Goal: Information Seeking & Learning: Learn about a topic

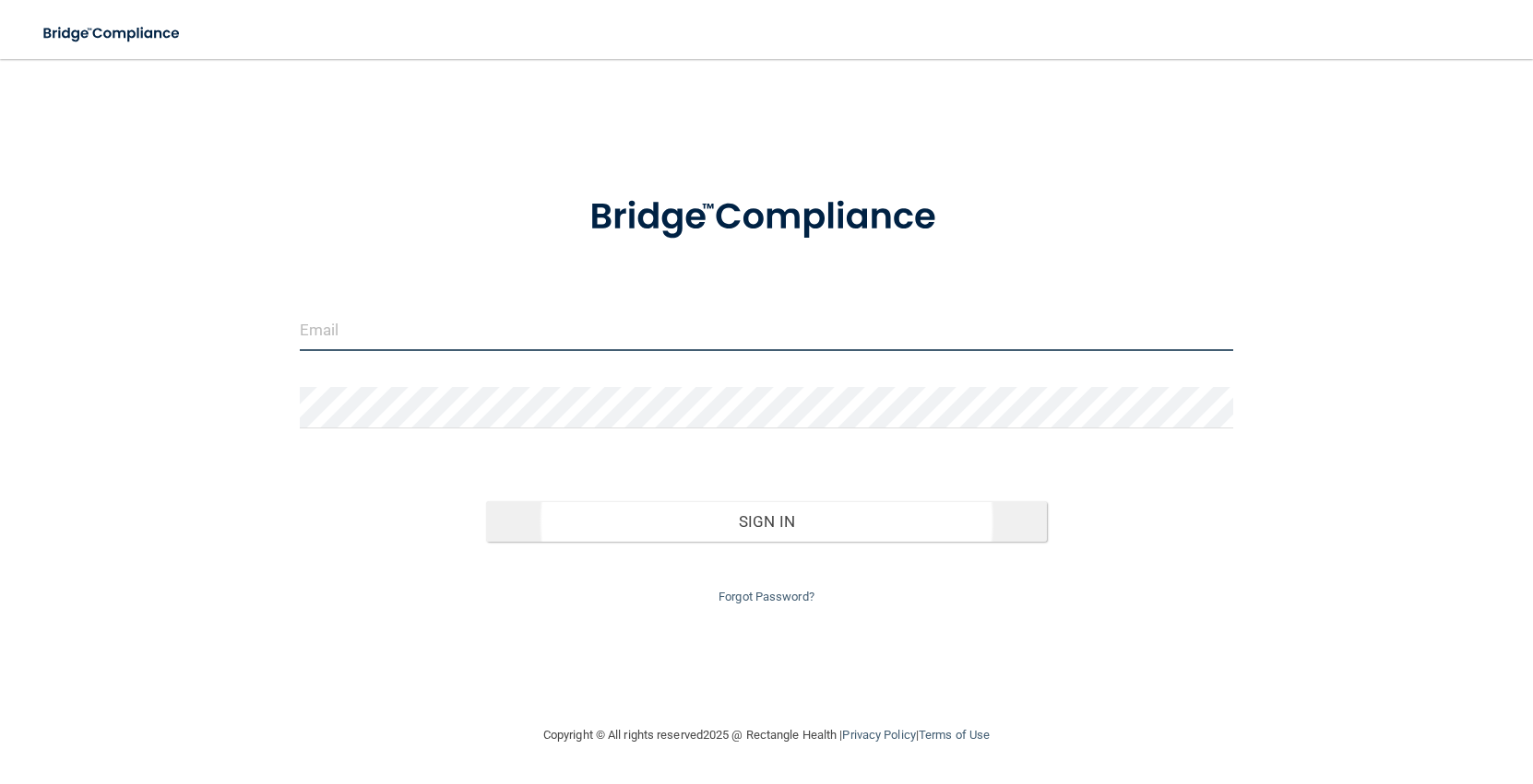
type input "[EMAIL_ADDRESS][DOMAIN_NAME]"
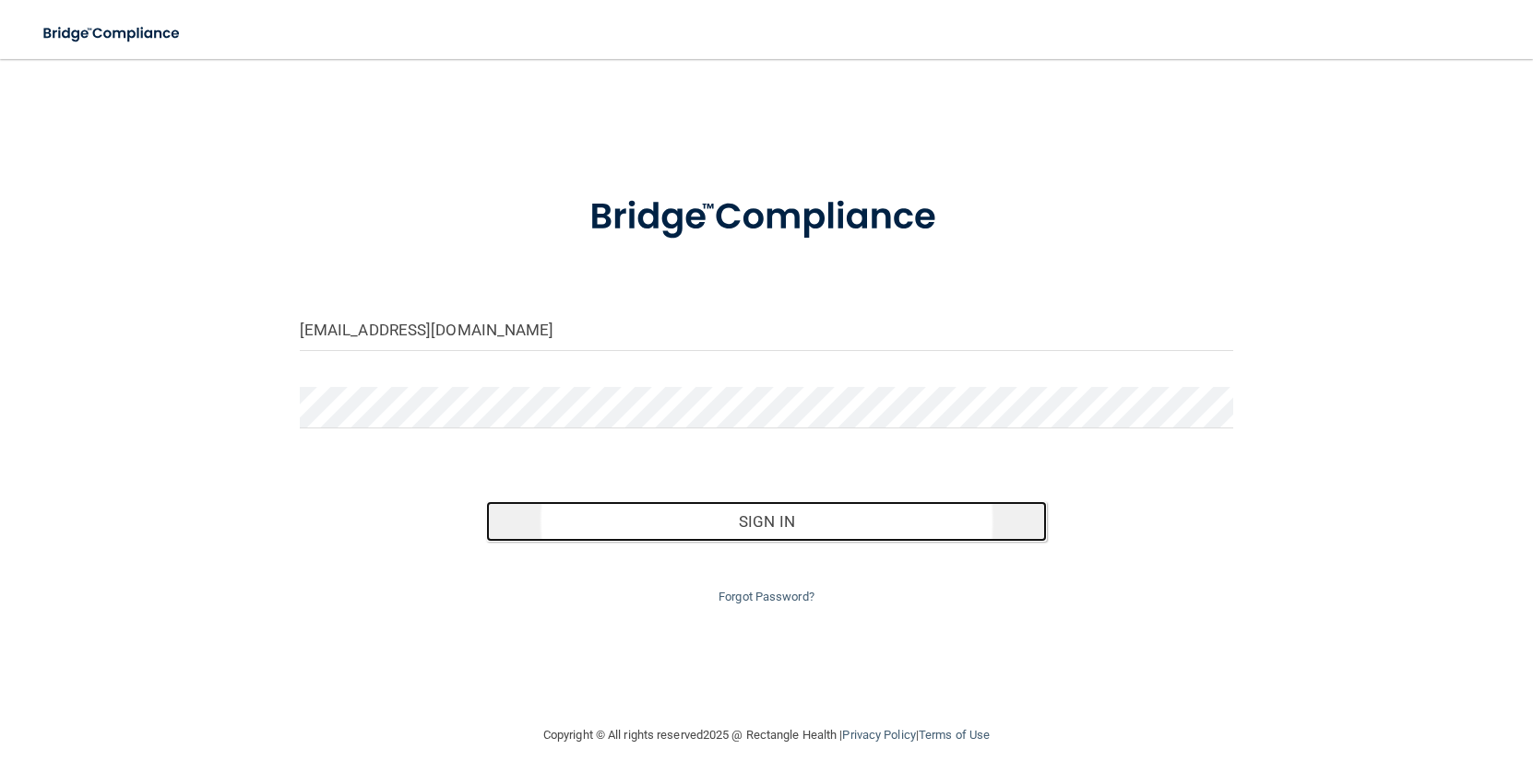
click at [619, 510] on button "Sign In" at bounding box center [766, 522] width 561 height 41
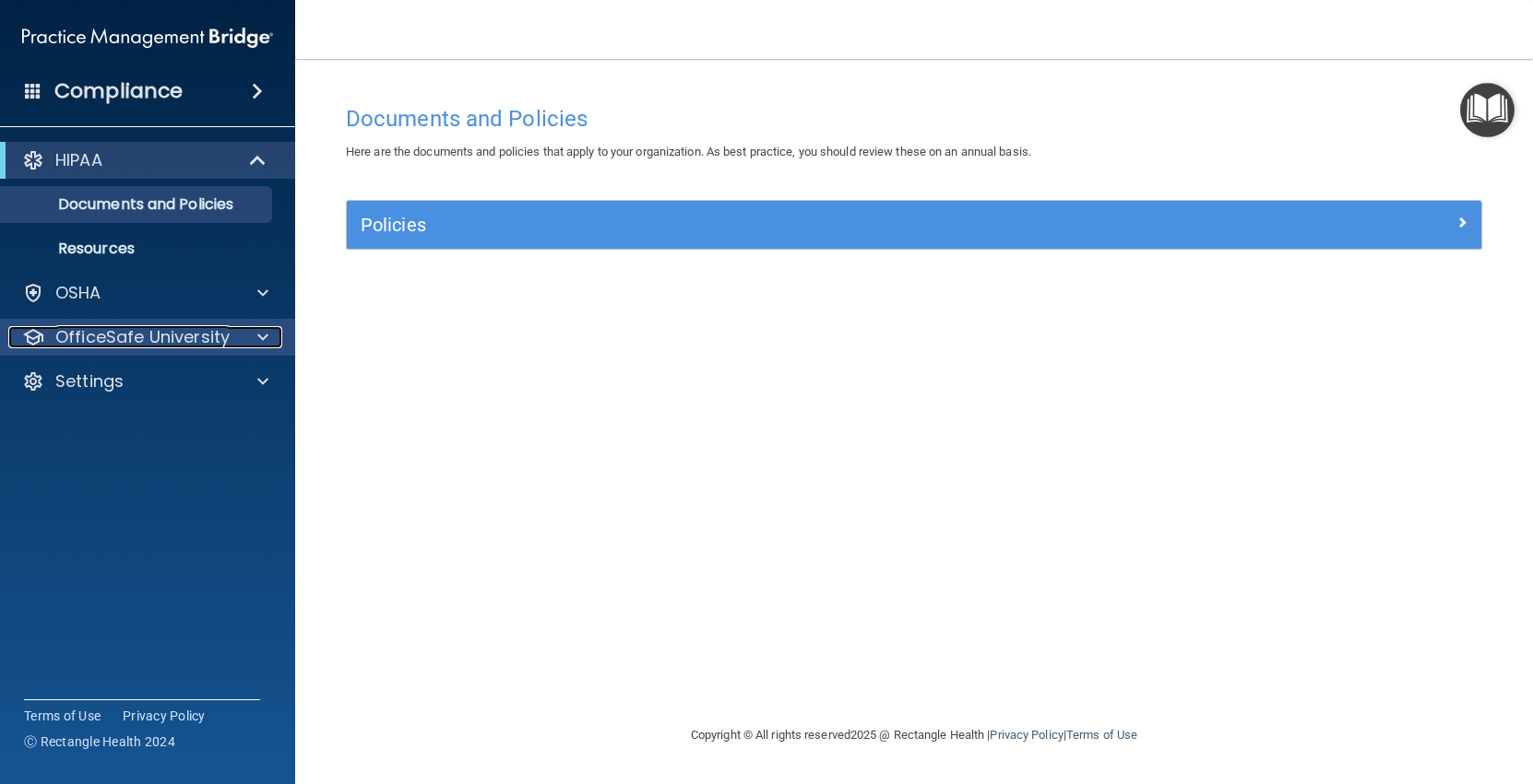
click at [233, 334] on div "OfficeSafe University" at bounding box center [122, 338] width 229 height 22
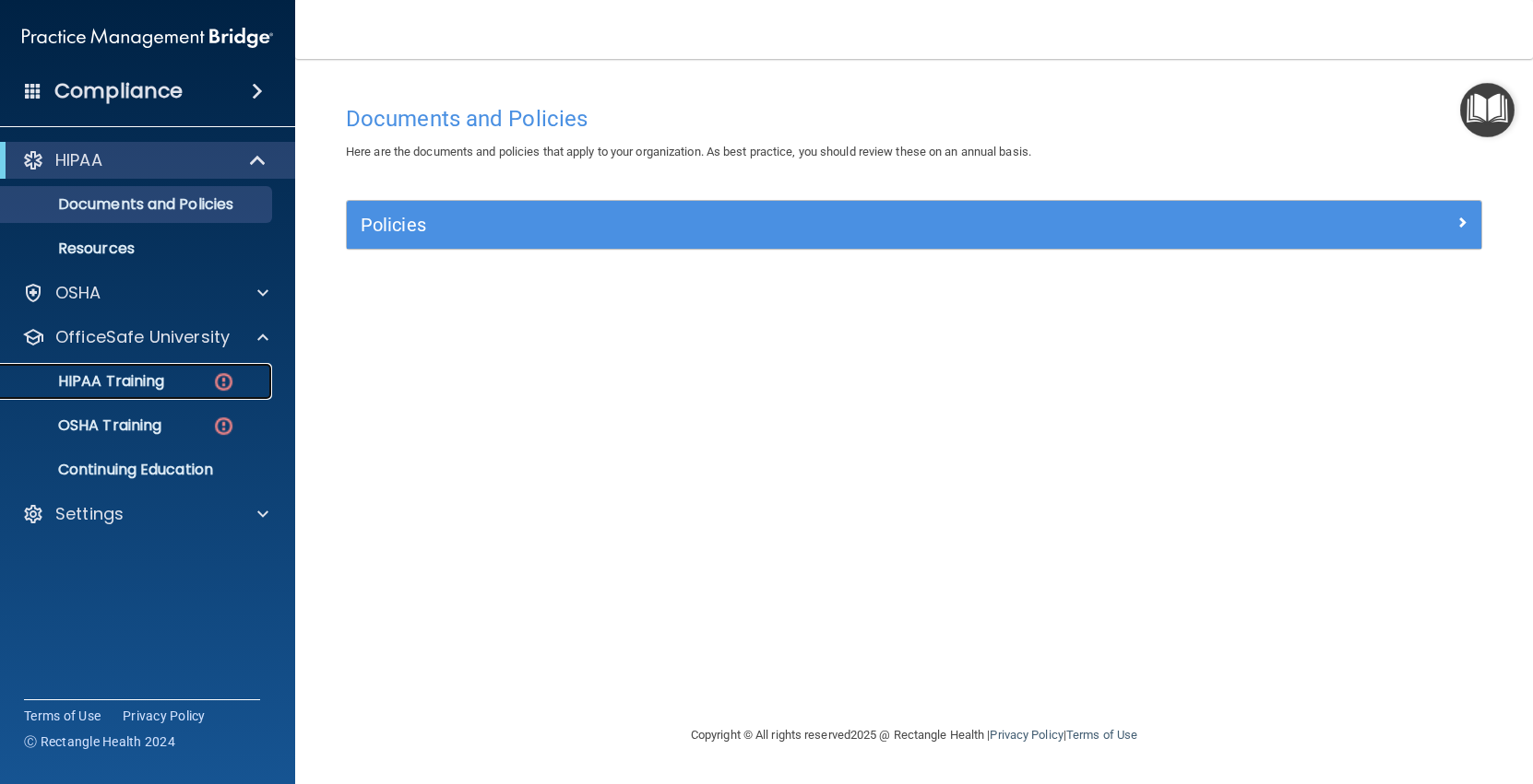
click at [199, 373] on div "HIPAA Training" at bounding box center [138, 381] width 252 height 19
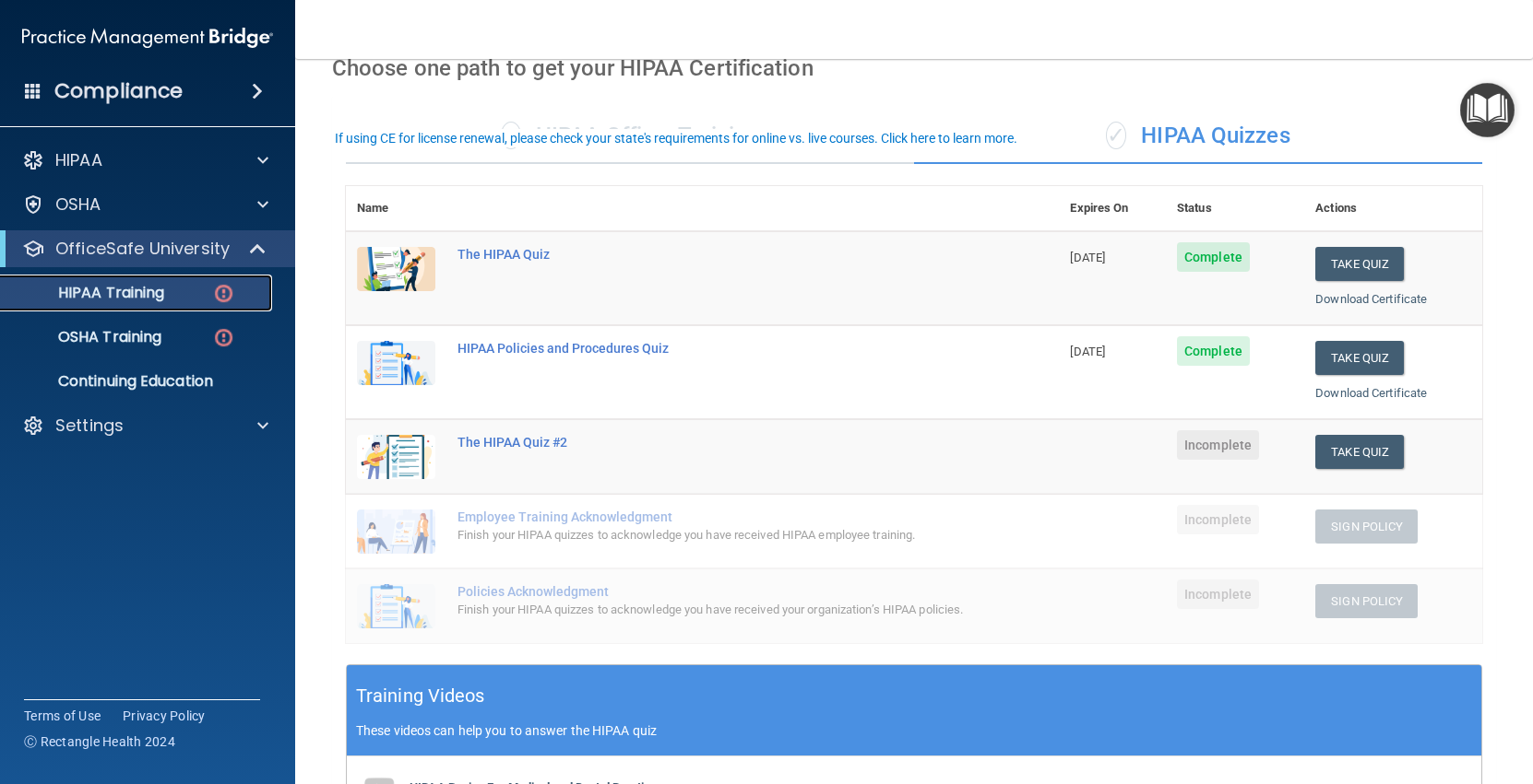
scroll to position [99, 0]
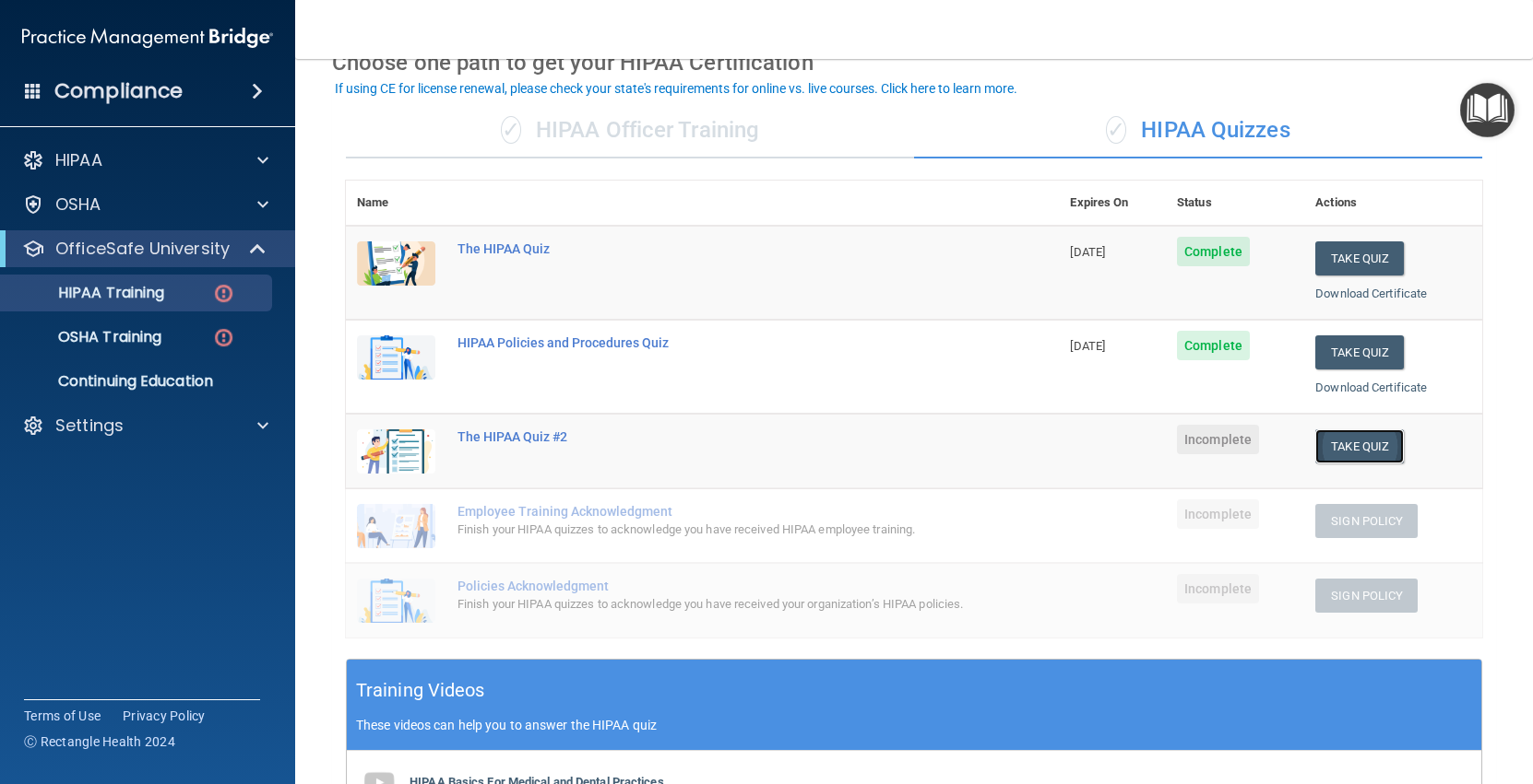
click at [1358, 441] on button "Take Quiz" at bounding box center [1359, 446] width 88 height 34
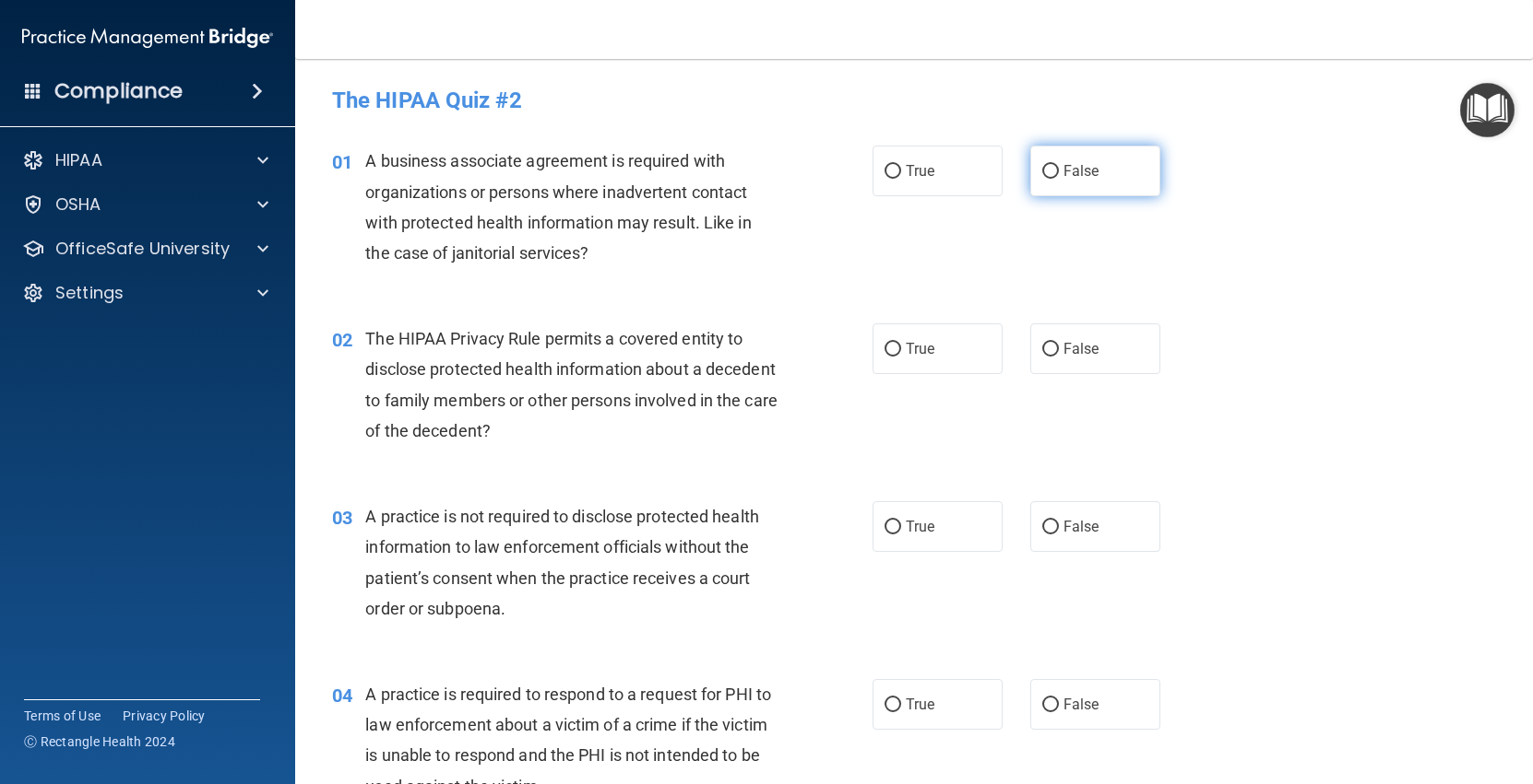
click at [1050, 168] on input "False" at bounding box center [1050, 172] width 17 height 14
radio input "true"
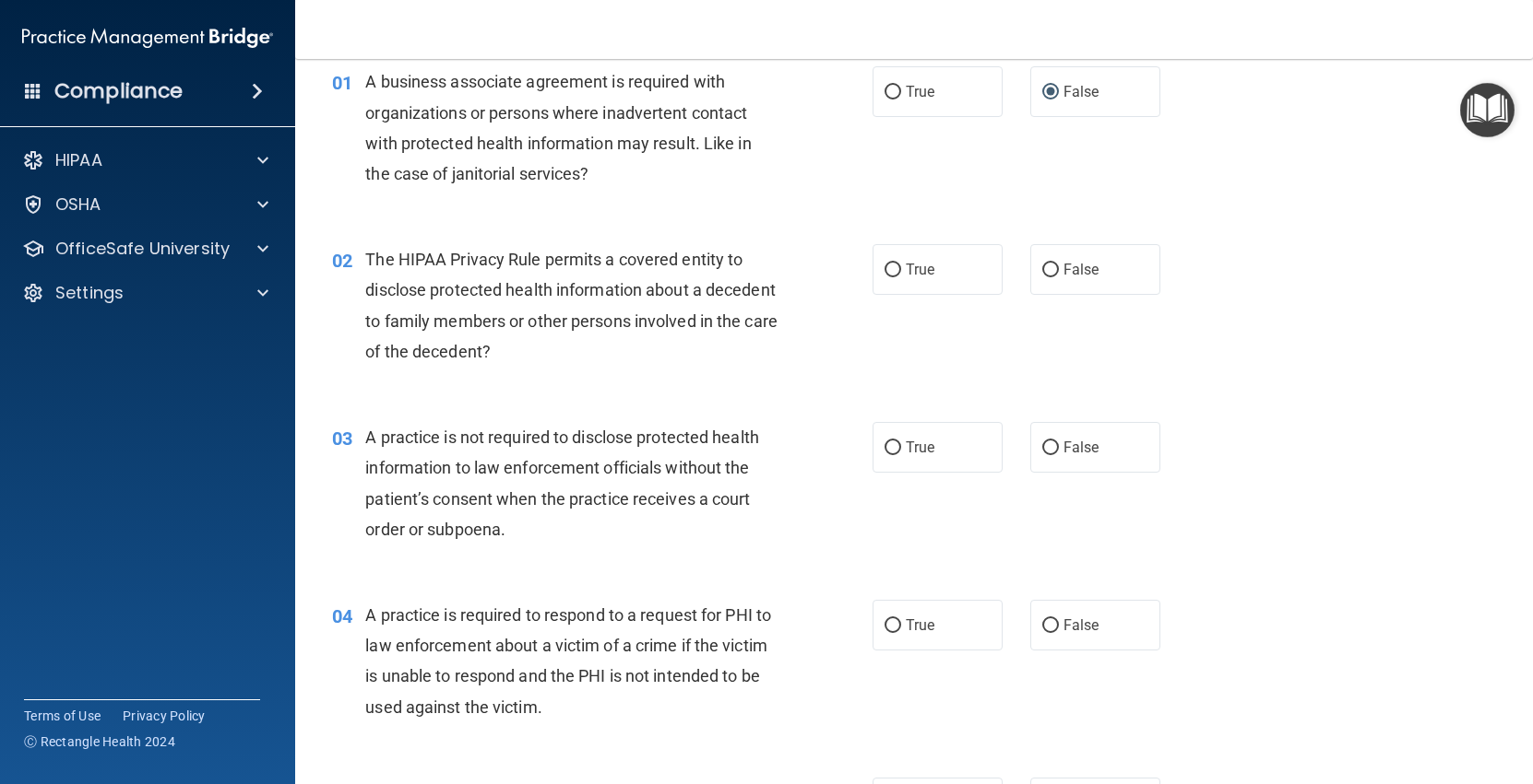
scroll to position [53, 0]
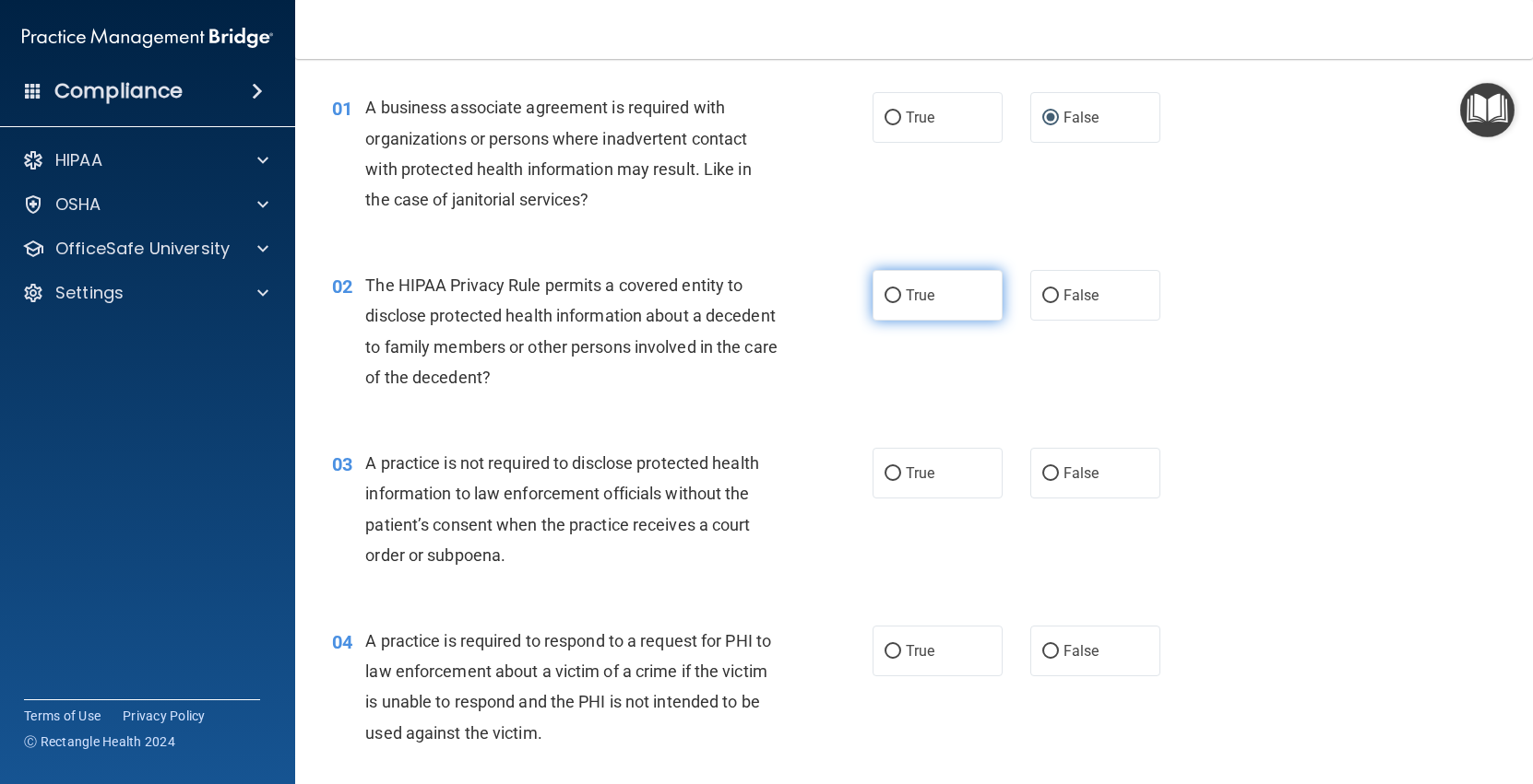
click at [909, 302] on span "True" at bounding box center [919, 296] width 29 height 18
click at [901, 302] on input "True" at bounding box center [892, 296] width 17 height 14
radio input "true"
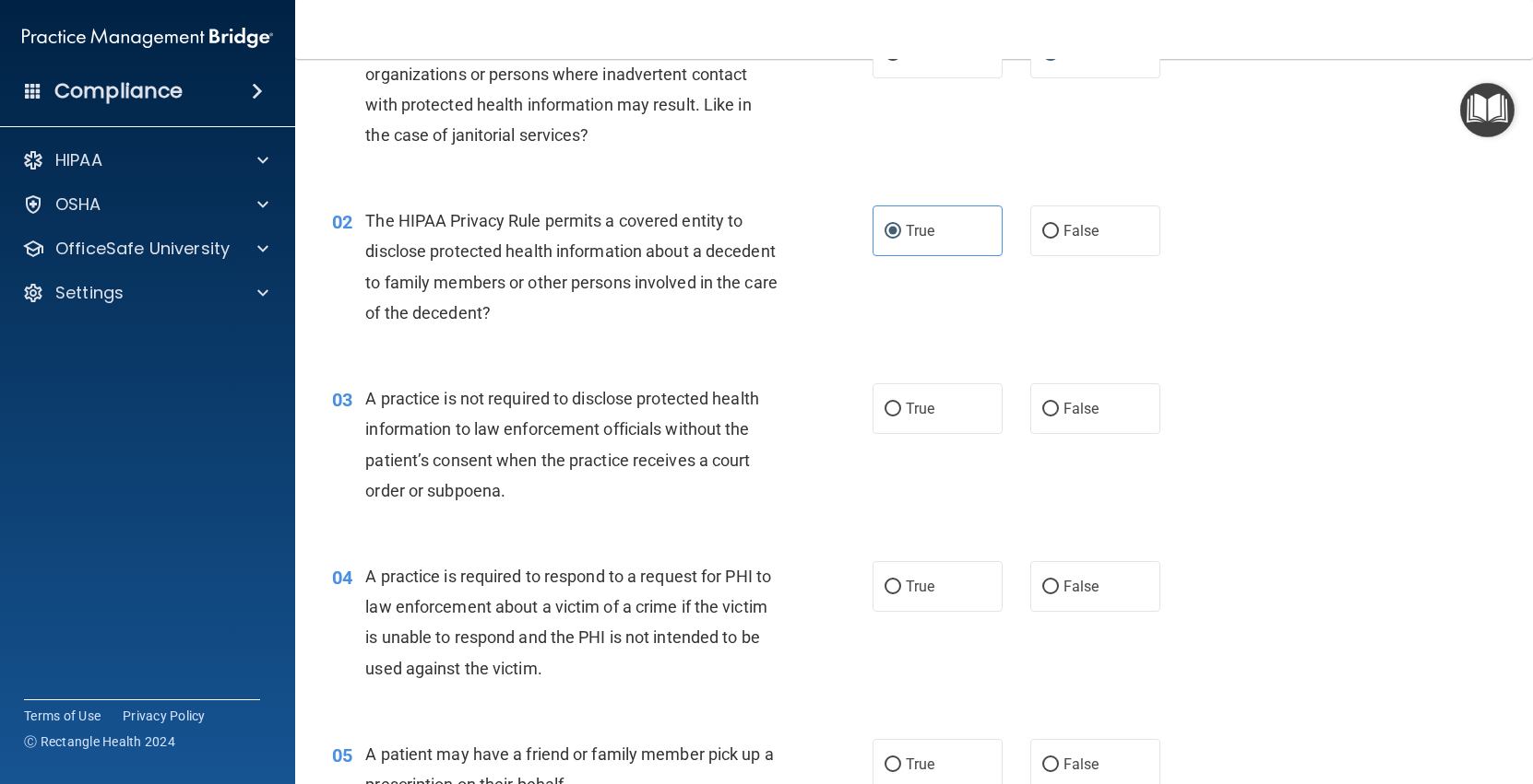
scroll to position [126, 0]
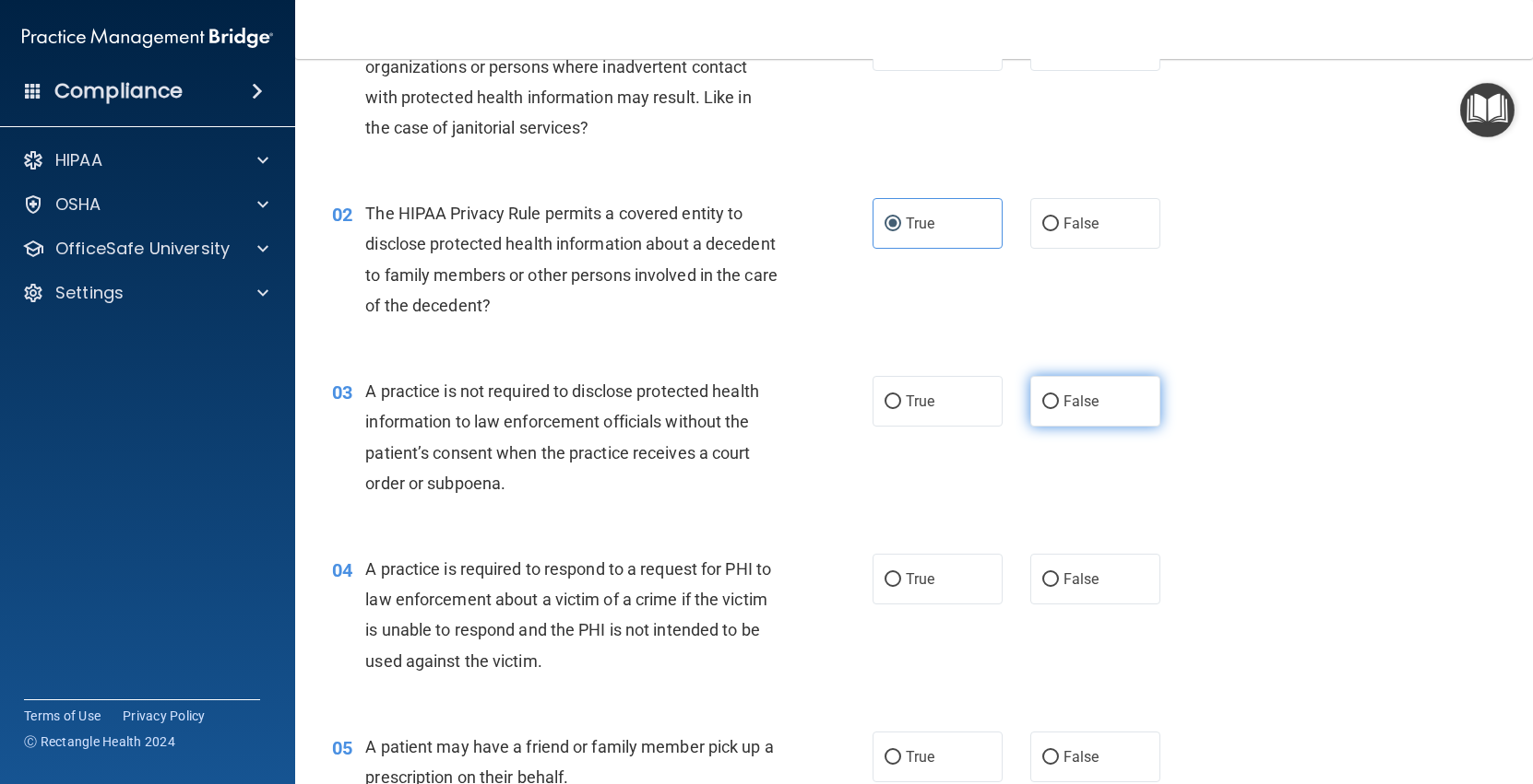
click at [1043, 412] on label "False" at bounding box center [1094, 401] width 130 height 50
click at [1043, 409] on input "False" at bounding box center [1050, 402] width 17 height 14
radio input "true"
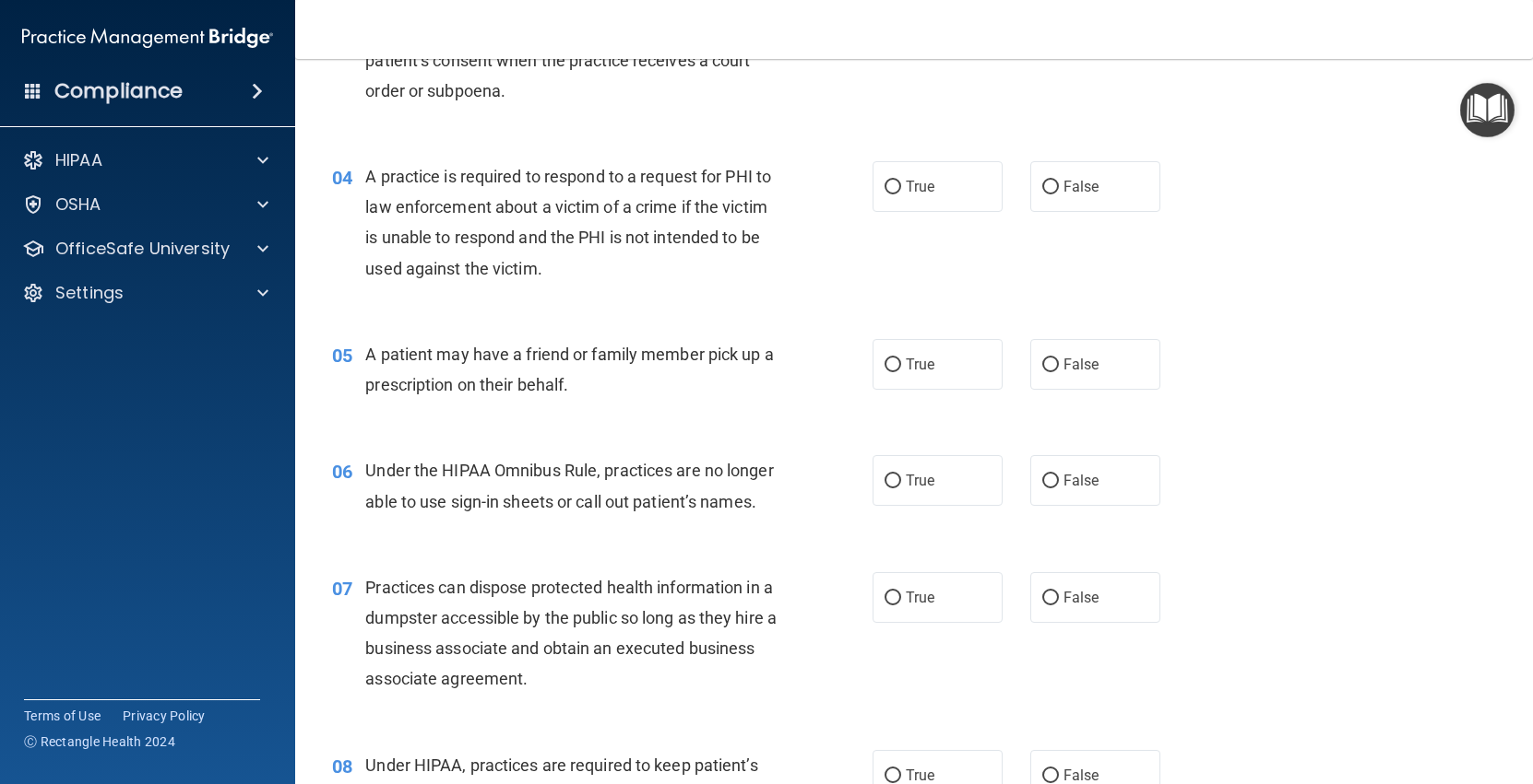
scroll to position [520, 0]
click at [893, 156] on div "04 A practice is required to respond to a request for PHI to law enforcement ab…" at bounding box center [913, 226] width 1191 height 178
click at [896, 170] on label "True" at bounding box center [937, 184] width 130 height 50
click at [896, 179] on input "True" at bounding box center [892, 186] width 17 height 14
radio input "true"
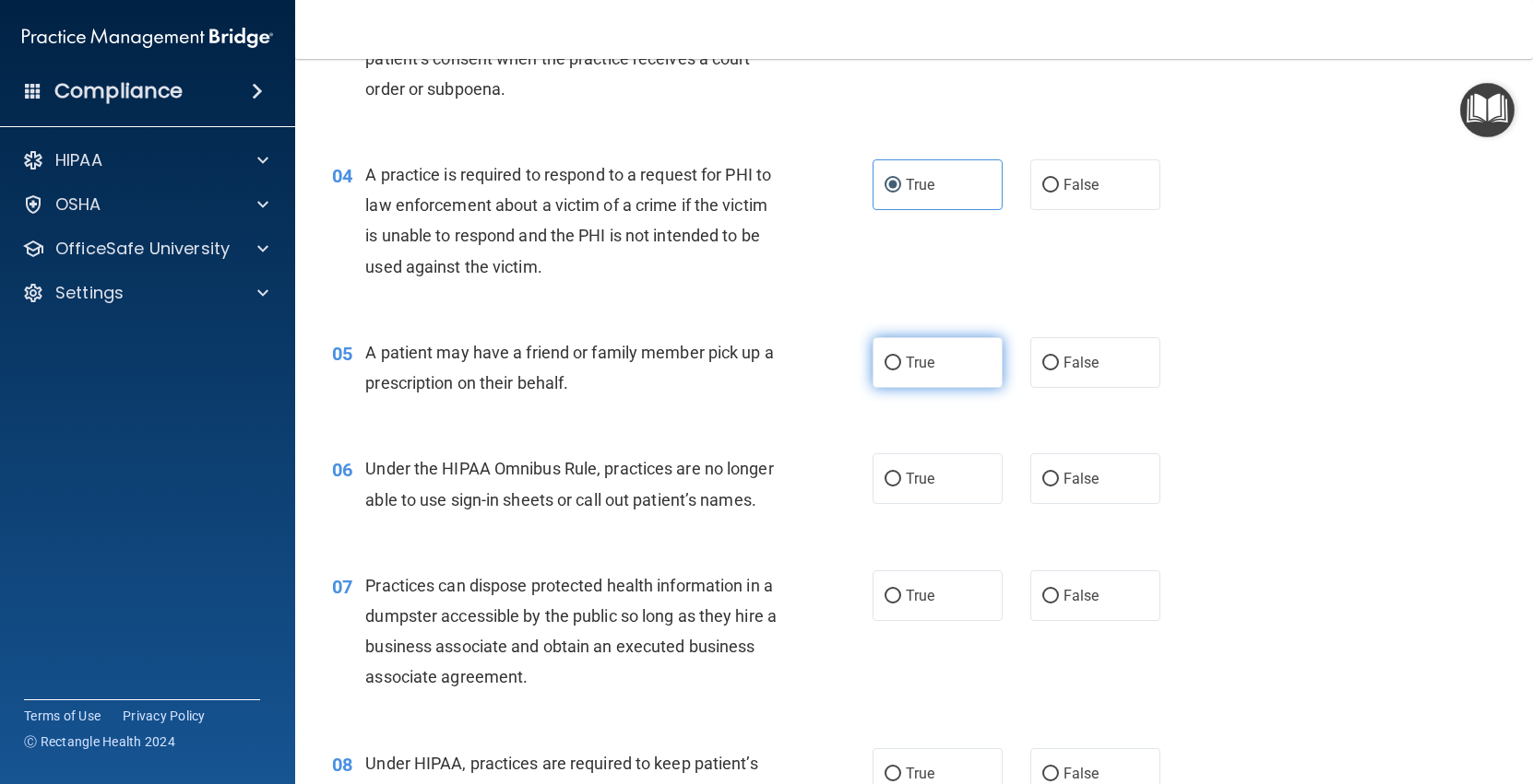
click at [938, 371] on label "True" at bounding box center [937, 362] width 130 height 50
click at [901, 370] on input "True" at bounding box center [892, 363] width 17 height 14
radio input "true"
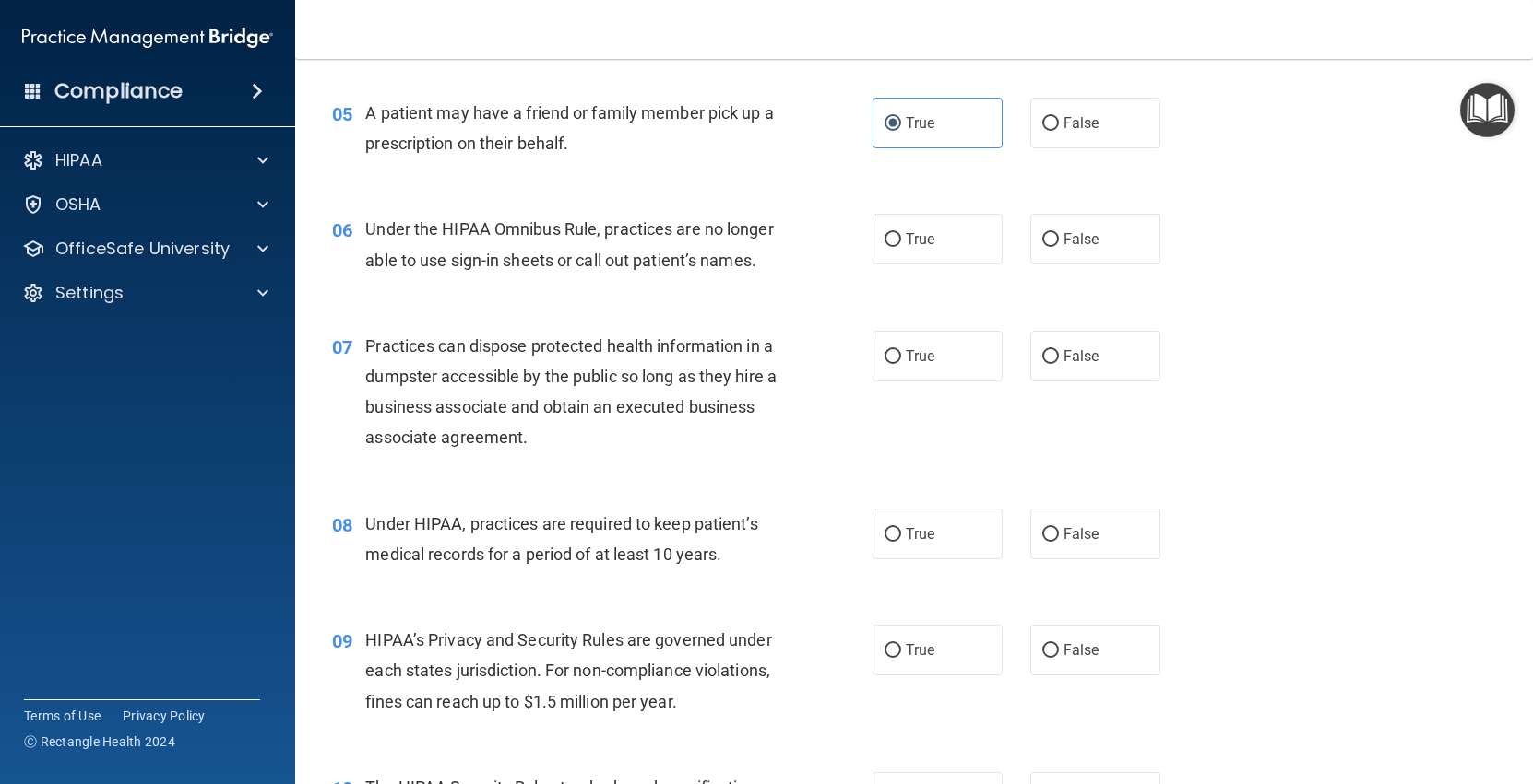
scroll to position [766, 0]
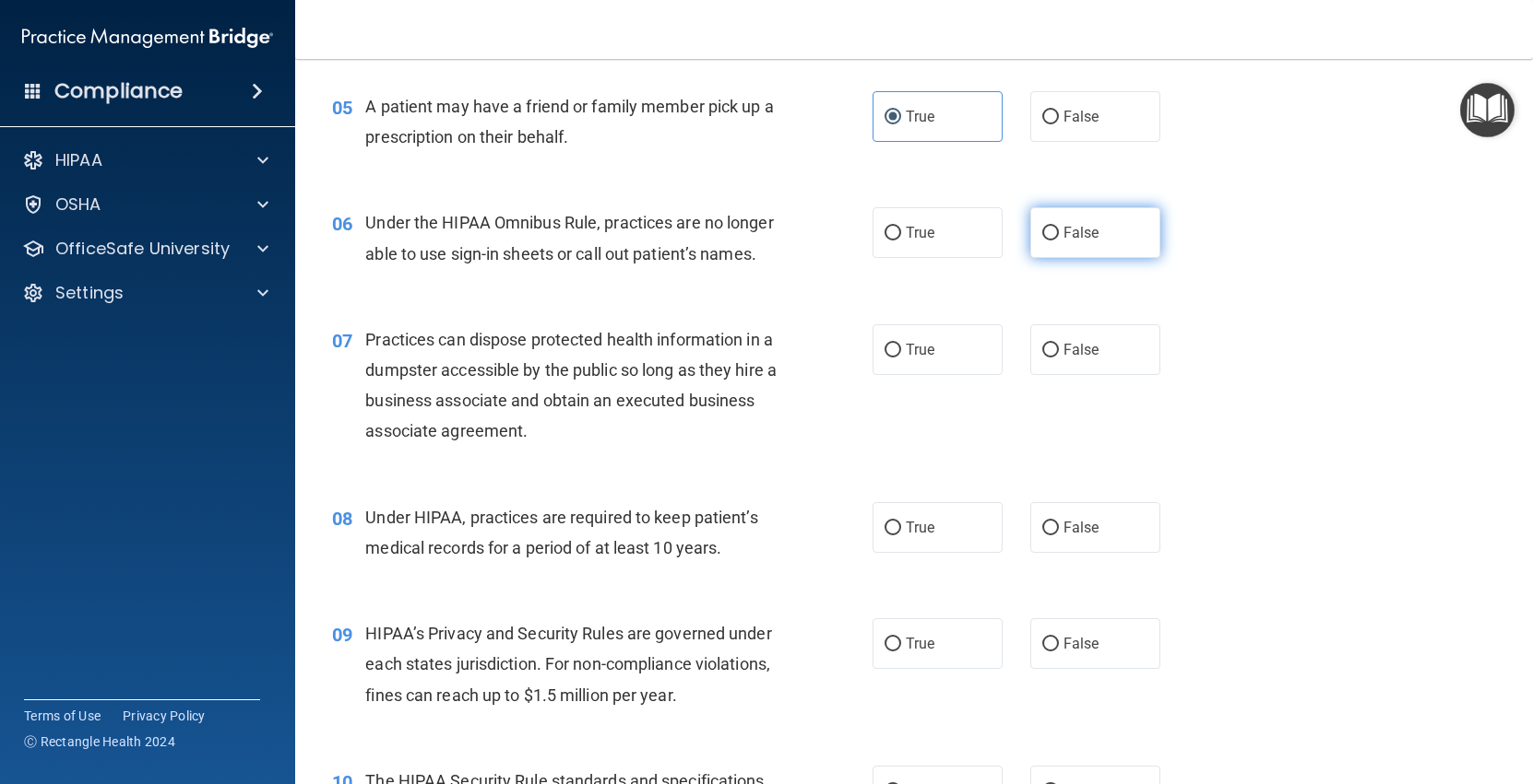
click at [1037, 230] on label "False" at bounding box center [1094, 232] width 130 height 50
click at [1042, 230] on input "False" at bounding box center [1050, 234] width 17 height 14
radio input "true"
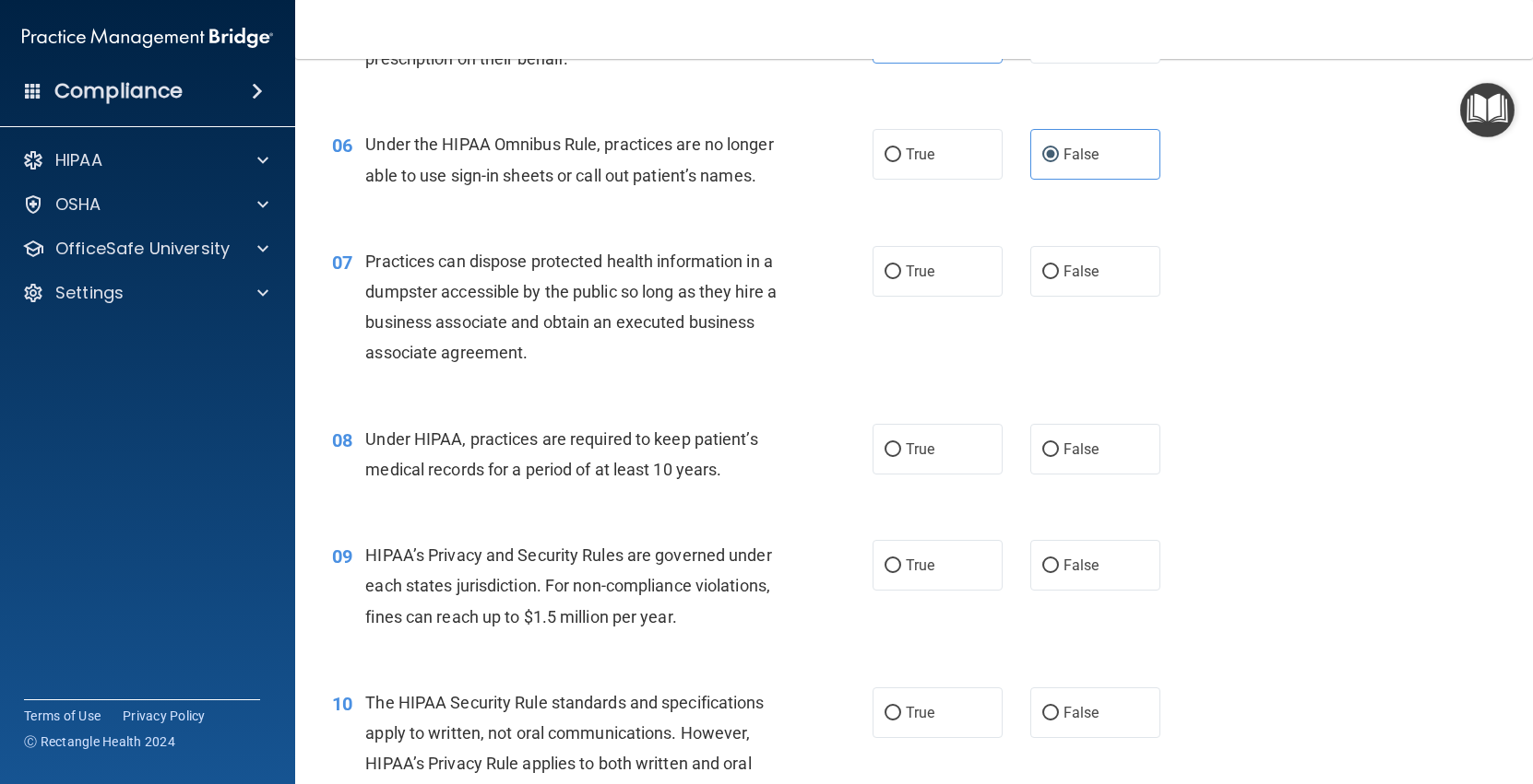
scroll to position [849, 0]
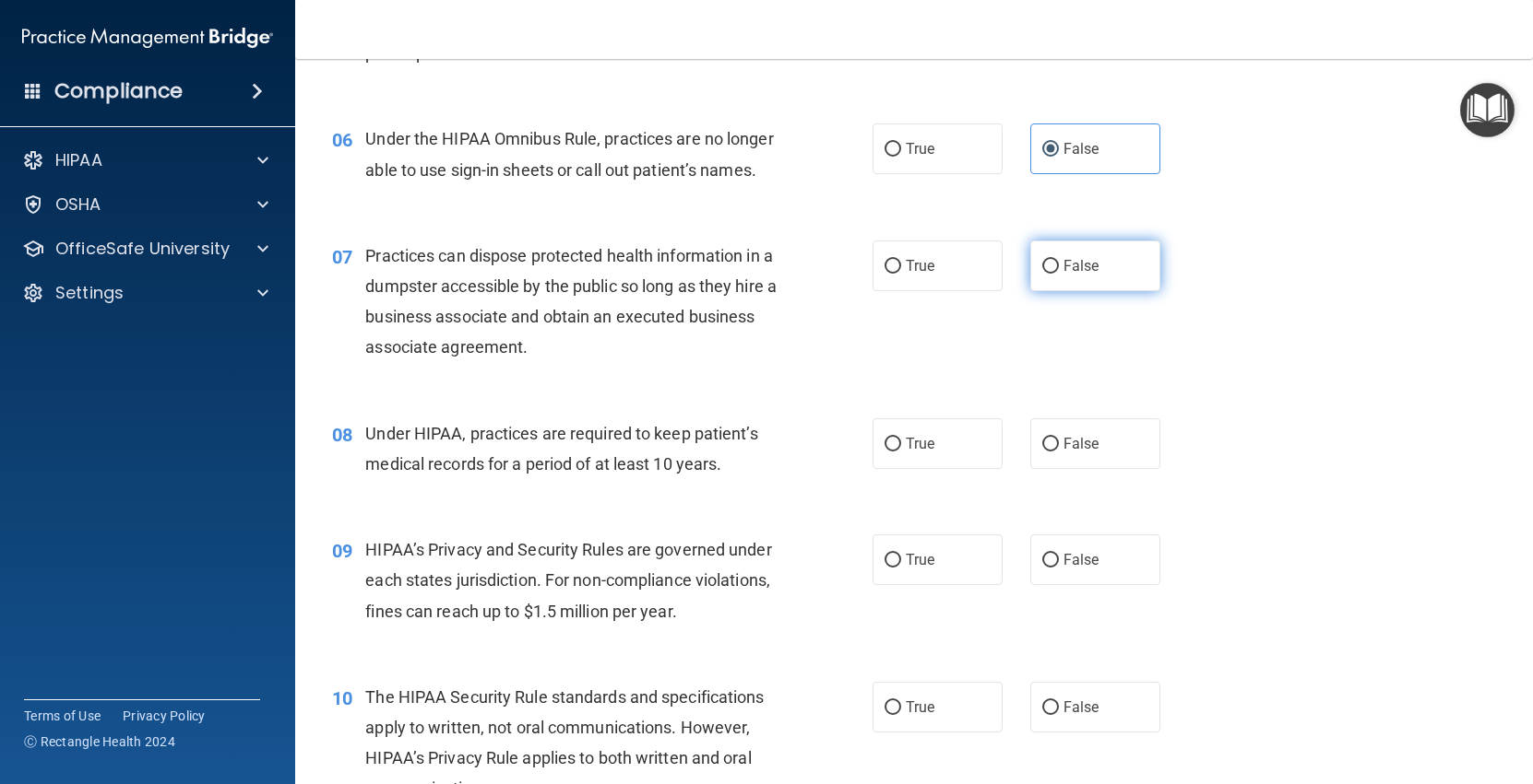
click at [1062, 268] on label "False" at bounding box center [1094, 265] width 130 height 50
click at [1059, 268] on input "False" at bounding box center [1050, 267] width 17 height 14
radio input "true"
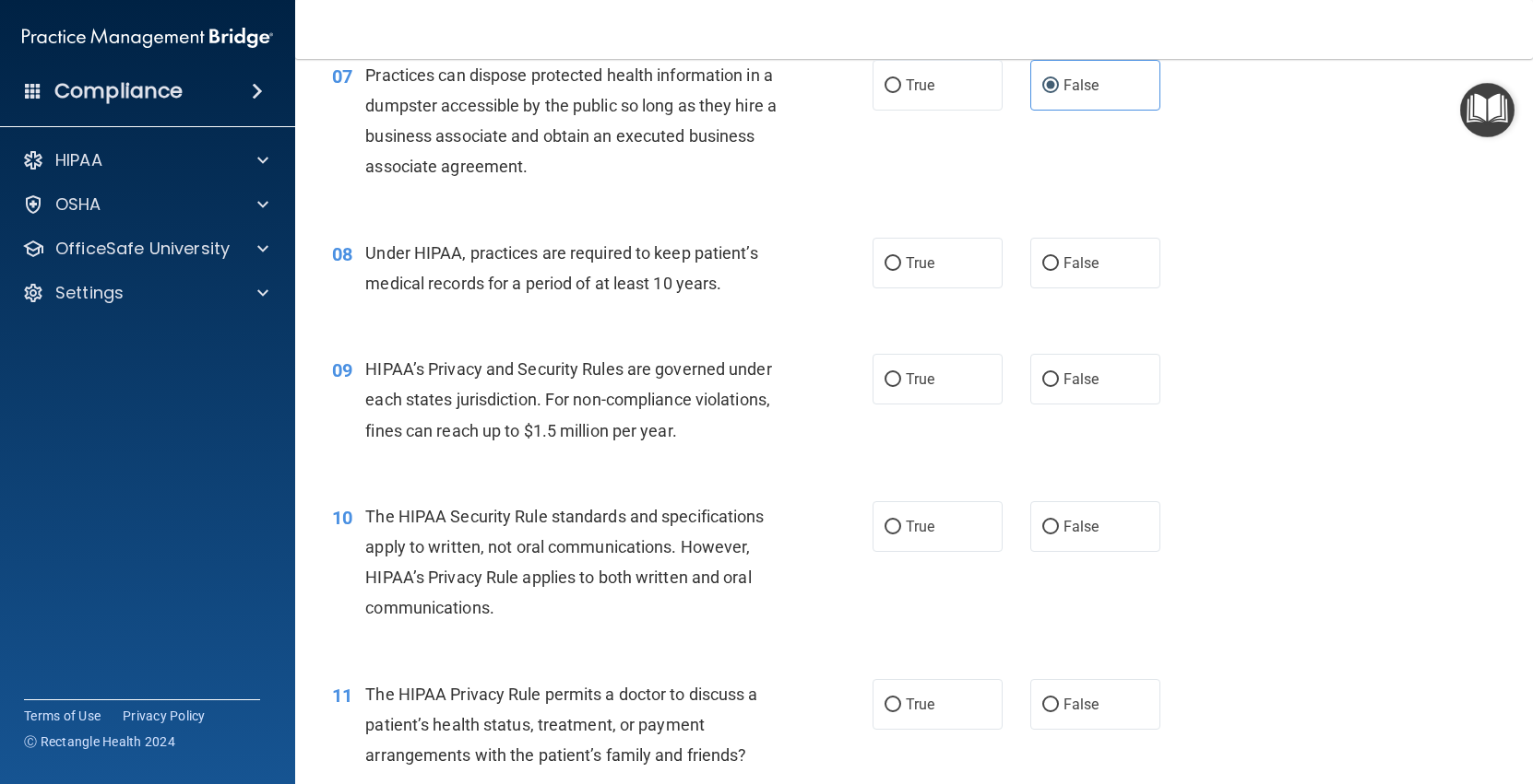
scroll to position [1032, 0]
click at [1063, 269] on label "False" at bounding box center [1094, 260] width 130 height 50
click at [1059, 269] on input "False" at bounding box center [1050, 262] width 17 height 14
radio input "true"
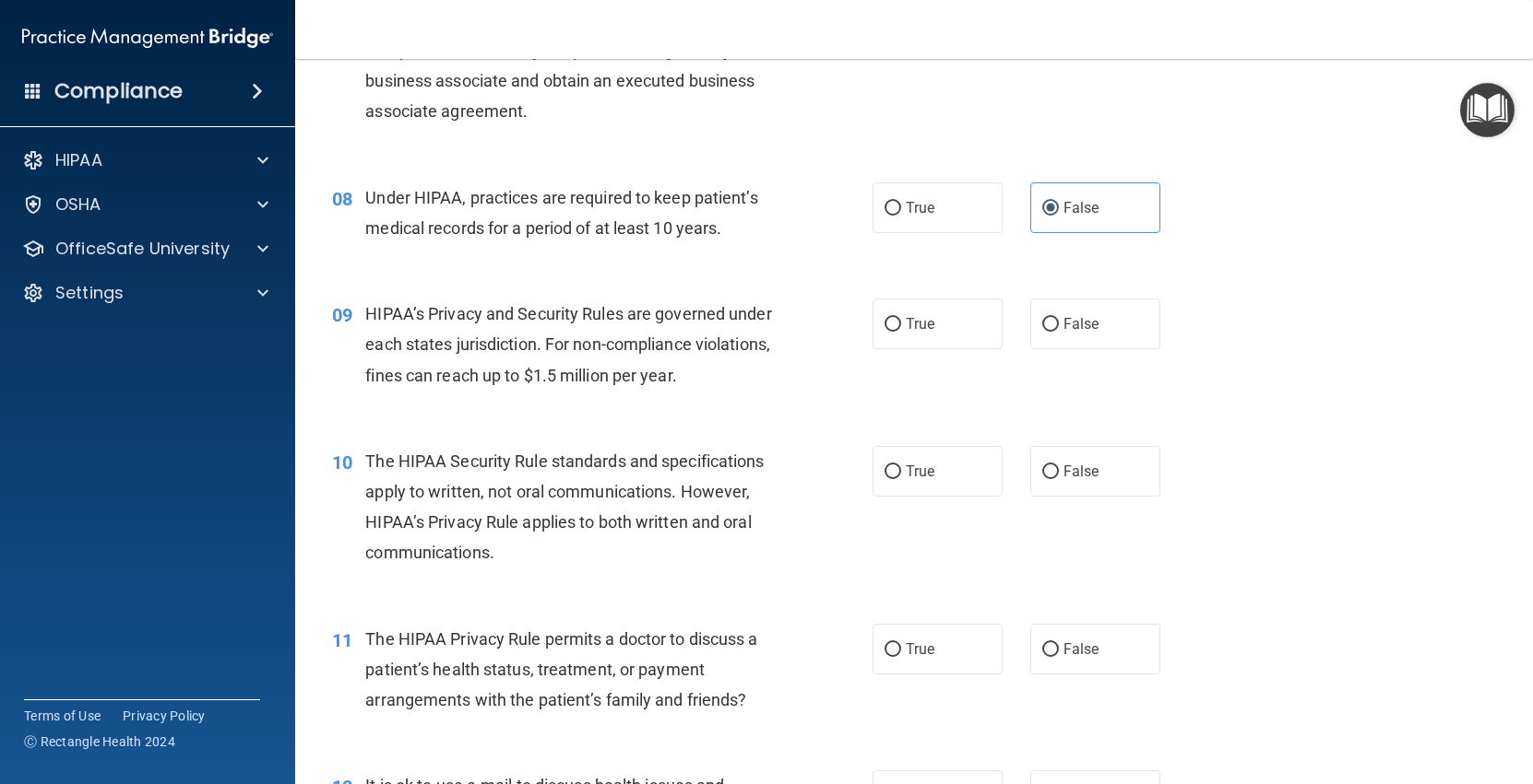
scroll to position [1093, 0]
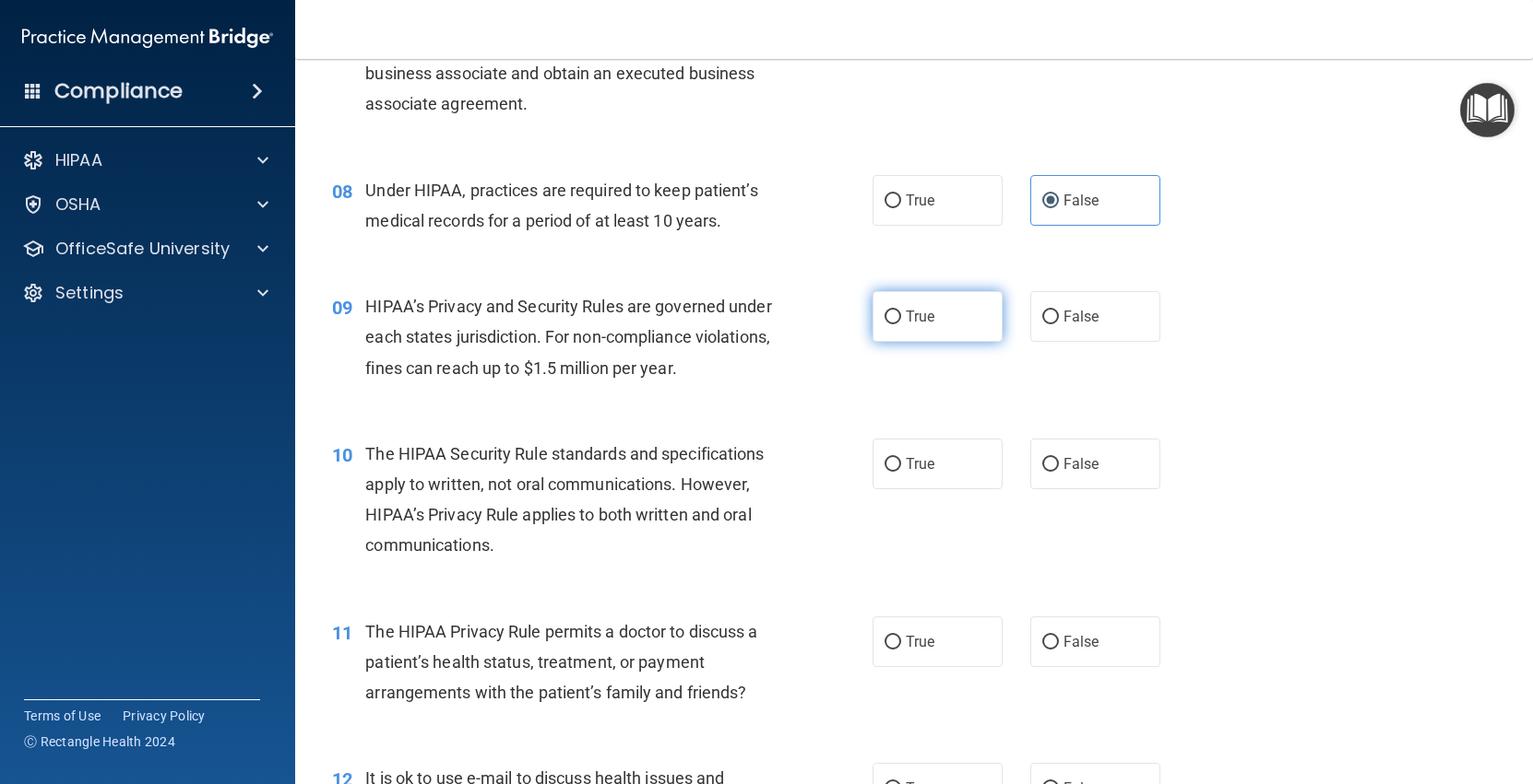
click at [891, 324] on input "True" at bounding box center [892, 318] width 17 height 14
radio input "true"
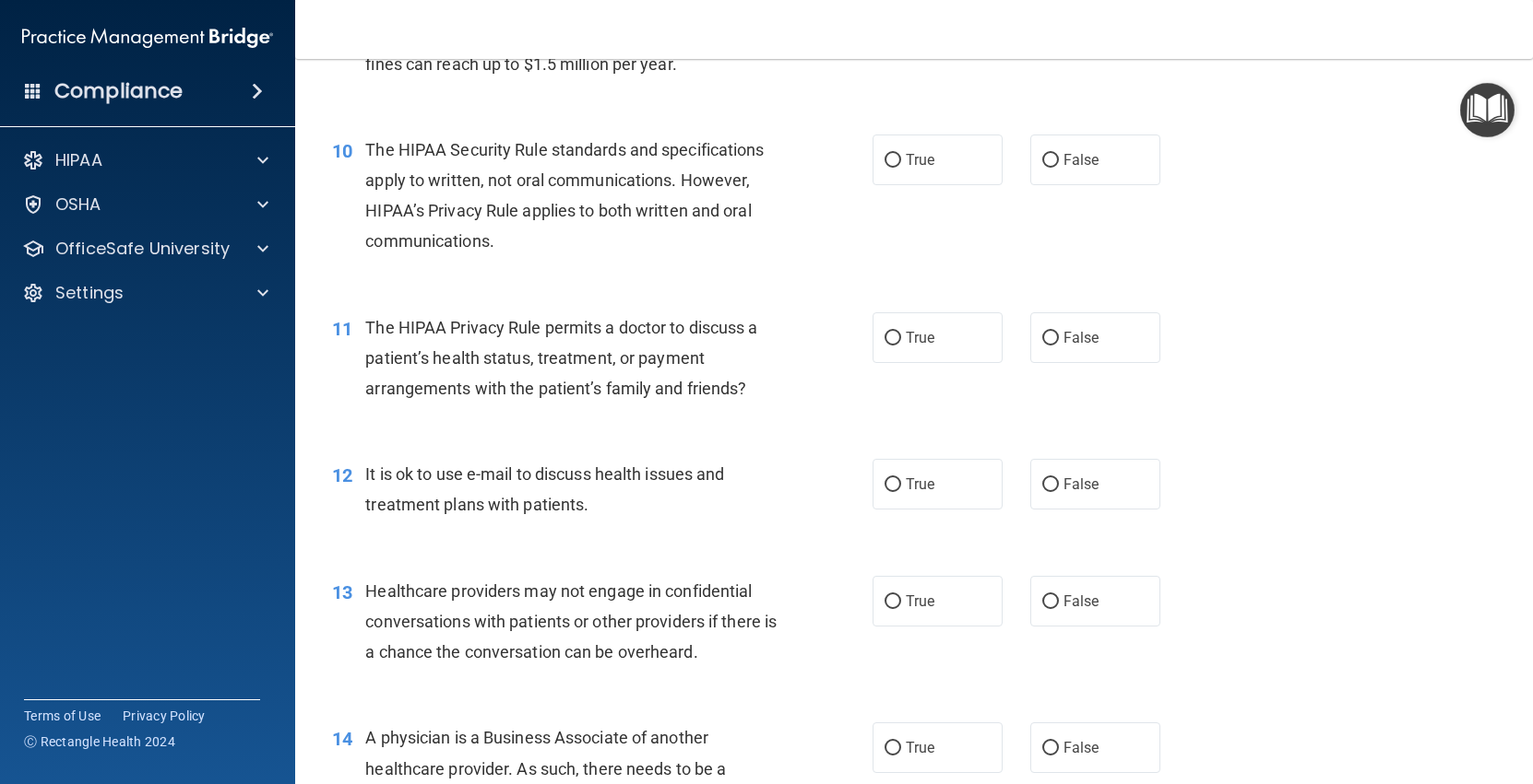
scroll to position [1405, 0]
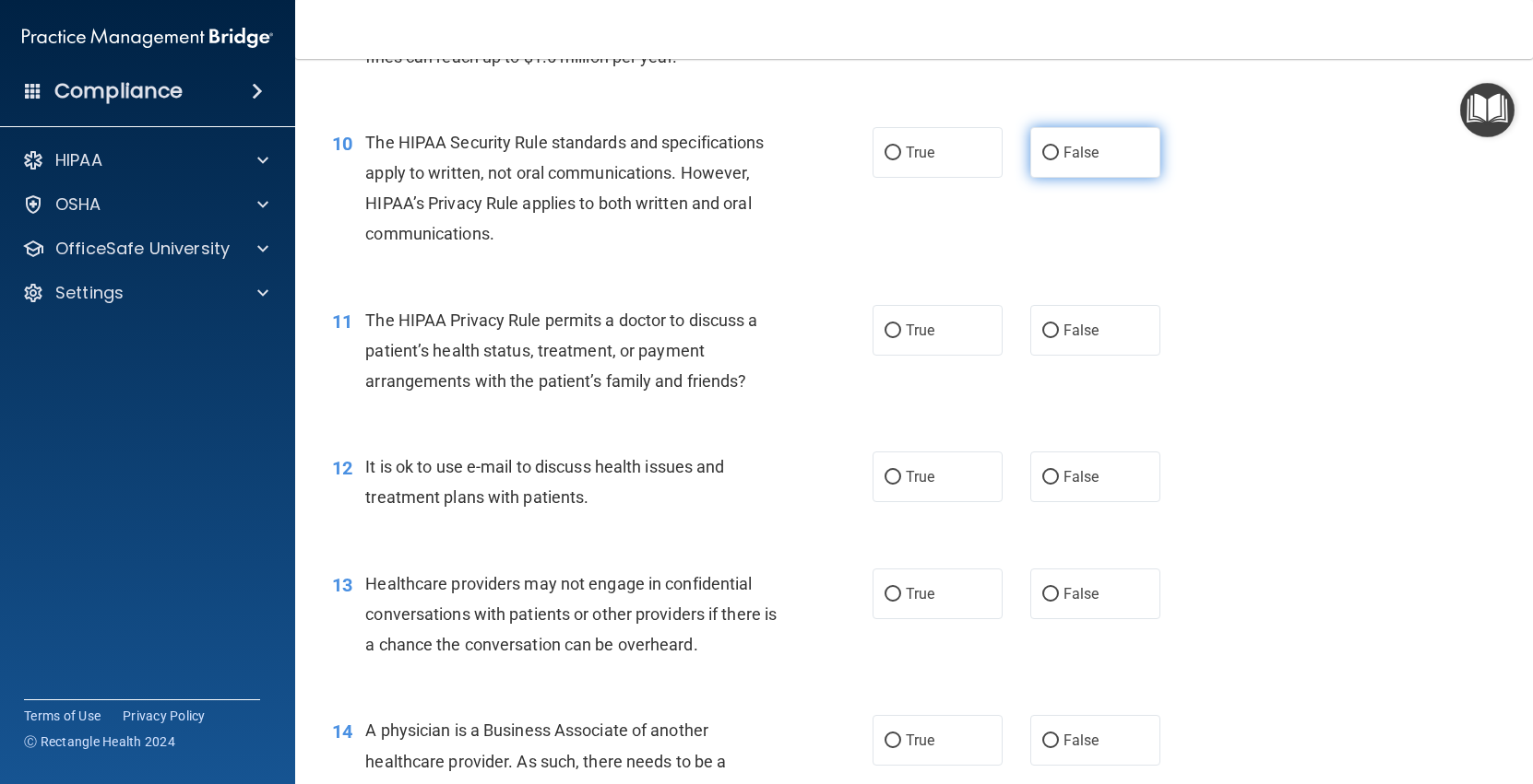
click at [1118, 137] on label "False" at bounding box center [1094, 151] width 130 height 50
click at [1059, 147] on input "False" at bounding box center [1050, 153] width 17 height 14
radio input "true"
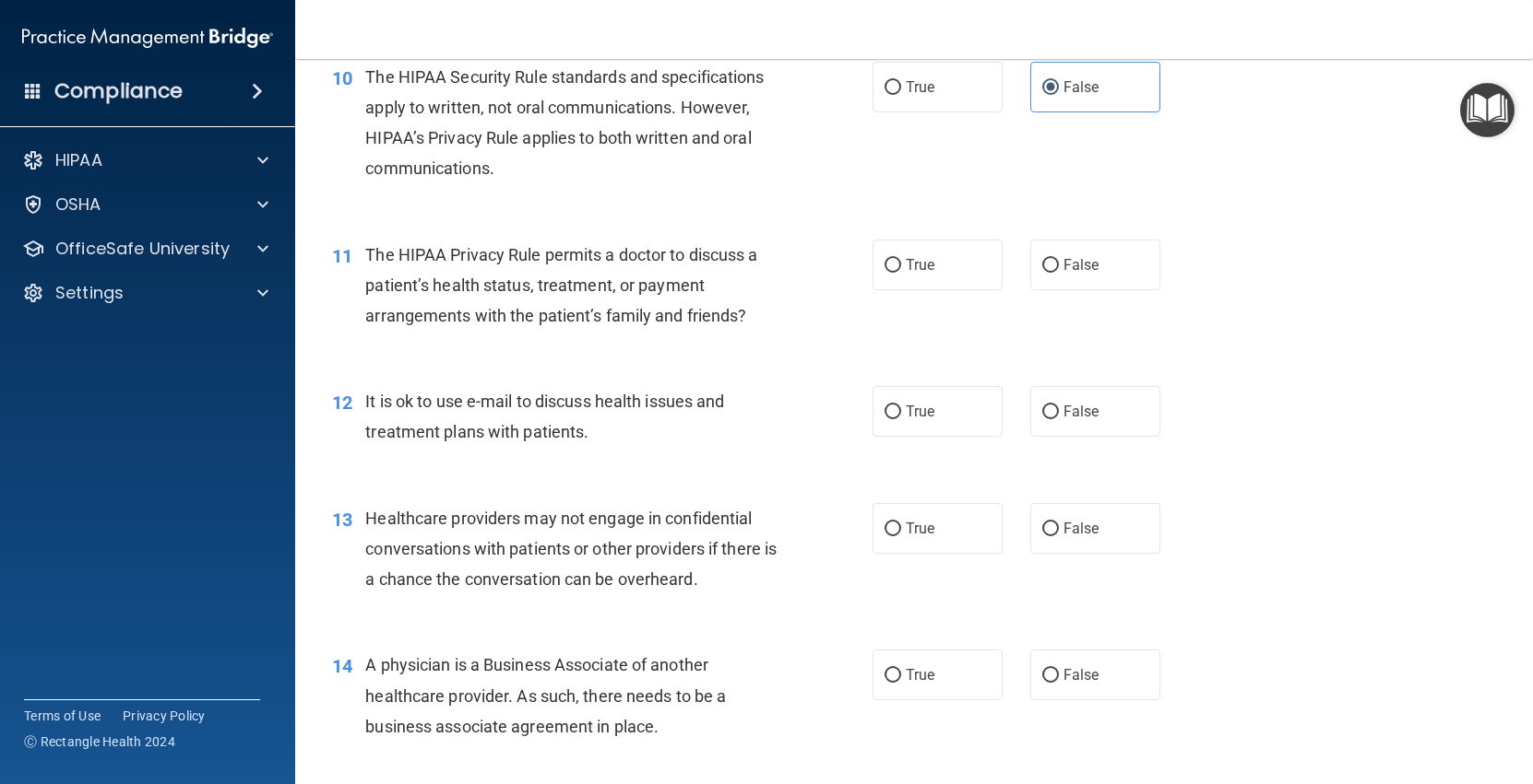
scroll to position [1481, 0]
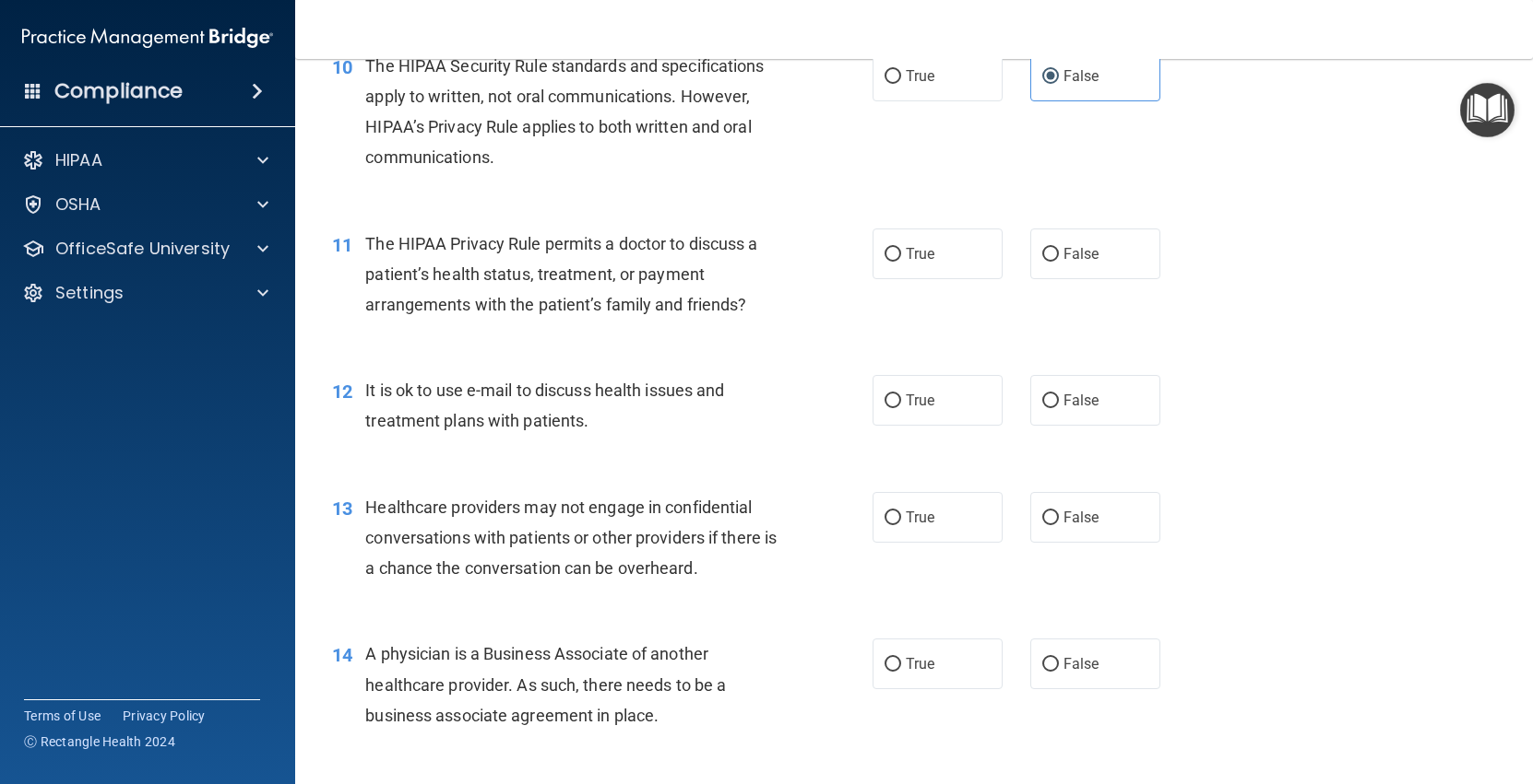
click at [884, 288] on div "11 The HIPAA Privacy Rule permits a doctor to discuss a patient’s health status…" at bounding box center [601, 279] width 595 height 101
click at [905, 262] on label "True" at bounding box center [937, 253] width 130 height 50
click at [901, 261] on input "True" at bounding box center [892, 254] width 17 height 14
radio input "true"
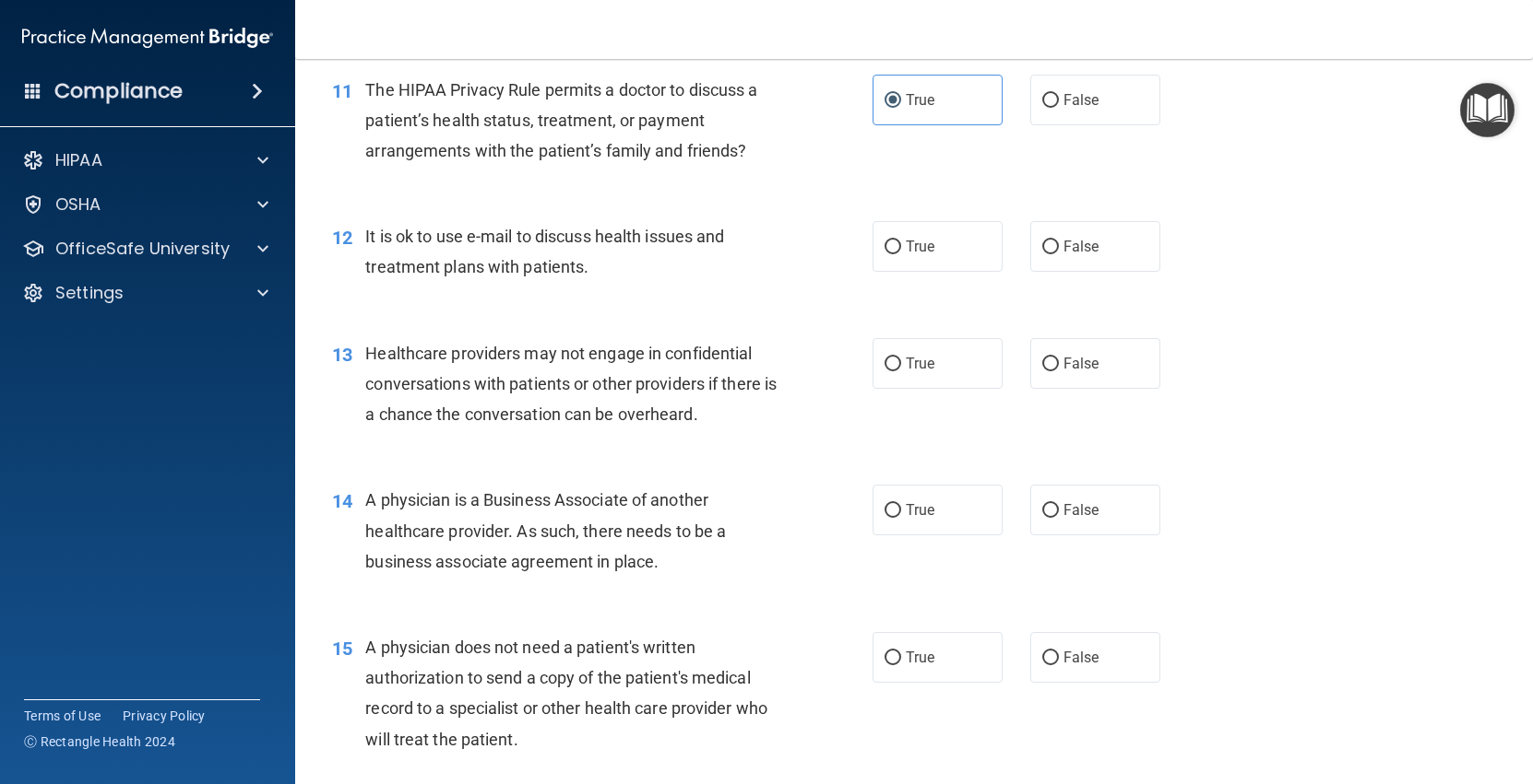
scroll to position [1641, 0]
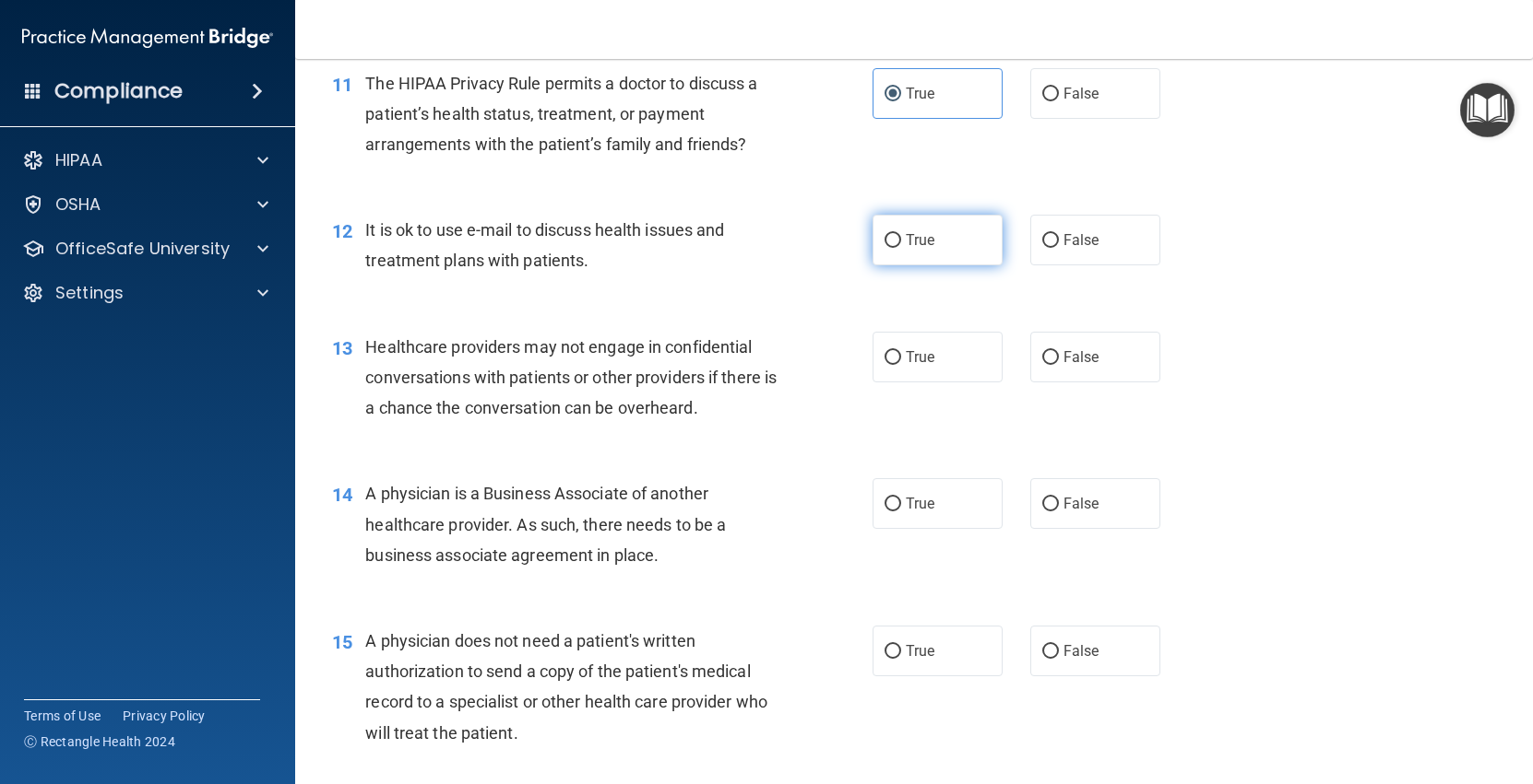
click at [905, 245] on span "True" at bounding box center [919, 241] width 29 height 18
click at [901, 245] on input "True" at bounding box center [892, 242] width 17 height 14
radio input "true"
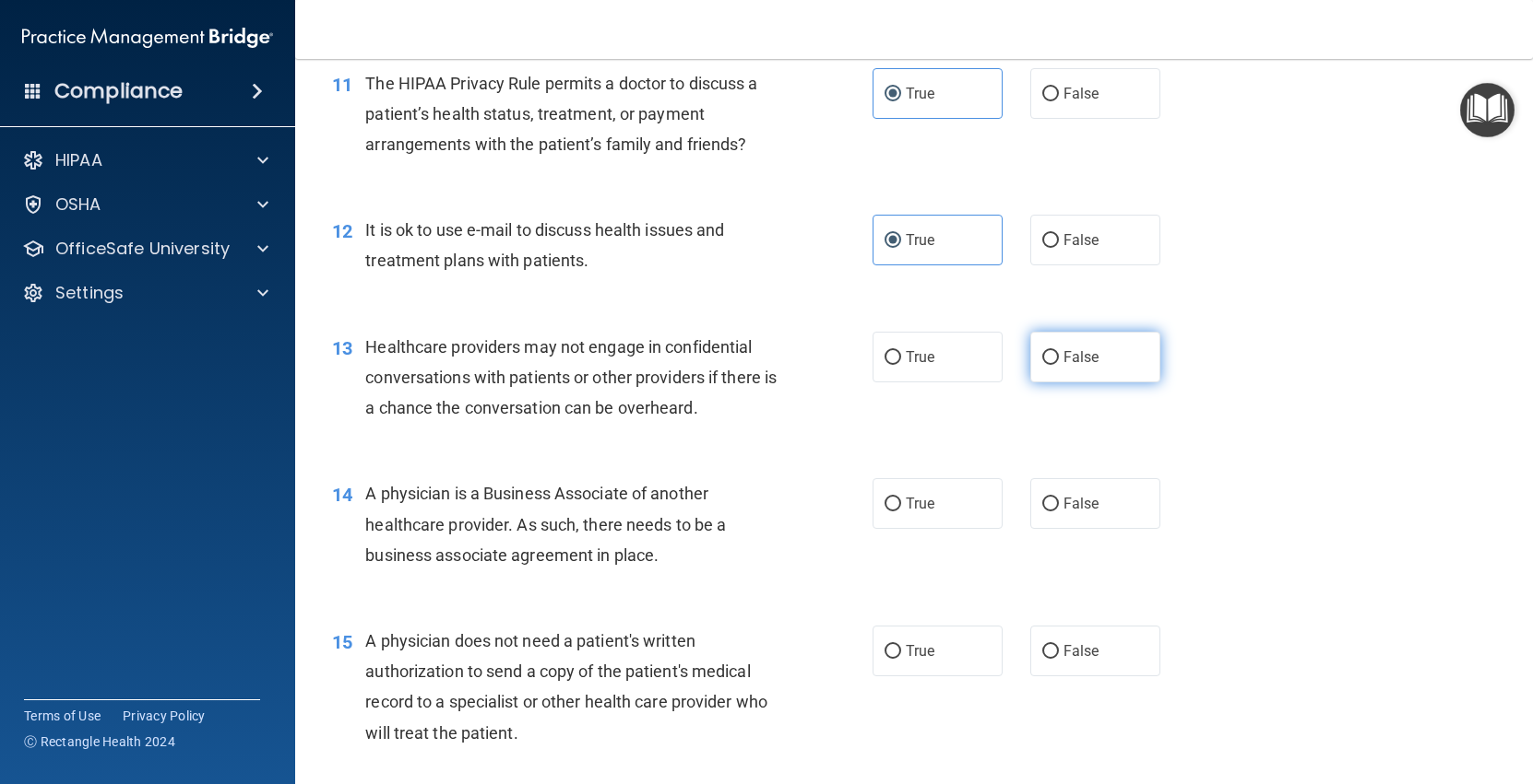
click at [1073, 361] on span "False" at bounding box center [1081, 357] width 36 height 18
click at [1059, 361] on input "False" at bounding box center [1050, 358] width 17 height 14
radio input "true"
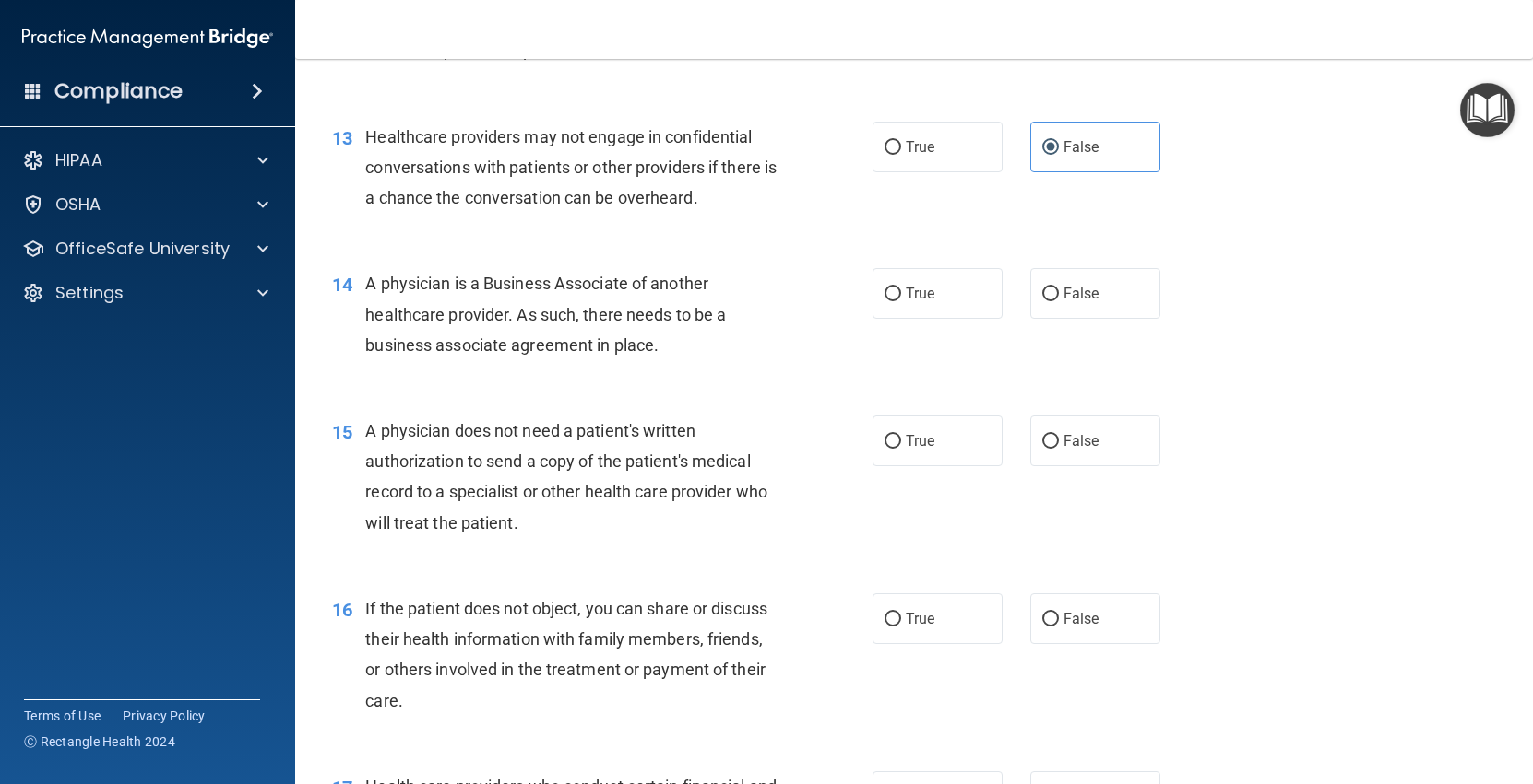
scroll to position [1863, 0]
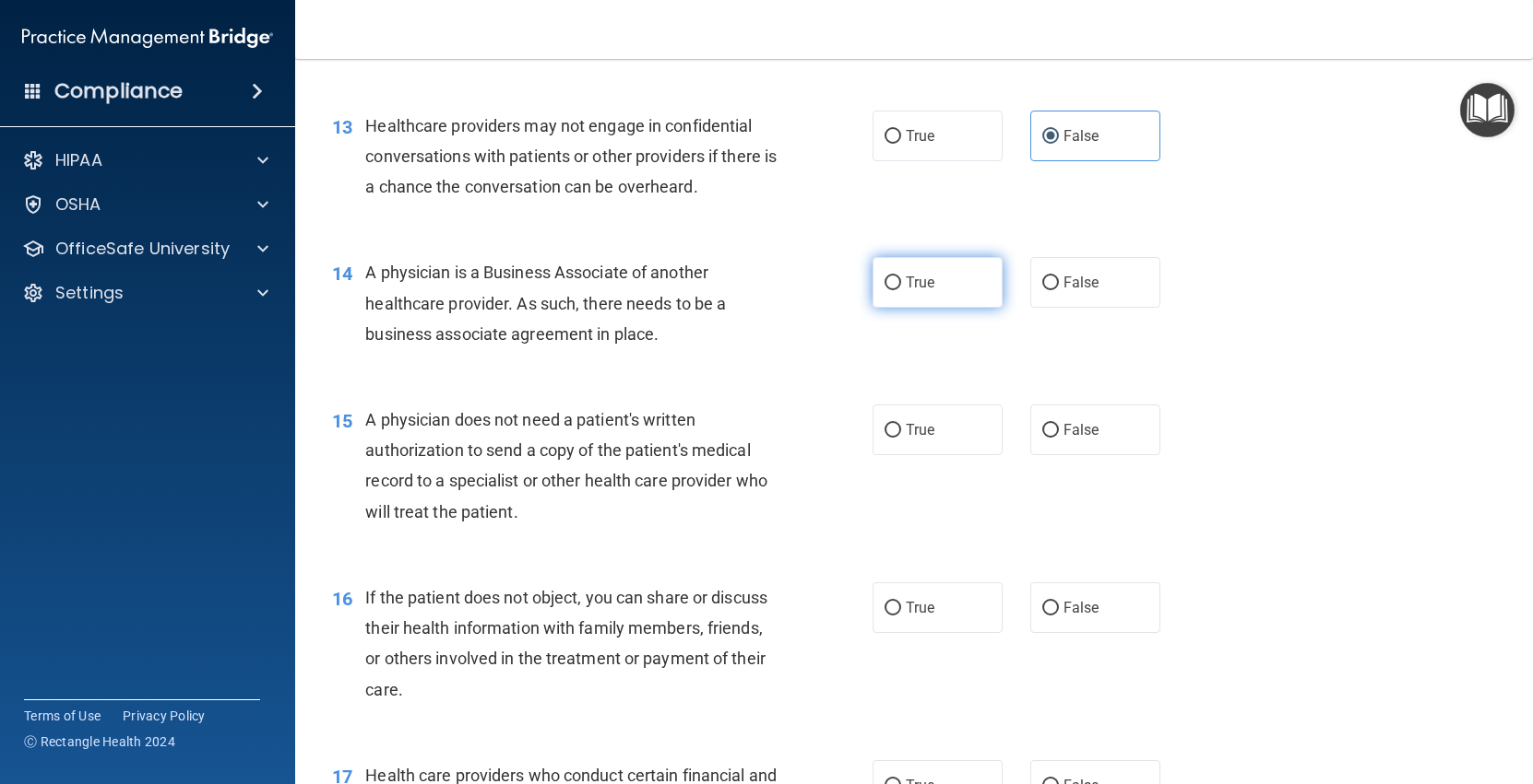
click at [918, 299] on label "True" at bounding box center [937, 282] width 130 height 50
click at [901, 290] on input "True" at bounding box center [892, 283] width 17 height 14
radio input "true"
click at [1087, 441] on label "False" at bounding box center [1094, 430] width 130 height 50
click at [1059, 438] on input "False" at bounding box center [1050, 431] width 17 height 14
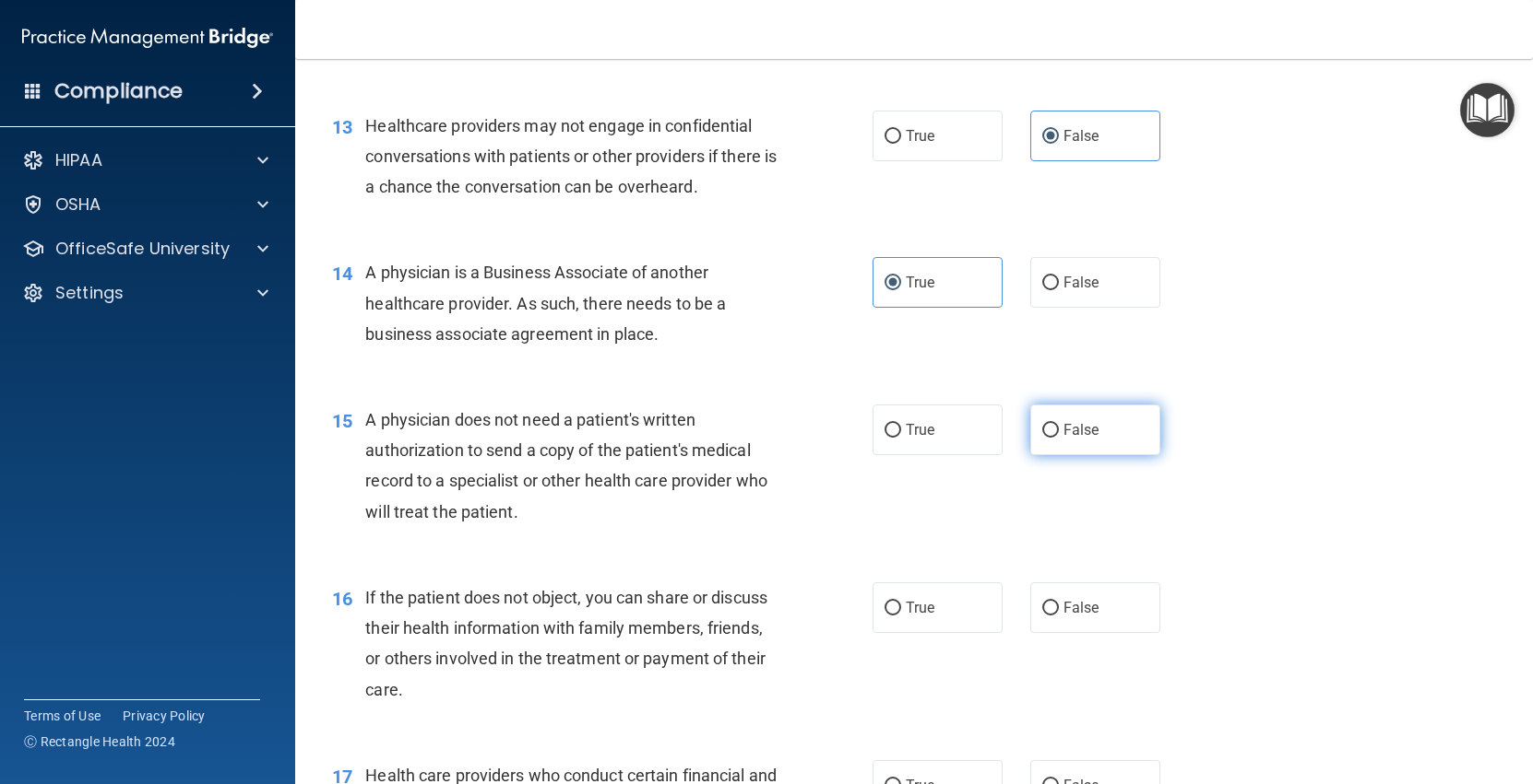
radio input "true"
click at [960, 435] on label "True" at bounding box center [937, 430] width 130 height 50
click at [901, 435] on input "True" at bounding box center [892, 431] width 17 height 14
radio input "true"
radio input "false"
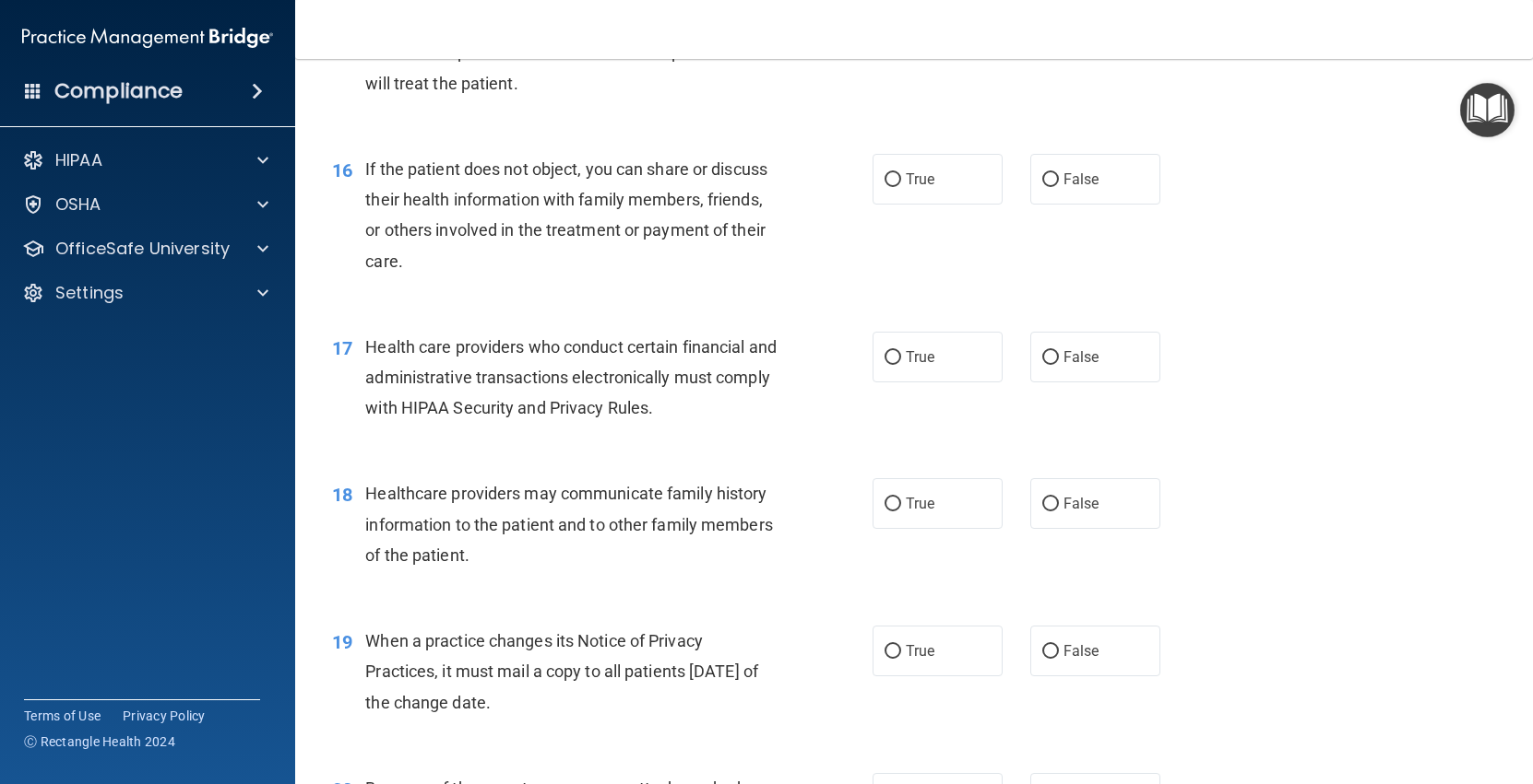
scroll to position [2295, 0]
click at [952, 190] on label "True" at bounding box center [937, 176] width 130 height 50
click at [901, 184] on input "True" at bounding box center [892, 177] width 17 height 14
radio input "true"
click at [941, 341] on label "True" at bounding box center [937, 353] width 130 height 50
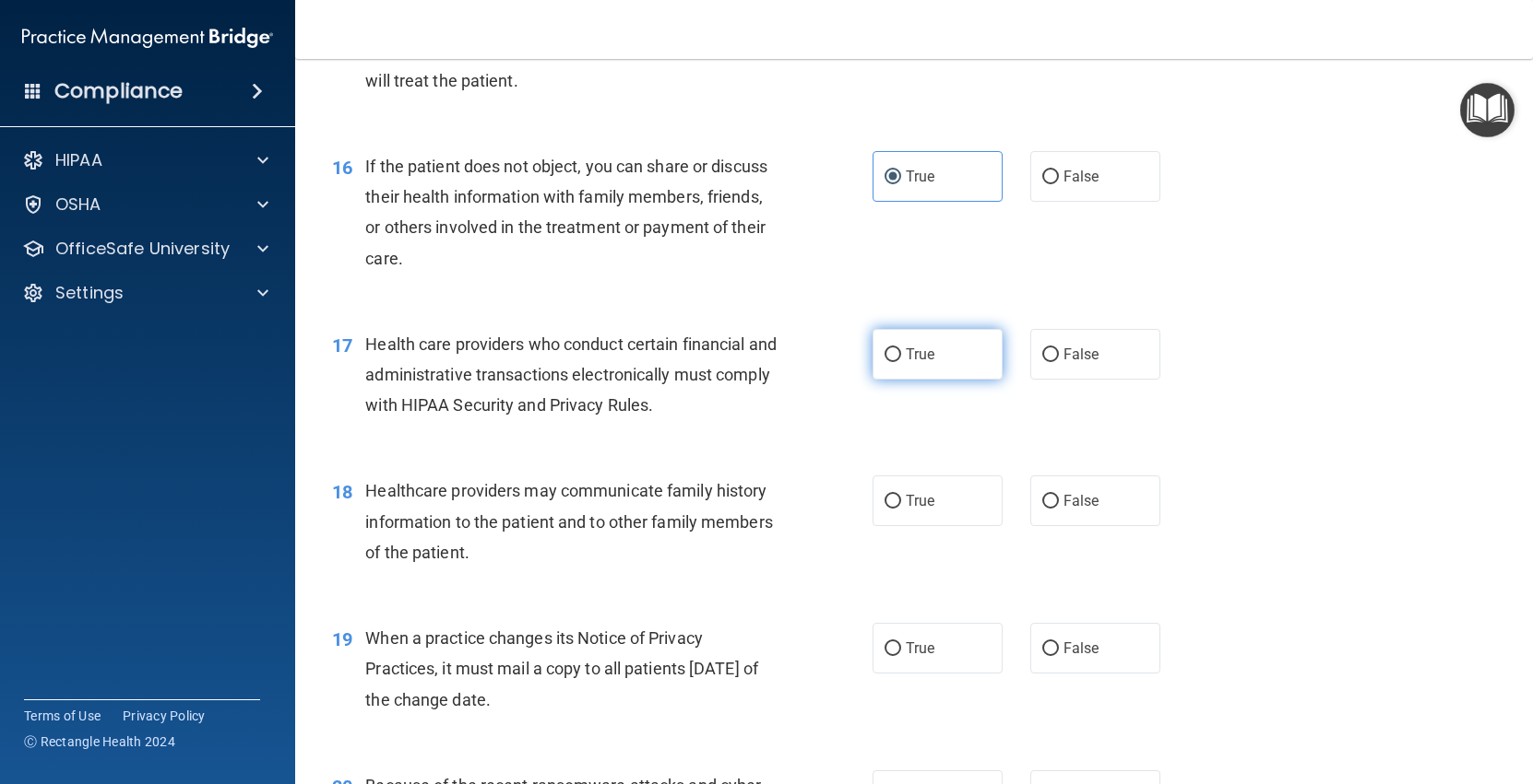
click at [901, 348] on input "True" at bounding box center [892, 355] width 17 height 14
radio input "true"
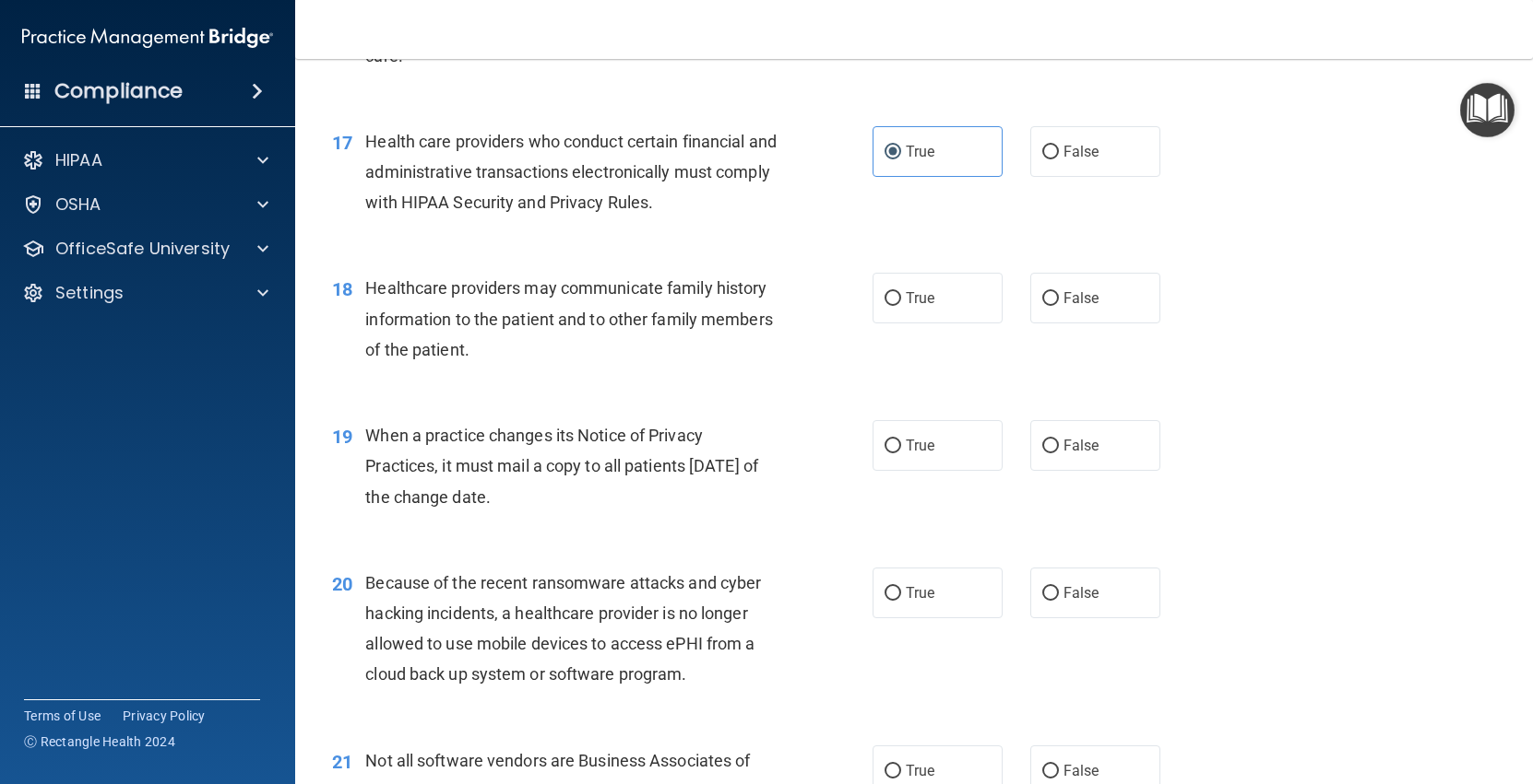
scroll to position [2499, 0]
click at [920, 298] on span "True" at bounding box center [919, 297] width 29 height 18
click at [901, 298] on input "True" at bounding box center [892, 297] width 17 height 14
radio input "true"
click at [929, 446] on span "True" at bounding box center [919, 443] width 29 height 18
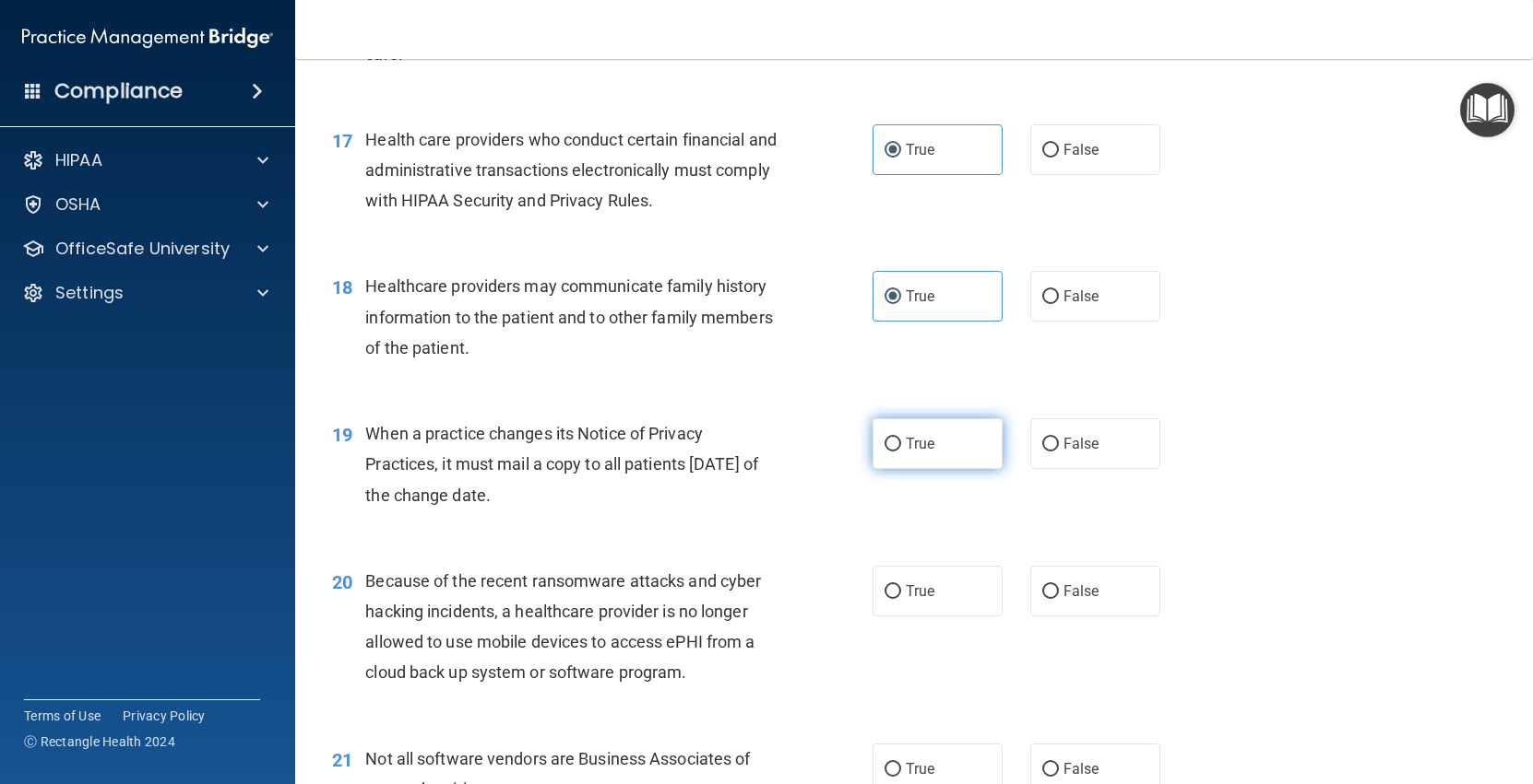
click at [901, 446] on input "True" at bounding box center [892, 444] width 17 height 14
radio input "true"
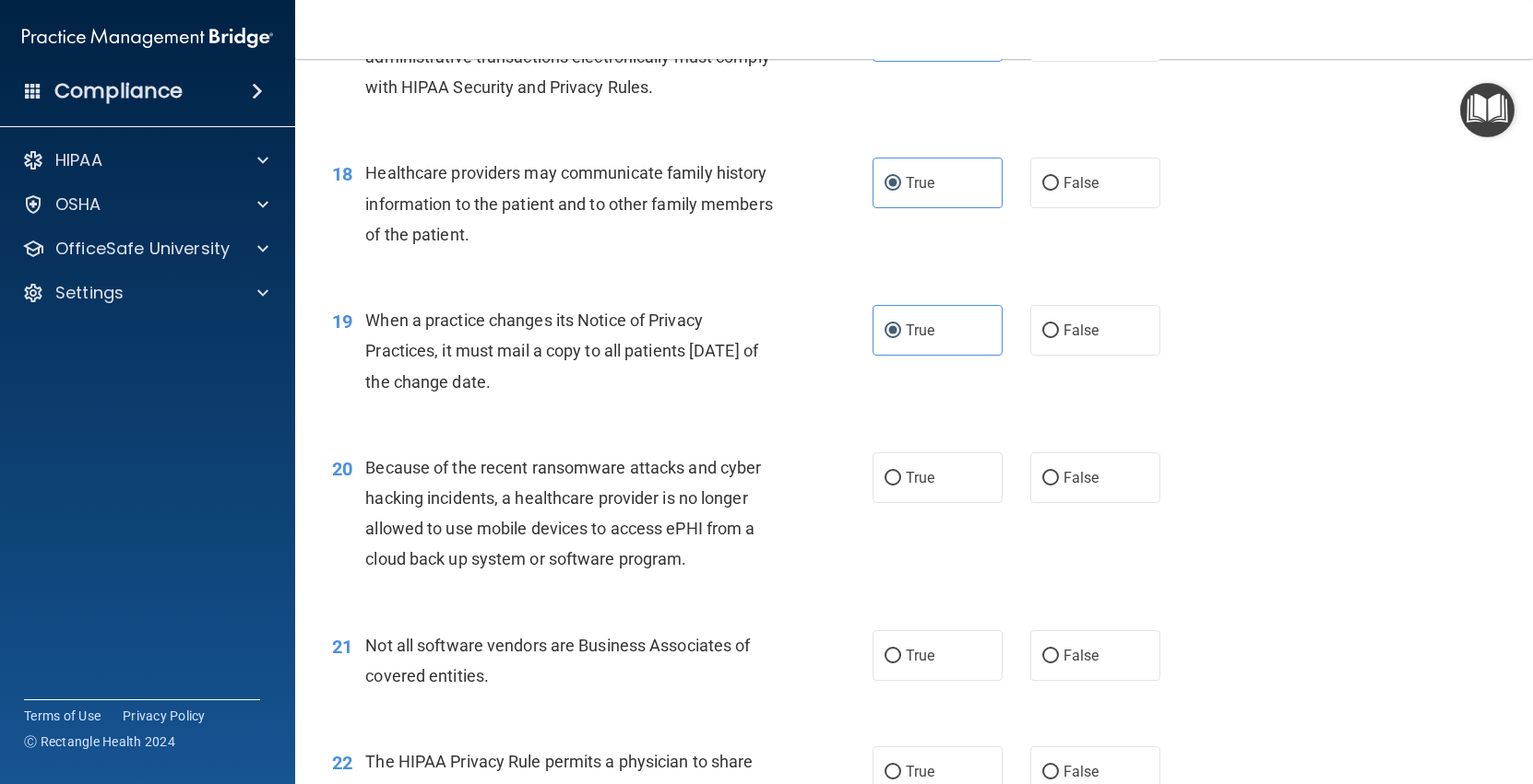
scroll to position [2627, 0]
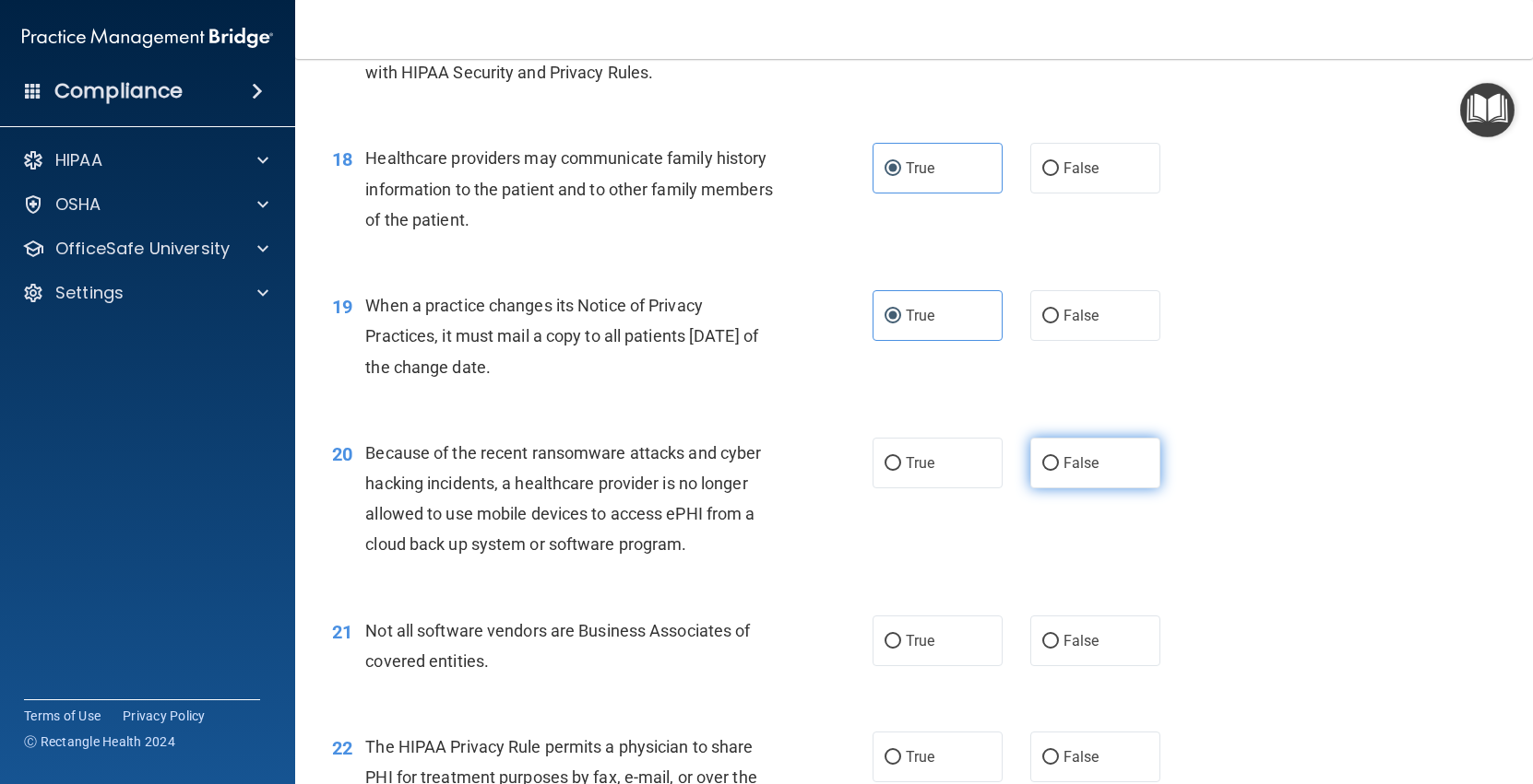
click at [1060, 458] on label "False" at bounding box center [1094, 462] width 130 height 50
click at [1059, 458] on input "False" at bounding box center [1050, 464] width 17 height 14
radio input "true"
click at [971, 467] on label "True" at bounding box center [937, 462] width 130 height 50
click at [901, 467] on input "True" at bounding box center [892, 464] width 17 height 14
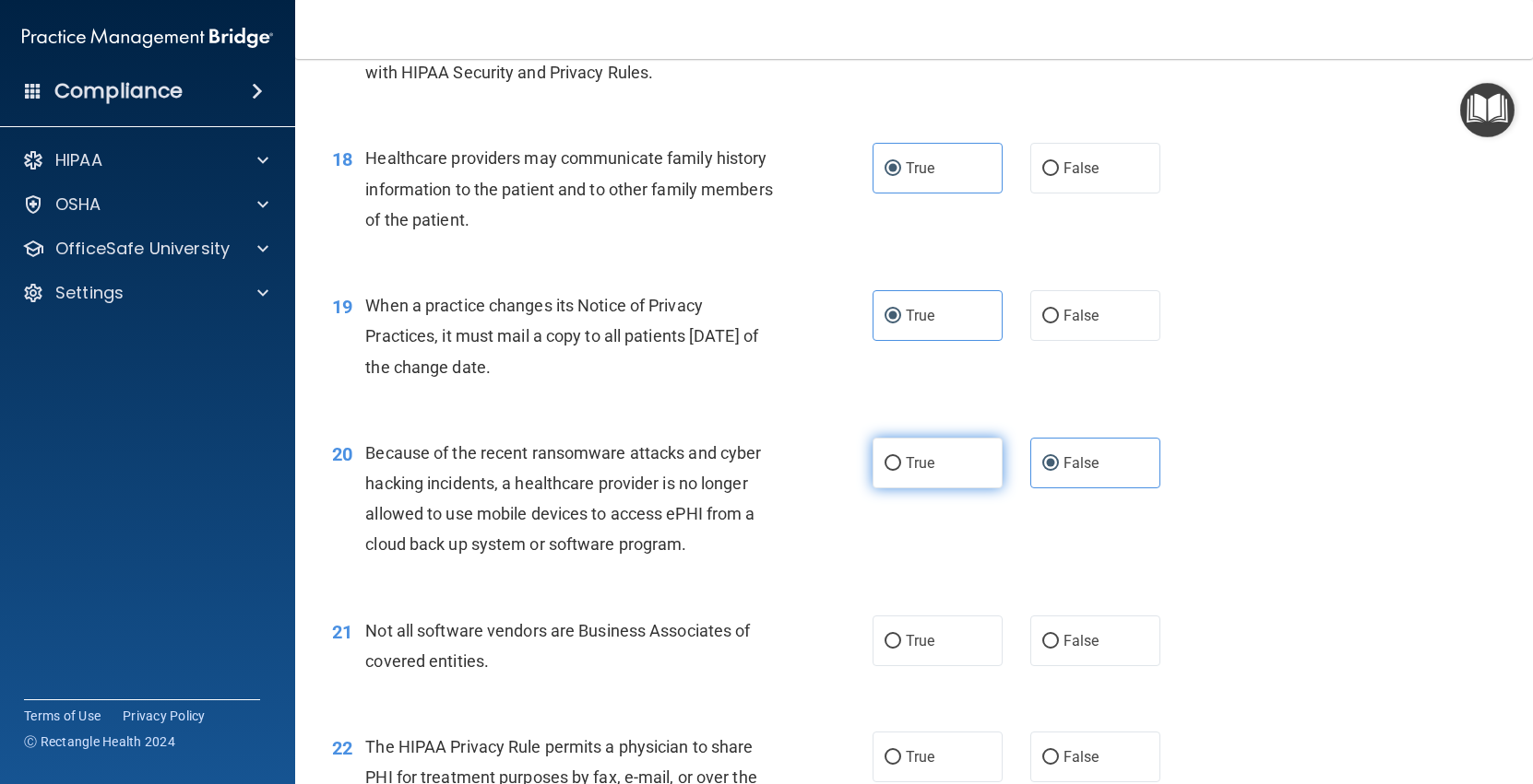
radio input "true"
radio input "false"
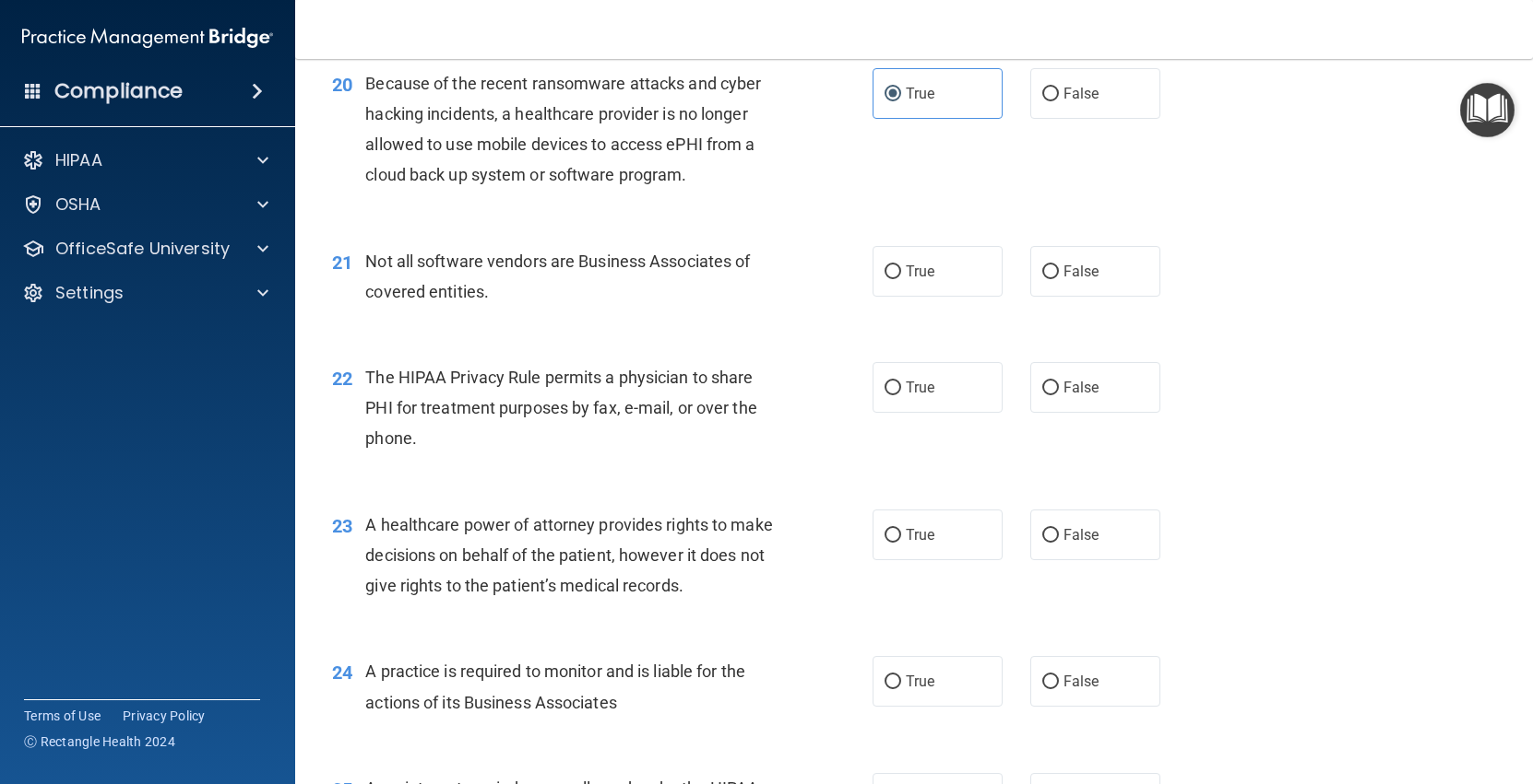
scroll to position [2997, 0]
click at [1066, 269] on span "False" at bounding box center [1081, 270] width 36 height 18
click at [1059, 269] on input "False" at bounding box center [1050, 271] width 17 height 14
radio input "true"
click at [944, 278] on label "True" at bounding box center [937, 270] width 130 height 50
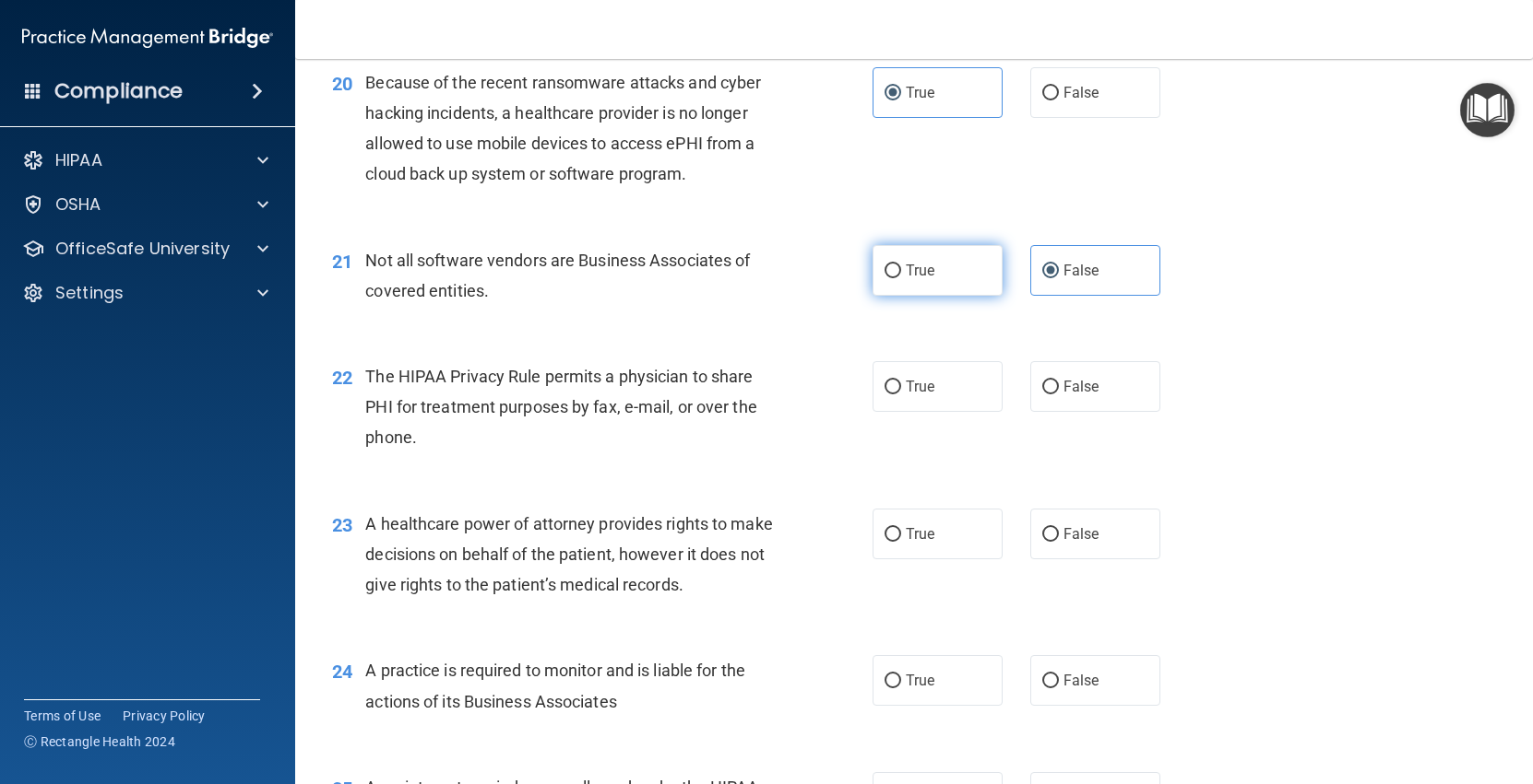
click at [901, 278] on input "True" at bounding box center [892, 271] width 17 height 14
radio input "true"
radio input "false"
click at [954, 380] on label "True" at bounding box center [937, 386] width 130 height 50
click at [901, 381] on input "True" at bounding box center [892, 388] width 17 height 14
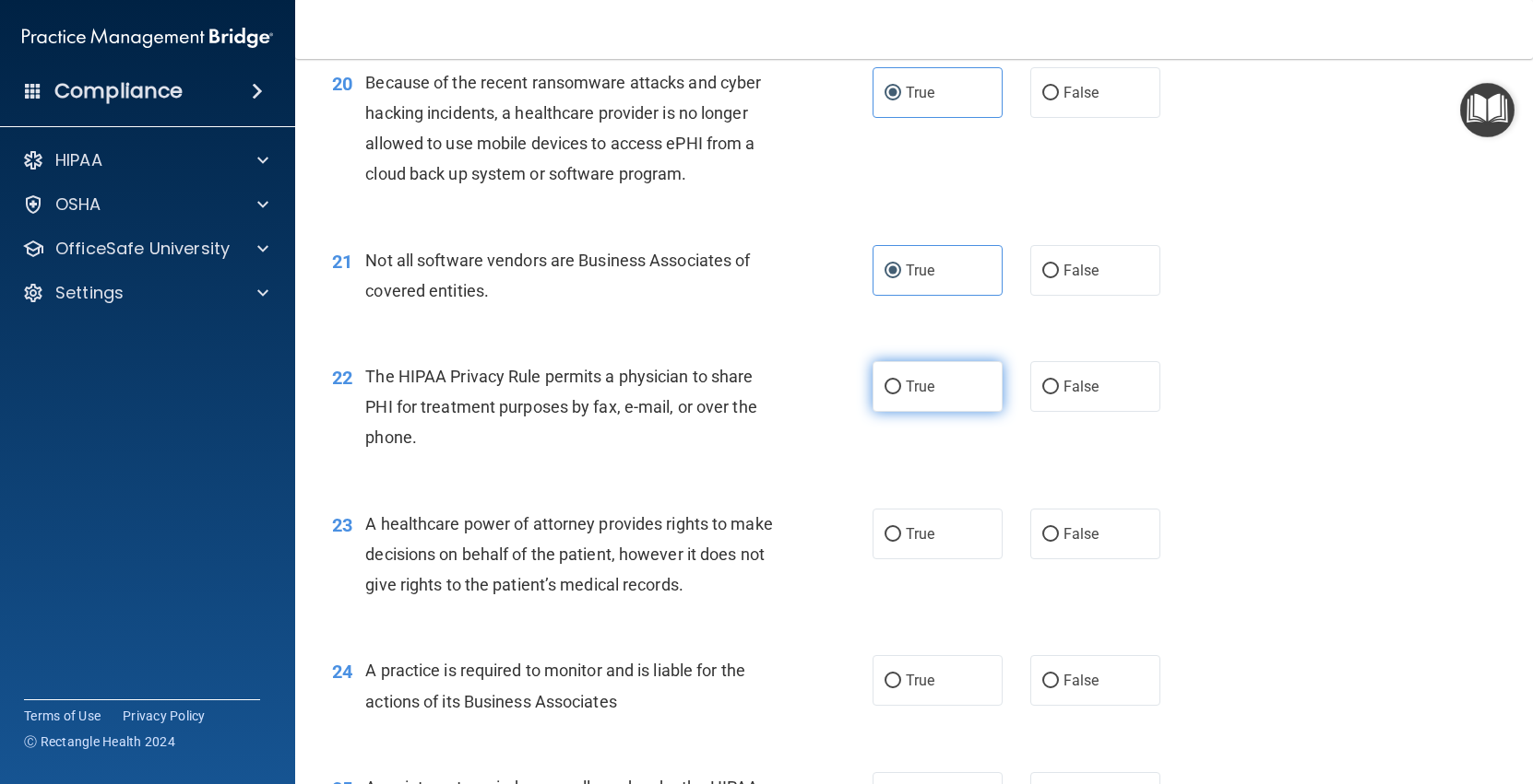
radio input "true"
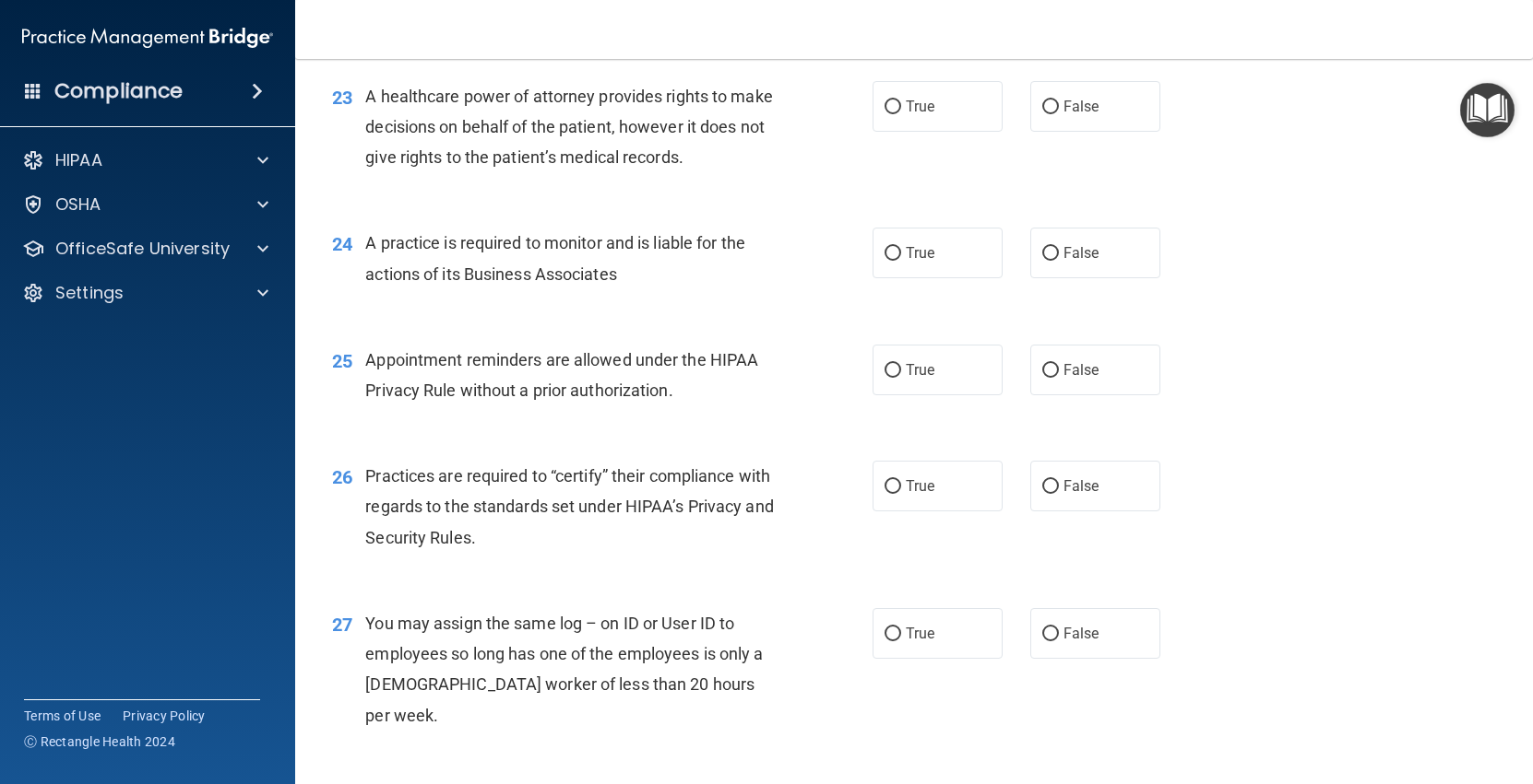
scroll to position [3427, 0]
click at [1051, 109] on input "False" at bounding box center [1050, 106] width 17 height 14
radio input "true"
click at [921, 249] on span "True" at bounding box center [919, 251] width 29 height 18
click at [901, 249] on input "True" at bounding box center [892, 252] width 17 height 14
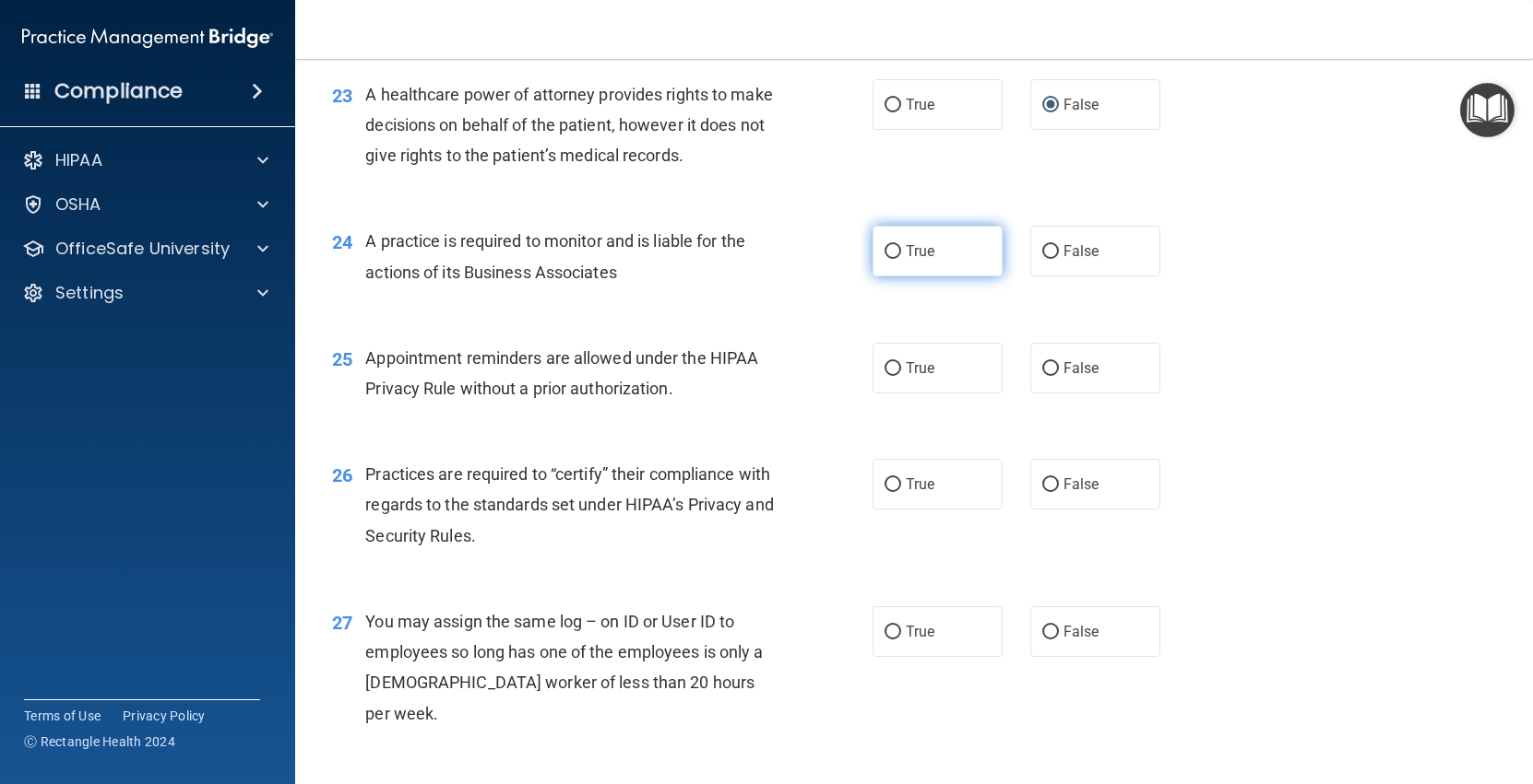
radio input "true"
click at [1108, 258] on label "False" at bounding box center [1094, 250] width 130 height 50
click at [1059, 258] on input "False" at bounding box center [1050, 252] width 17 height 14
radio input "true"
radio input "false"
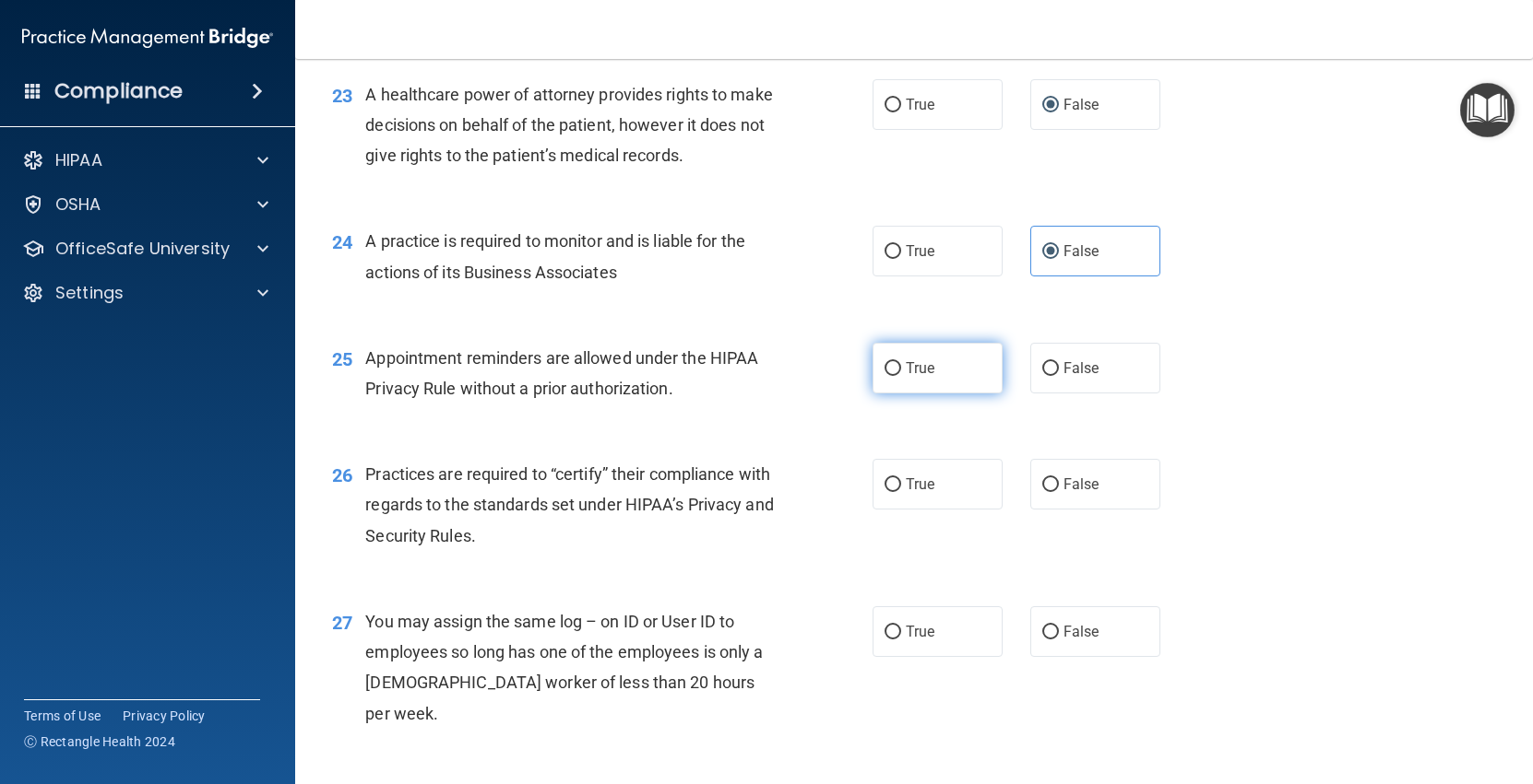
click at [944, 365] on label "True" at bounding box center [937, 367] width 130 height 50
click at [901, 365] on input "True" at bounding box center [892, 369] width 17 height 14
radio input "true"
click at [931, 476] on span "True" at bounding box center [919, 484] width 29 height 18
click at [901, 478] on input "True" at bounding box center [892, 485] width 17 height 14
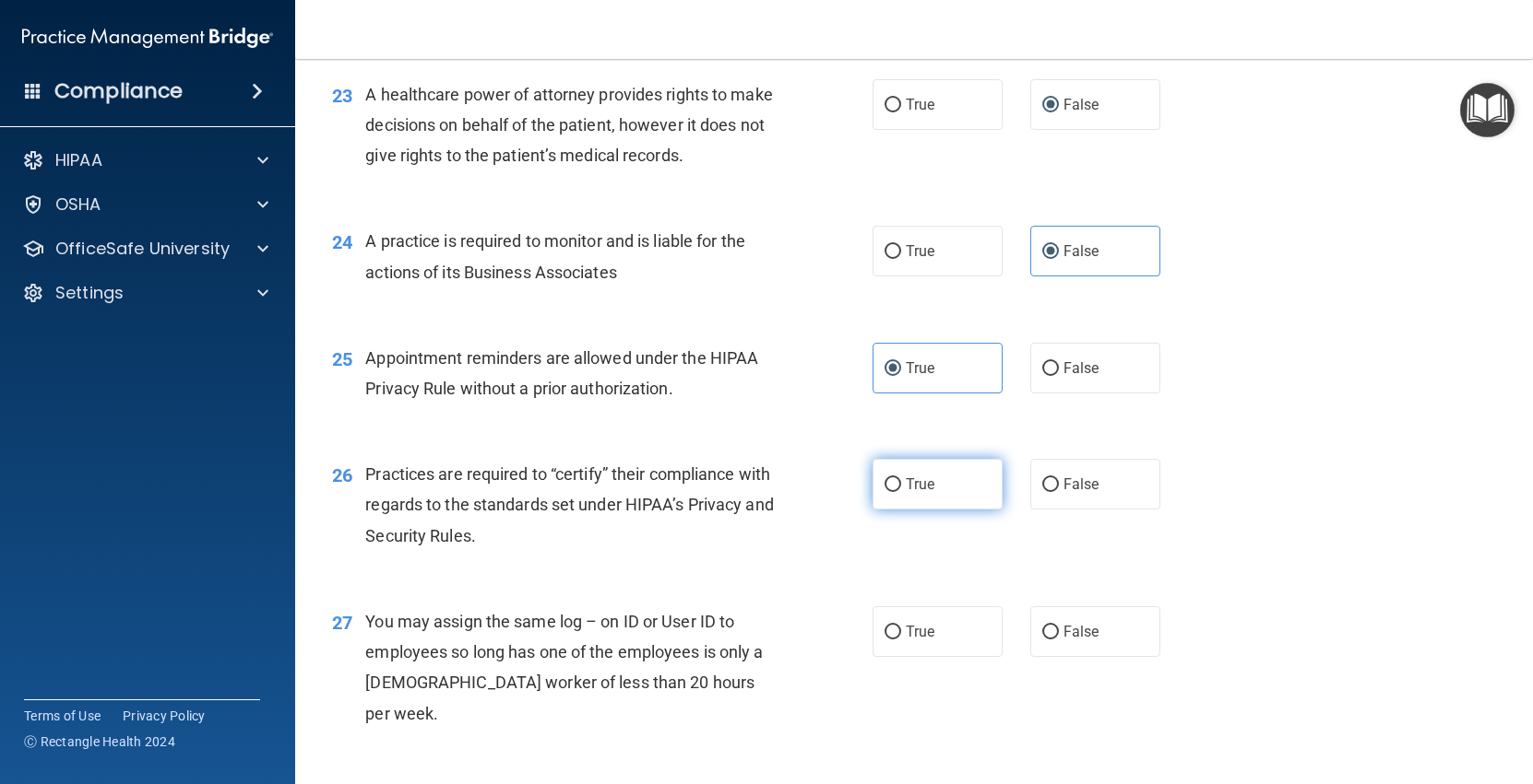
radio input "true"
click at [1057, 622] on label "False" at bounding box center [1094, 632] width 130 height 50
click at [1057, 626] on input "False" at bounding box center [1050, 633] width 17 height 14
radio input "true"
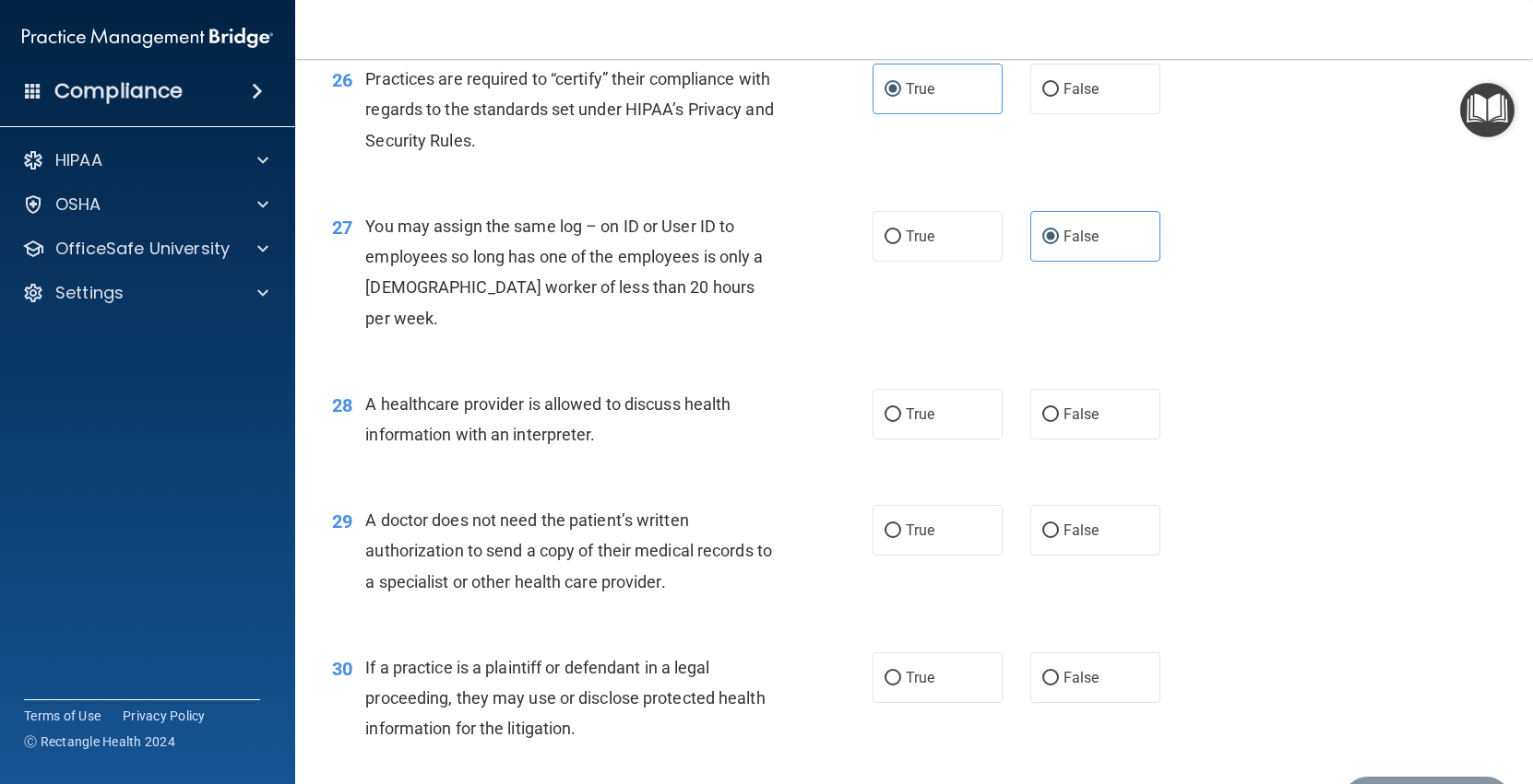
scroll to position [3825, 0]
click at [925, 393] on label "True" at bounding box center [937, 411] width 130 height 50
click at [901, 406] on input "True" at bounding box center [892, 413] width 17 height 14
radio input "true"
click at [926, 502] on label "True" at bounding box center [937, 527] width 130 height 50
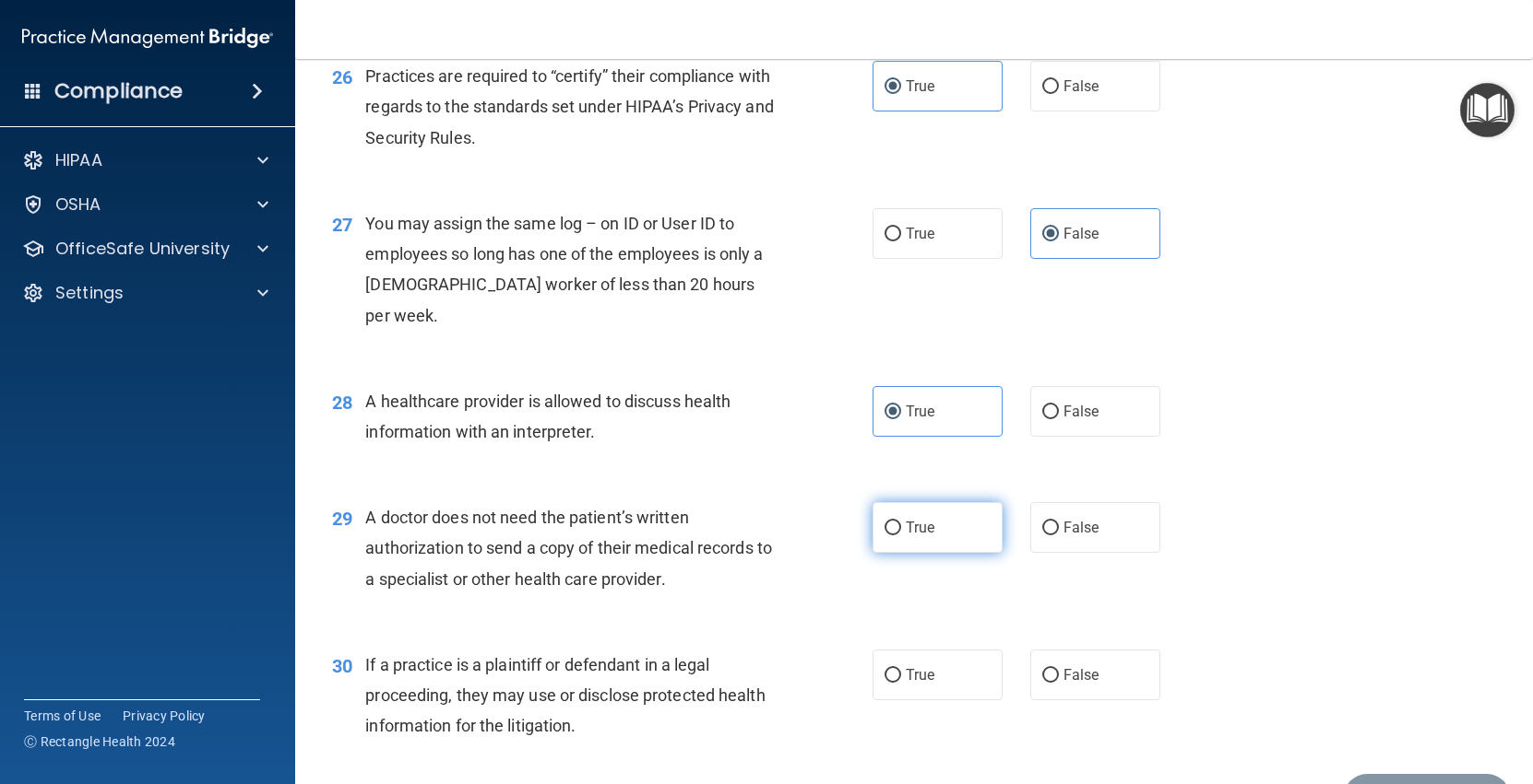
click at [901, 522] on input "True" at bounding box center [892, 529] width 17 height 14
radio input "true"
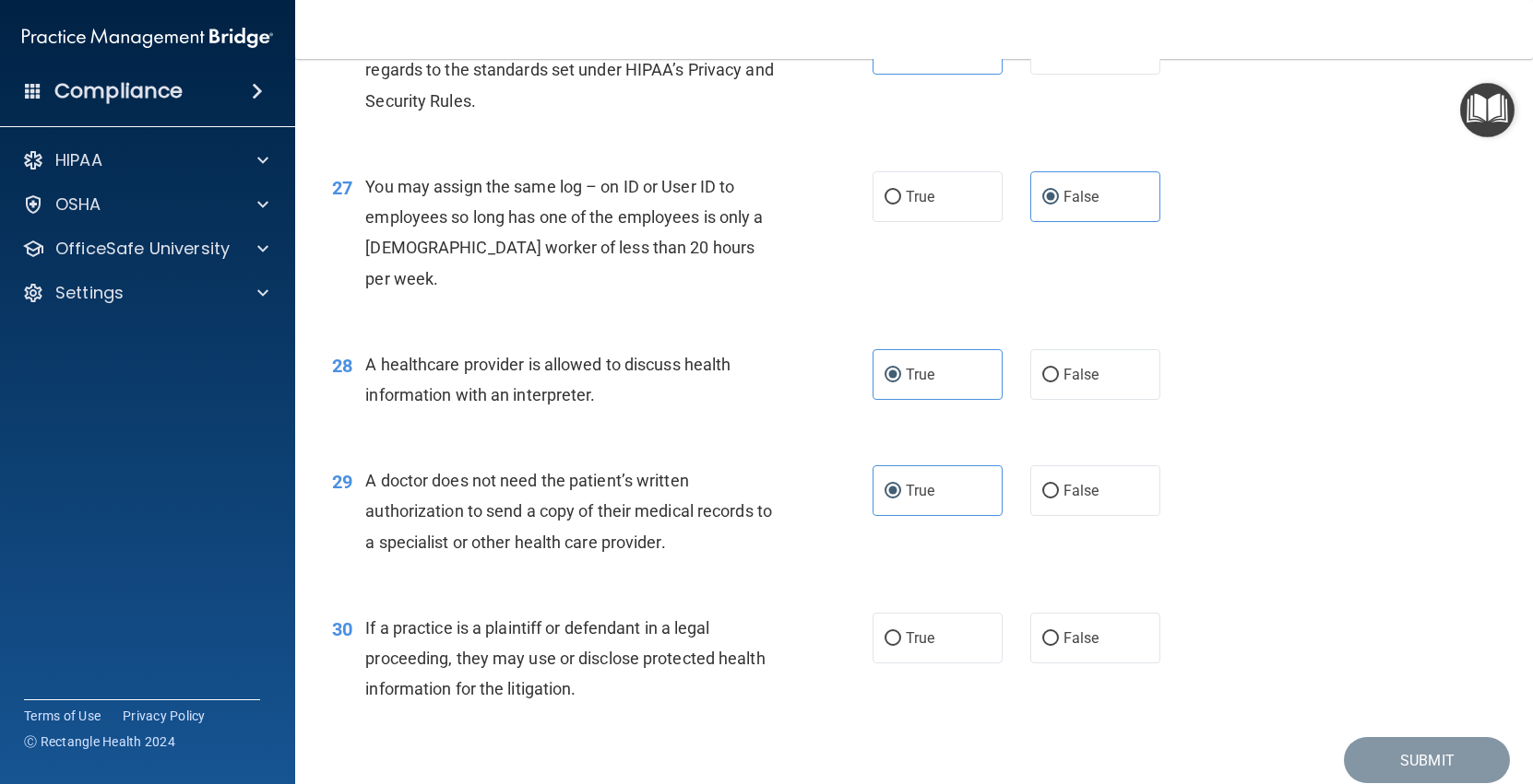
scroll to position [3904, 0]
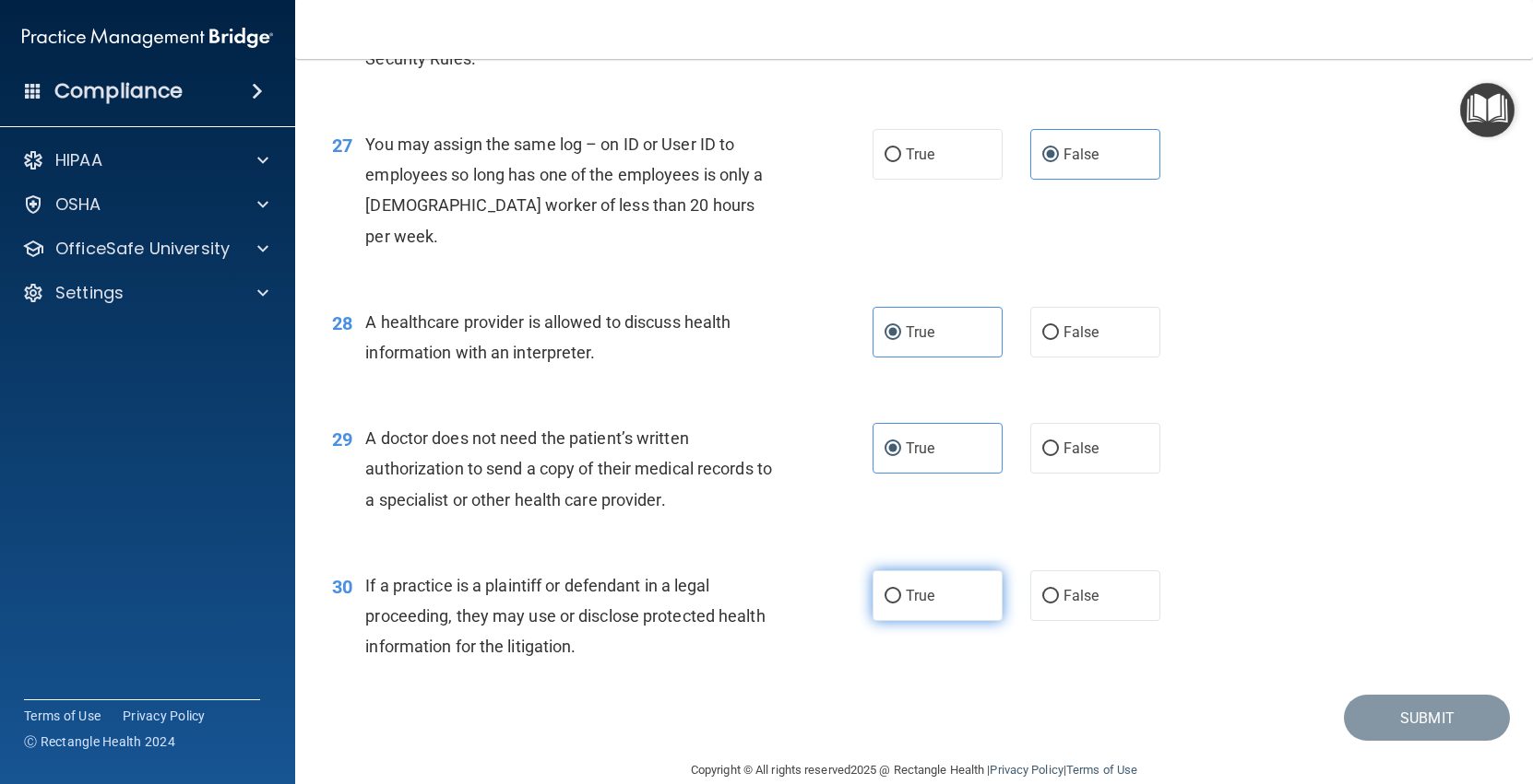
click at [881, 573] on label "True" at bounding box center [937, 595] width 130 height 50
click at [884, 590] on input "True" at bounding box center [892, 597] width 17 height 14
radio input "true"
click at [922, 587] on span "True" at bounding box center [919, 596] width 29 height 18
click at [901, 590] on input "True" at bounding box center [892, 597] width 17 height 14
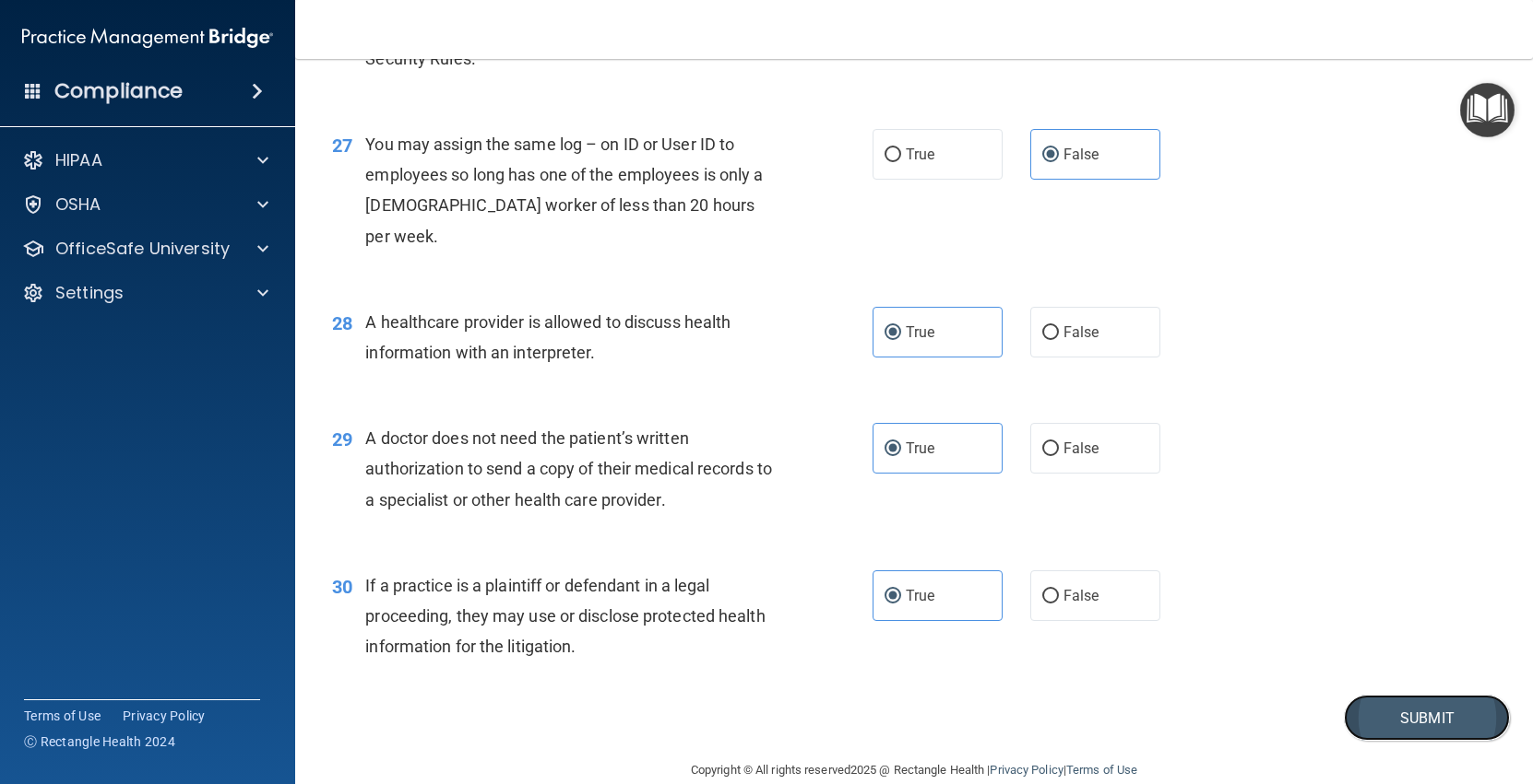
click at [1381, 695] on button "Submit" at bounding box center [1427, 718] width 166 height 47
click at [1394, 700] on button "Submit" at bounding box center [1427, 718] width 166 height 47
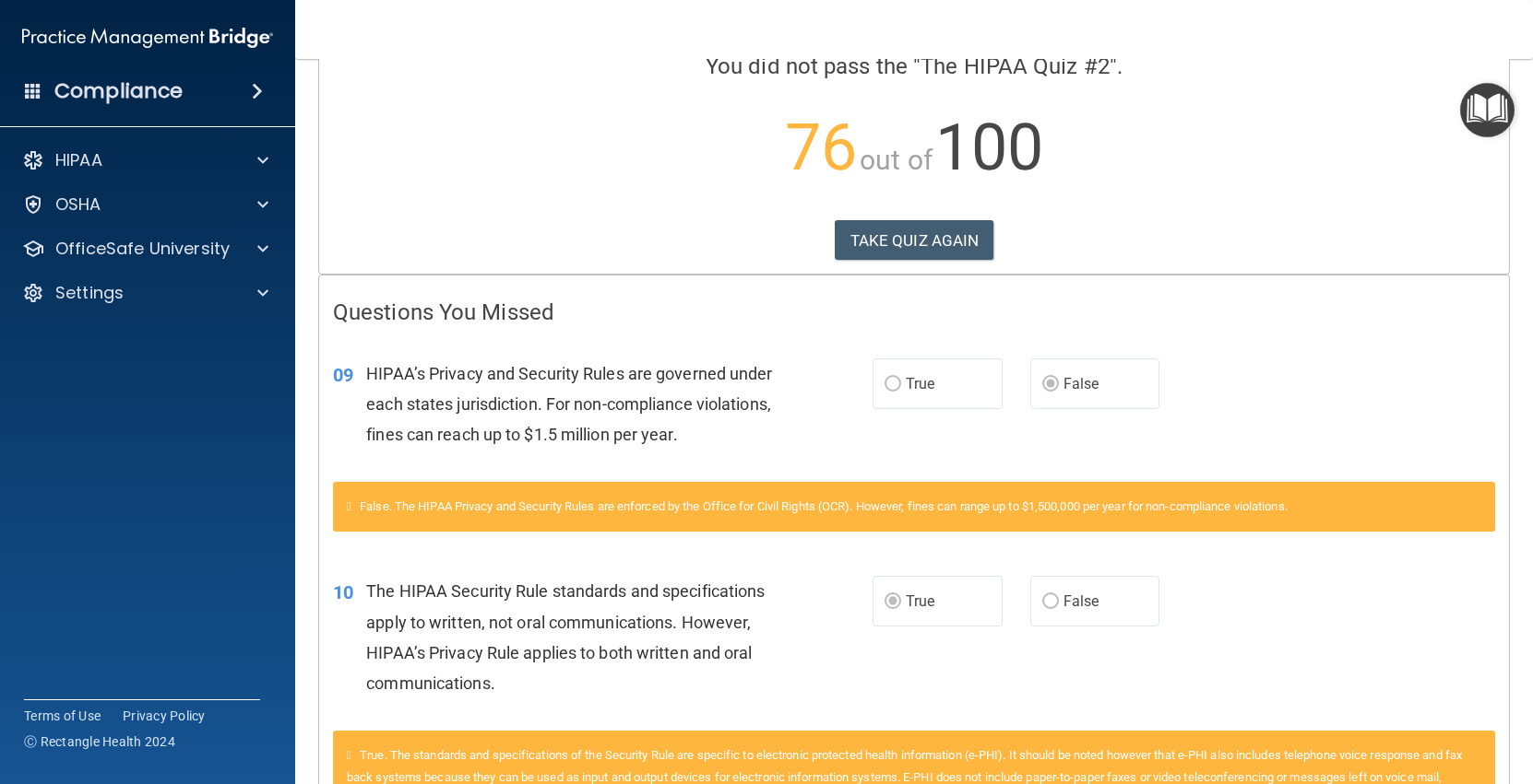
scroll to position [264, 0]
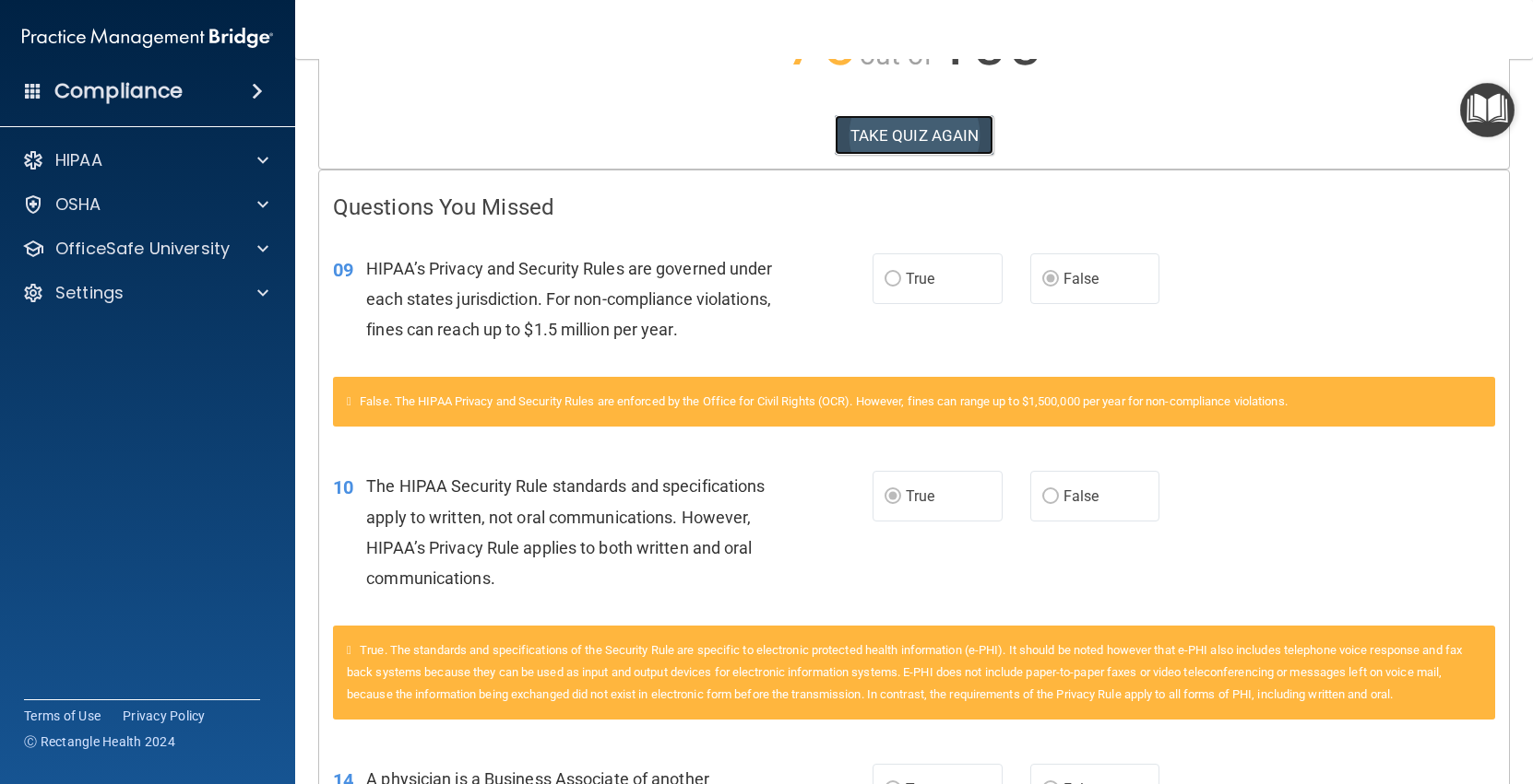
click at [956, 130] on button "TAKE QUIZ AGAIN" at bounding box center [914, 135] width 159 height 41
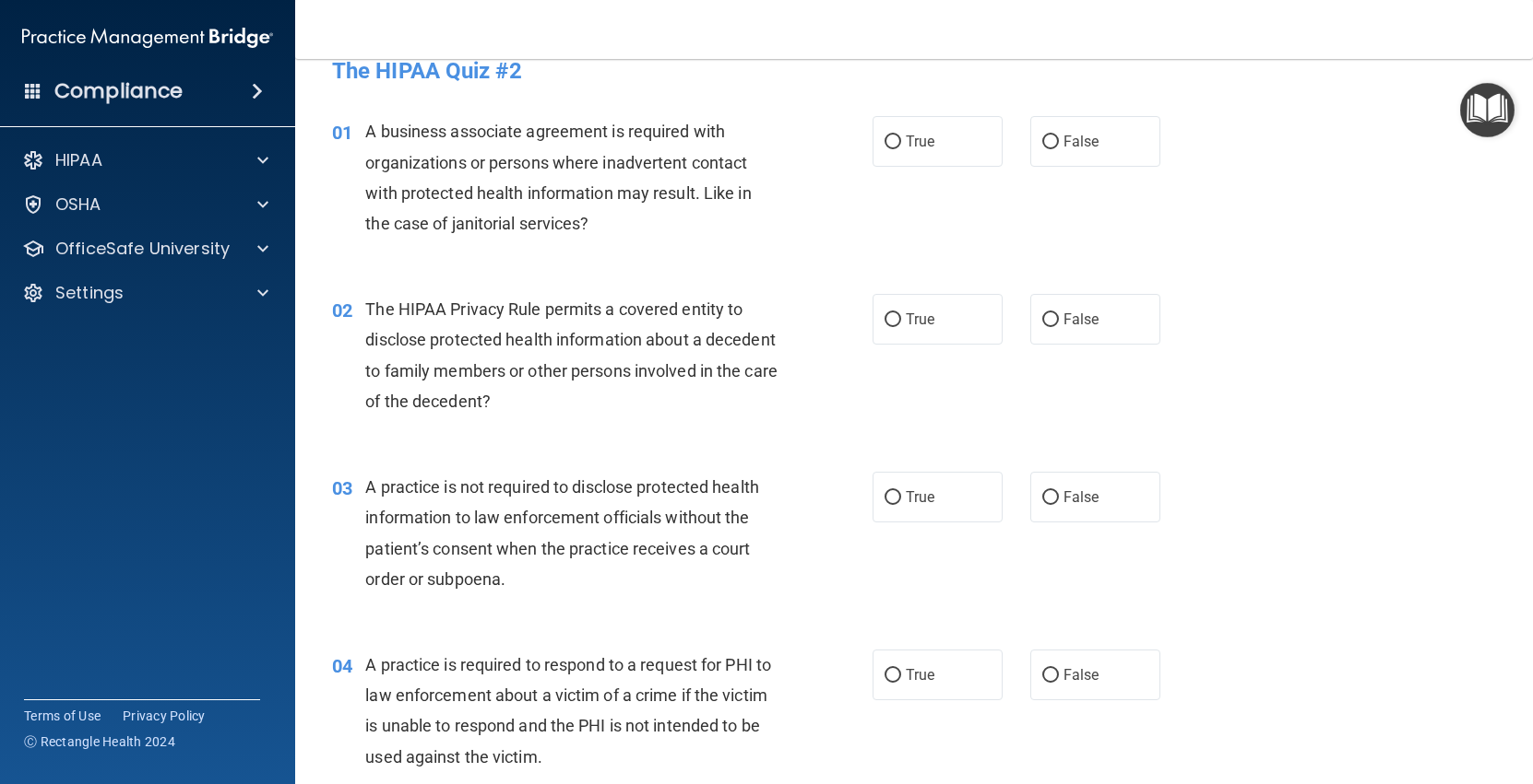
scroll to position [28, 0]
click at [1083, 147] on span "False" at bounding box center [1081, 144] width 36 height 18
click at [1059, 147] on input "False" at bounding box center [1050, 145] width 17 height 14
radio input "true"
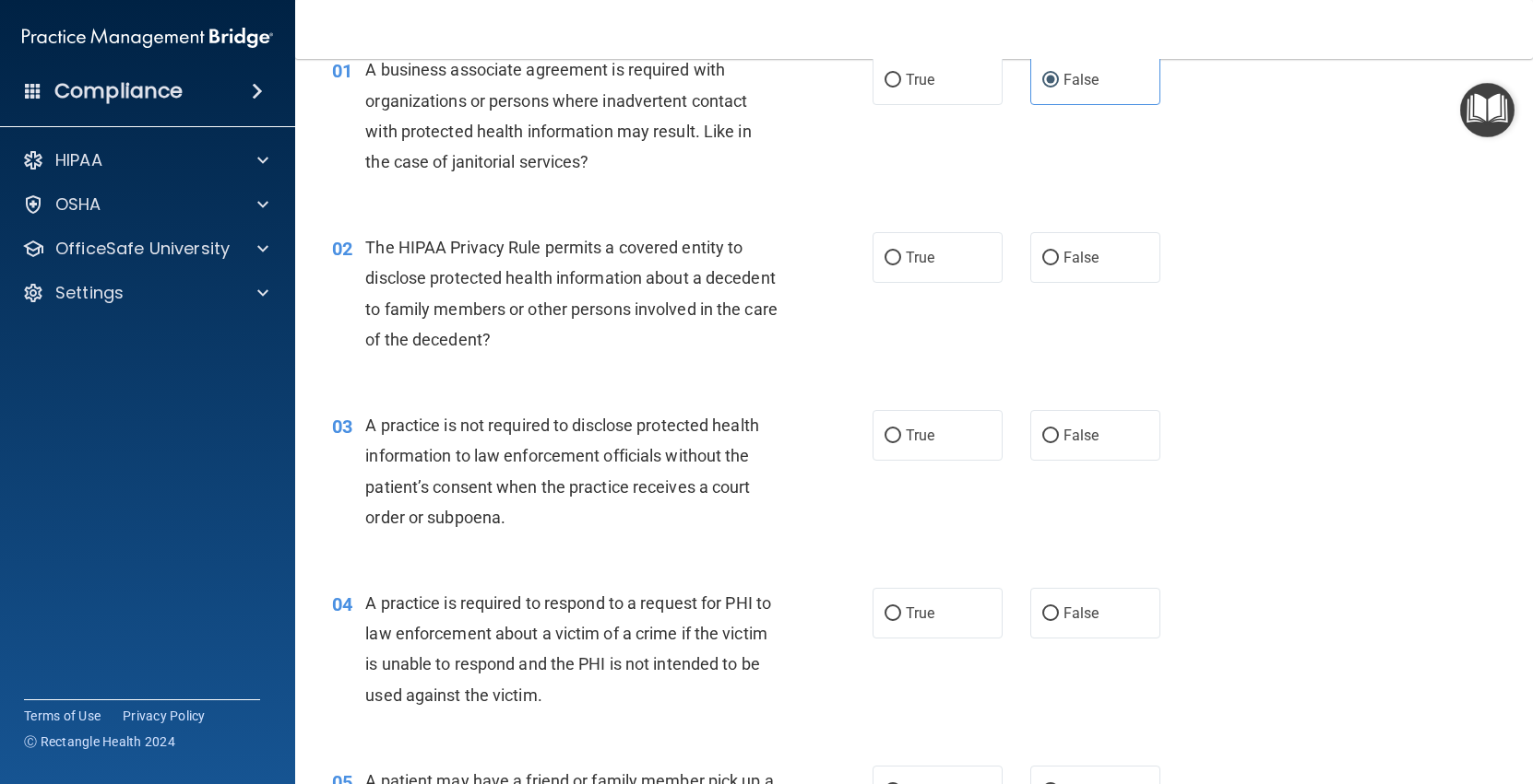
scroll to position [98, 0]
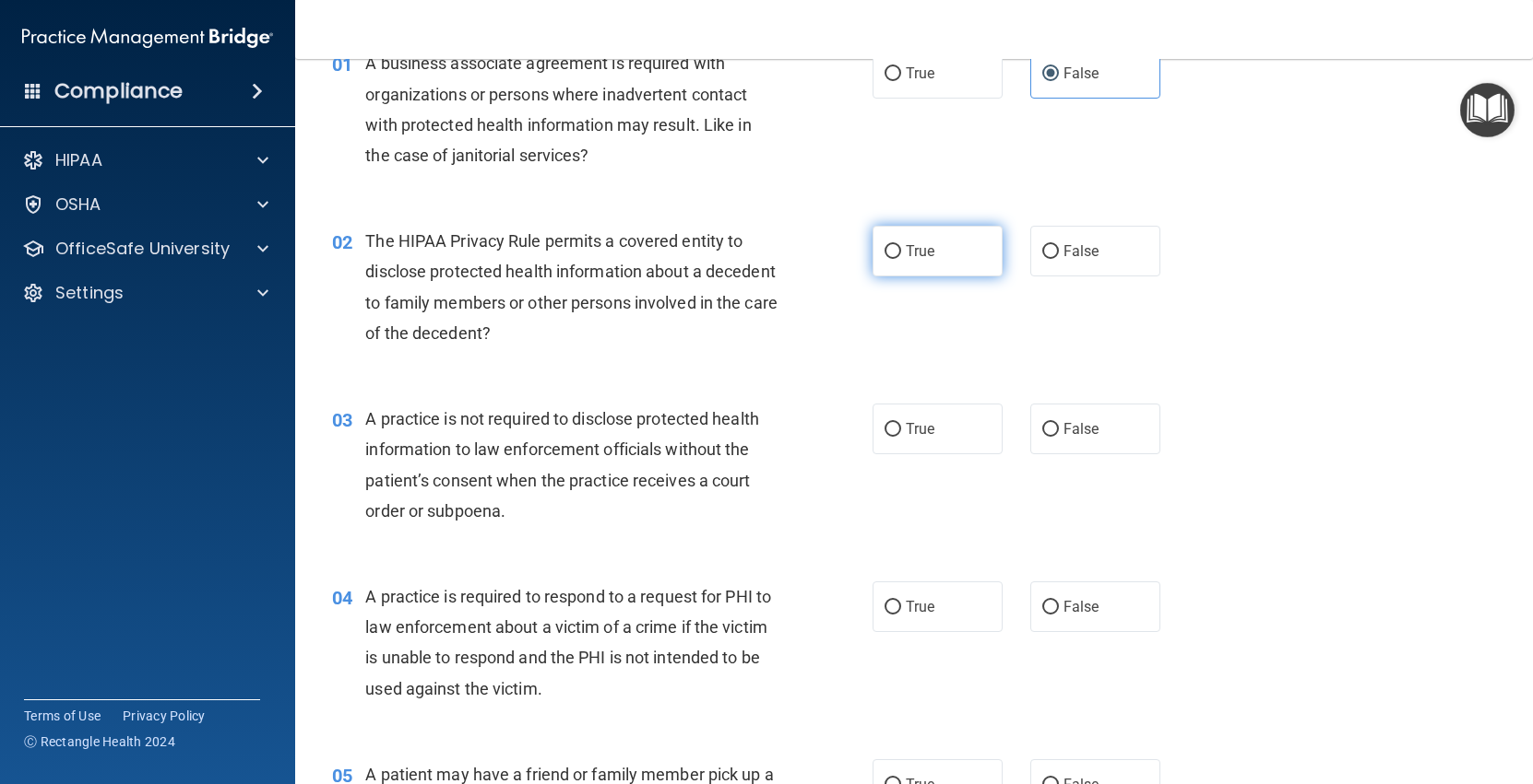
click at [887, 275] on label "True" at bounding box center [937, 250] width 130 height 50
click at [887, 259] on input "True" at bounding box center [892, 252] width 17 height 14
radio input "true"
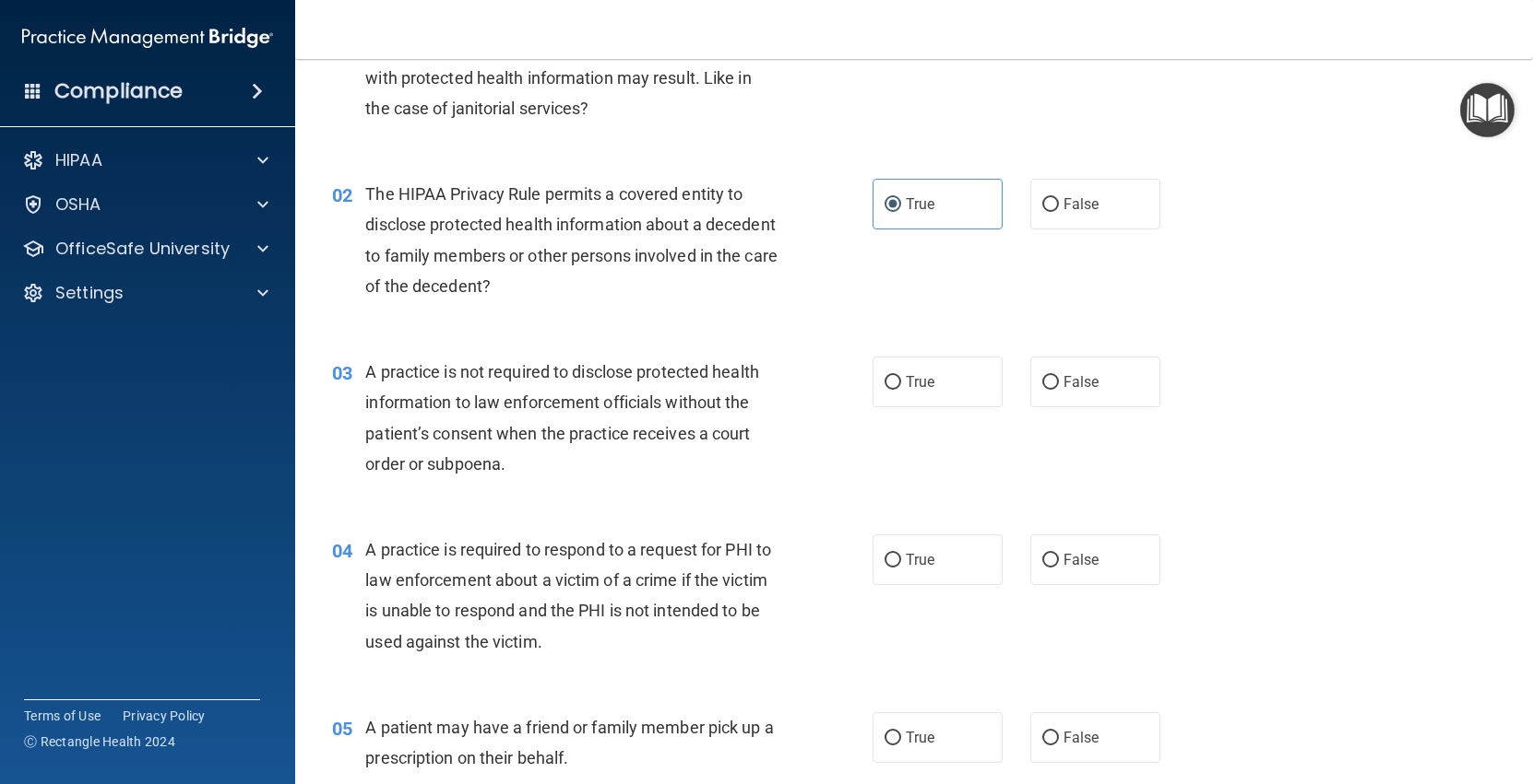
scroll to position [177, 0]
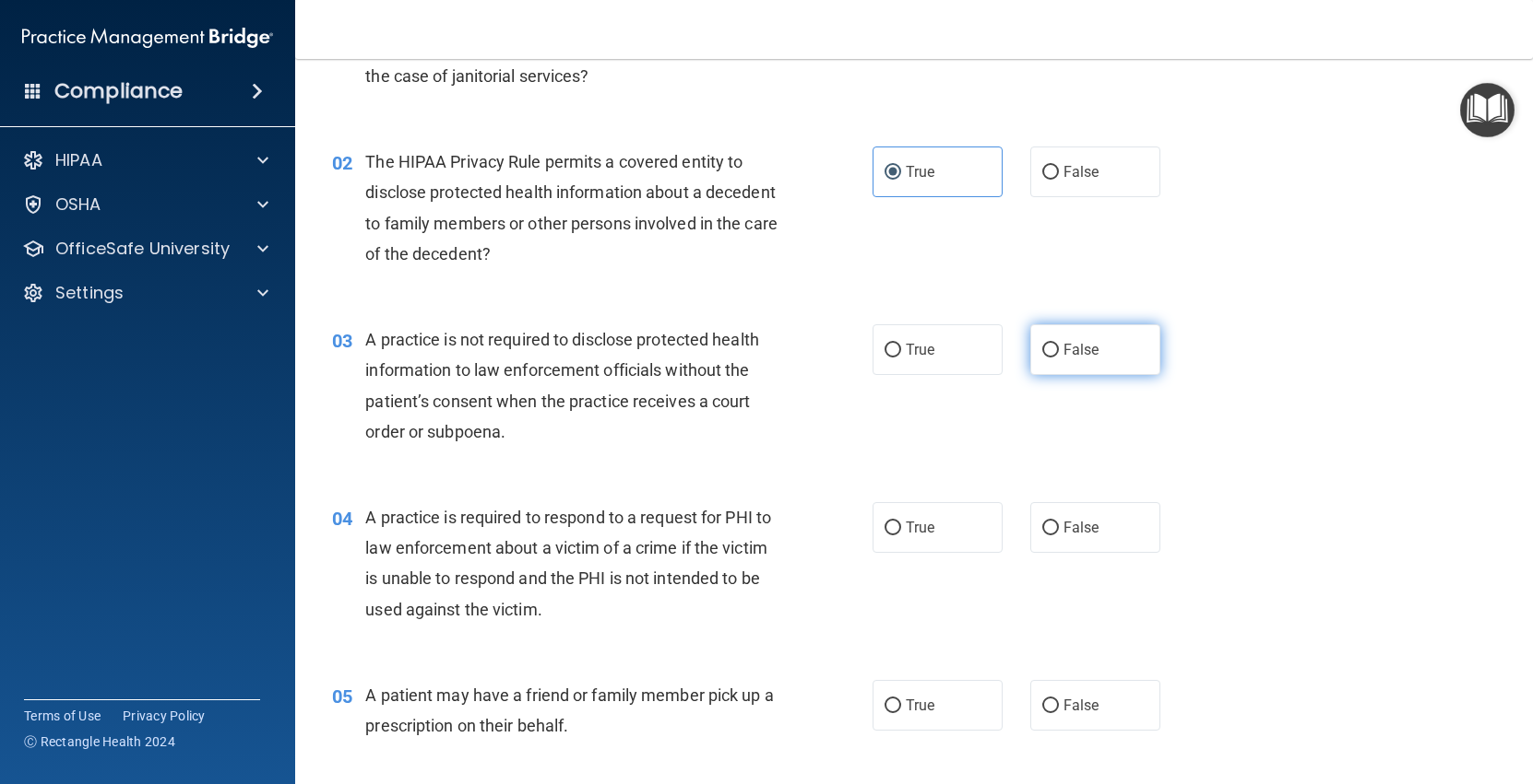
click at [1096, 360] on label "False" at bounding box center [1094, 349] width 130 height 50
click at [1059, 357] on input "False" at bounding box center [1050, 350] width 17 height 14
radio input "true"
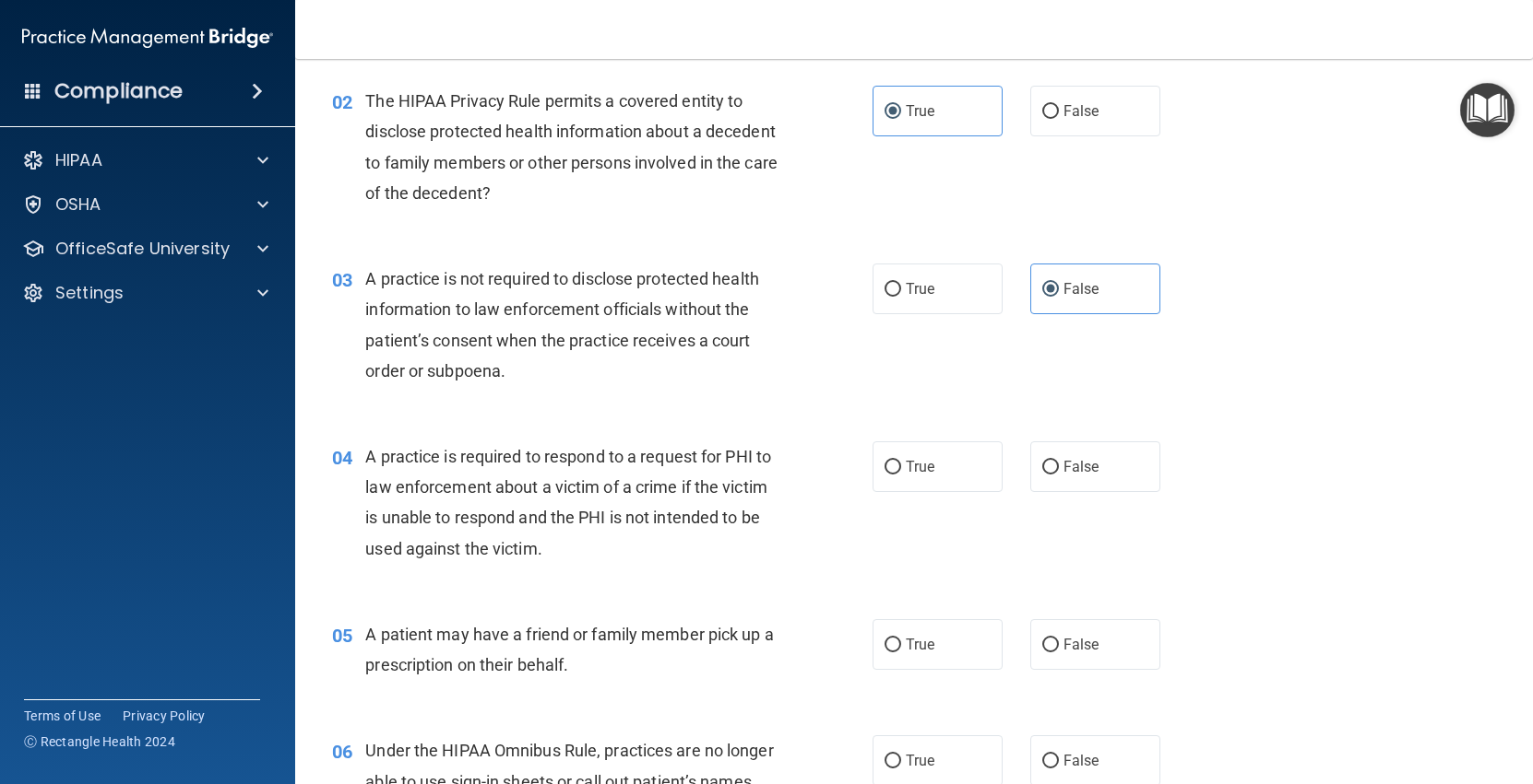
scroll to position [269, 0]
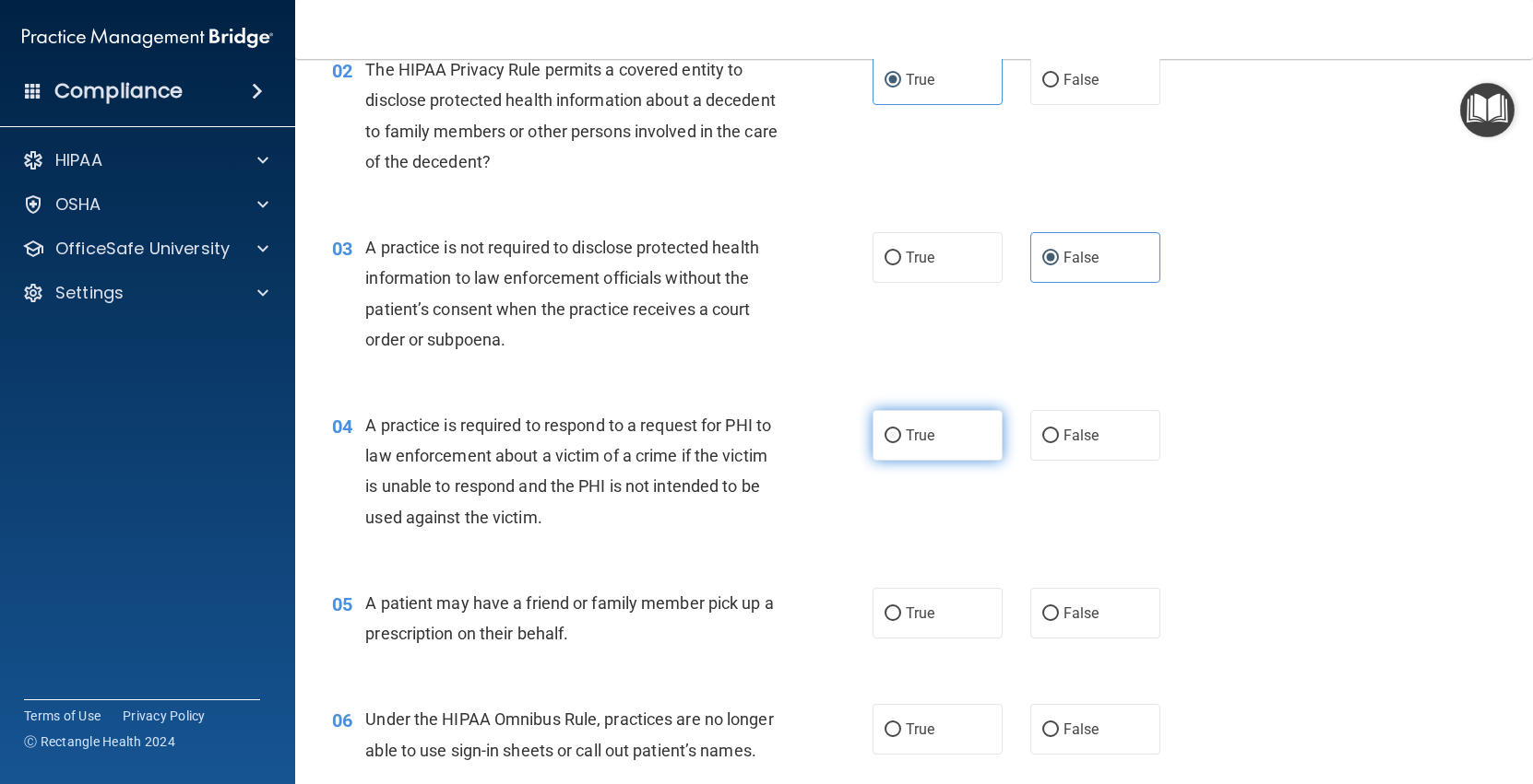
click at [942, 458] on label "True" at bounding box center [937, 435] width 130 height 50
click at [901, 443] on input "True" at bounding box center [892, 437] width 17 height 14
radio input "true"
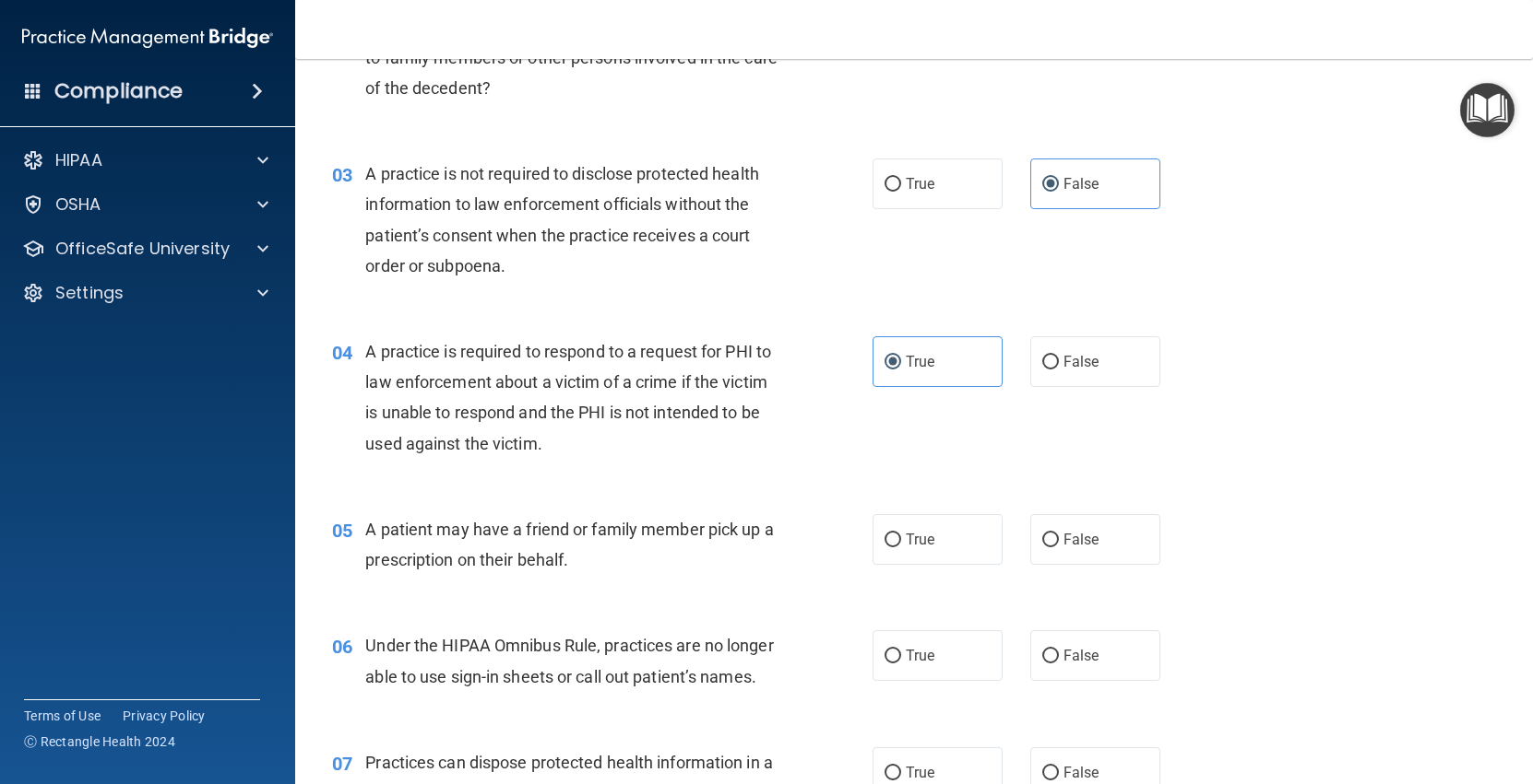
scroll to position [348, 0]
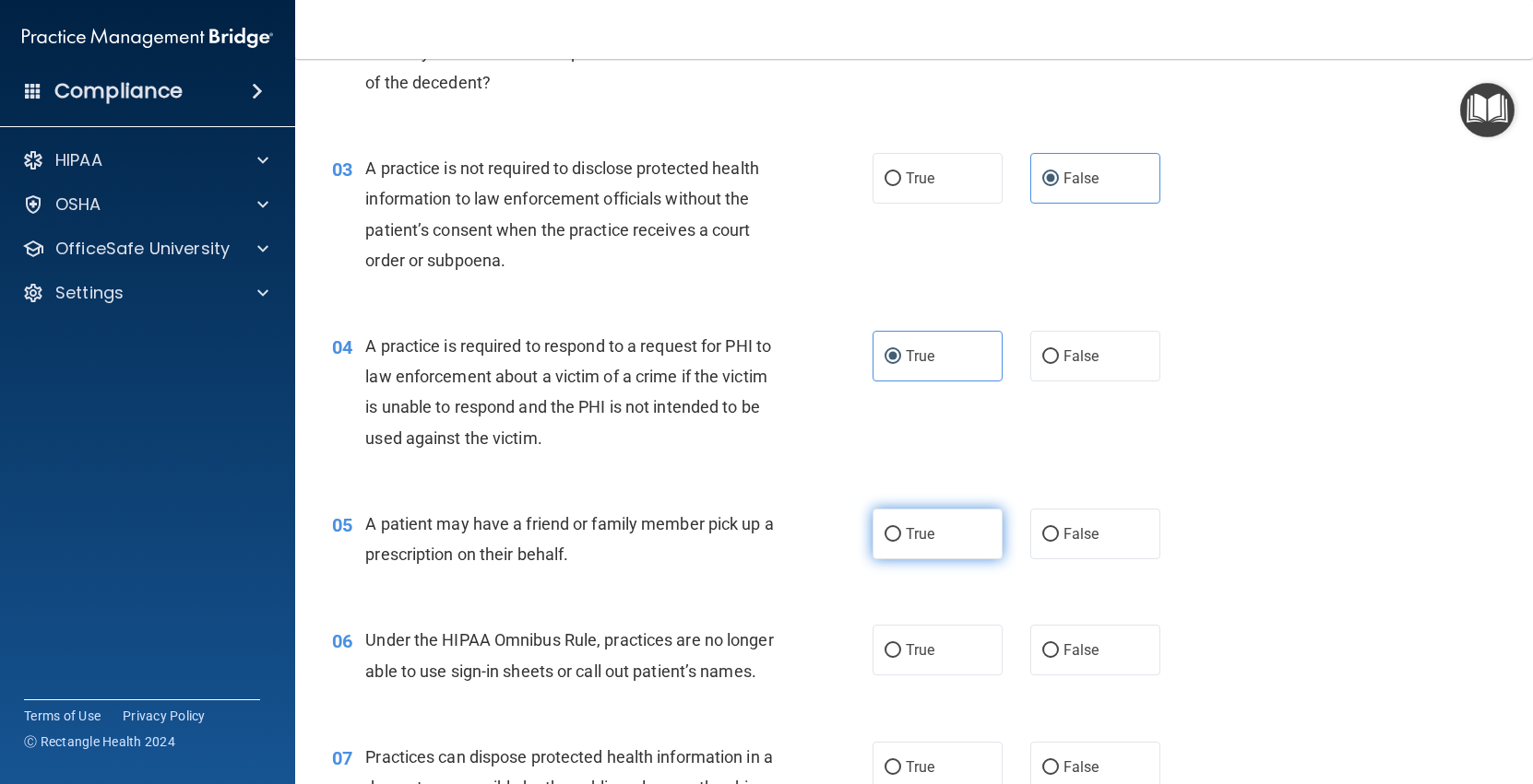
click at [971, 529] on label "True" at bounding box center [937, 534] width 130 height 50
click at [901, 529] on input "True" at bounding box center [892, 536] width 17 height 14
radio input "true"
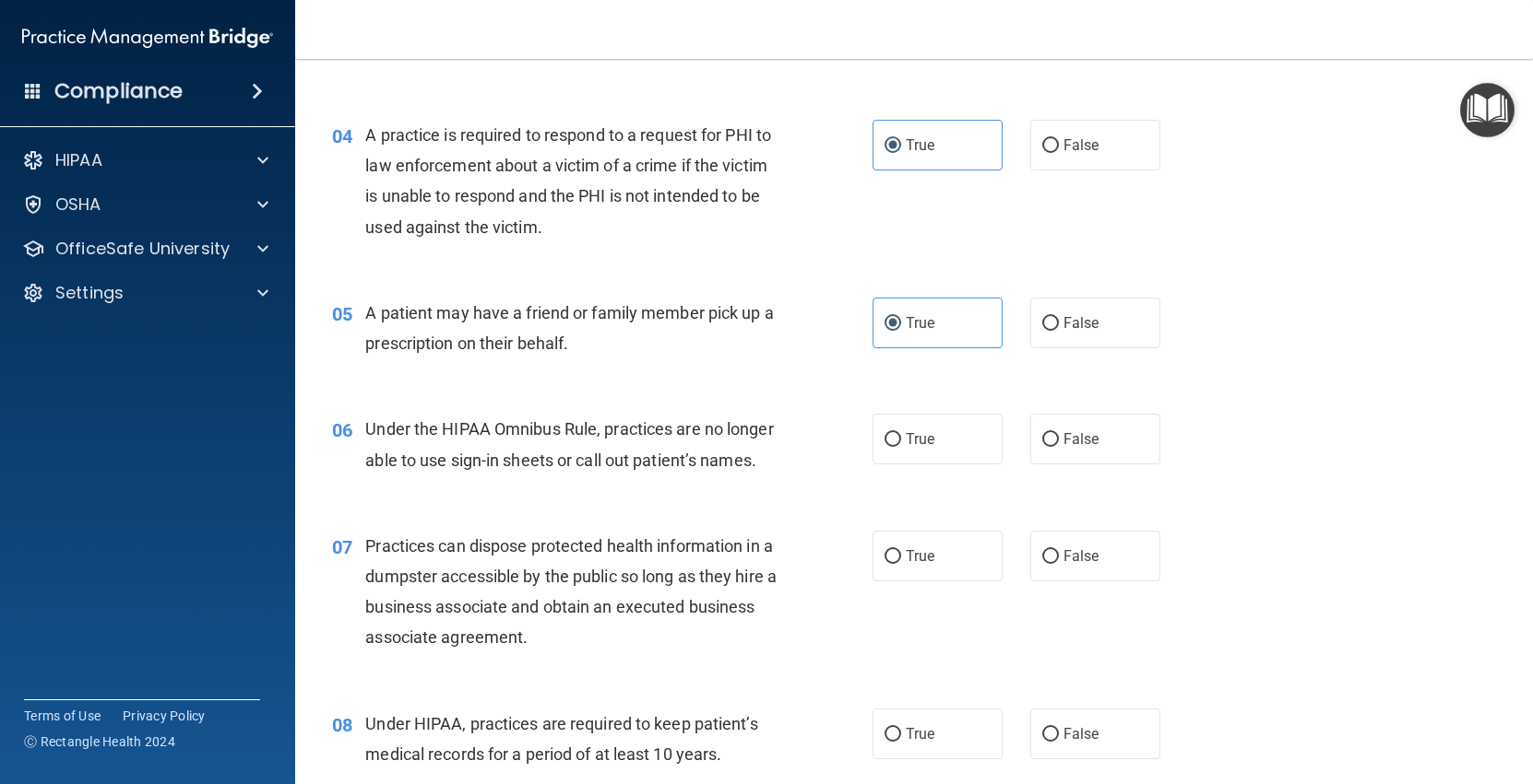
scroll to position [568, 0]
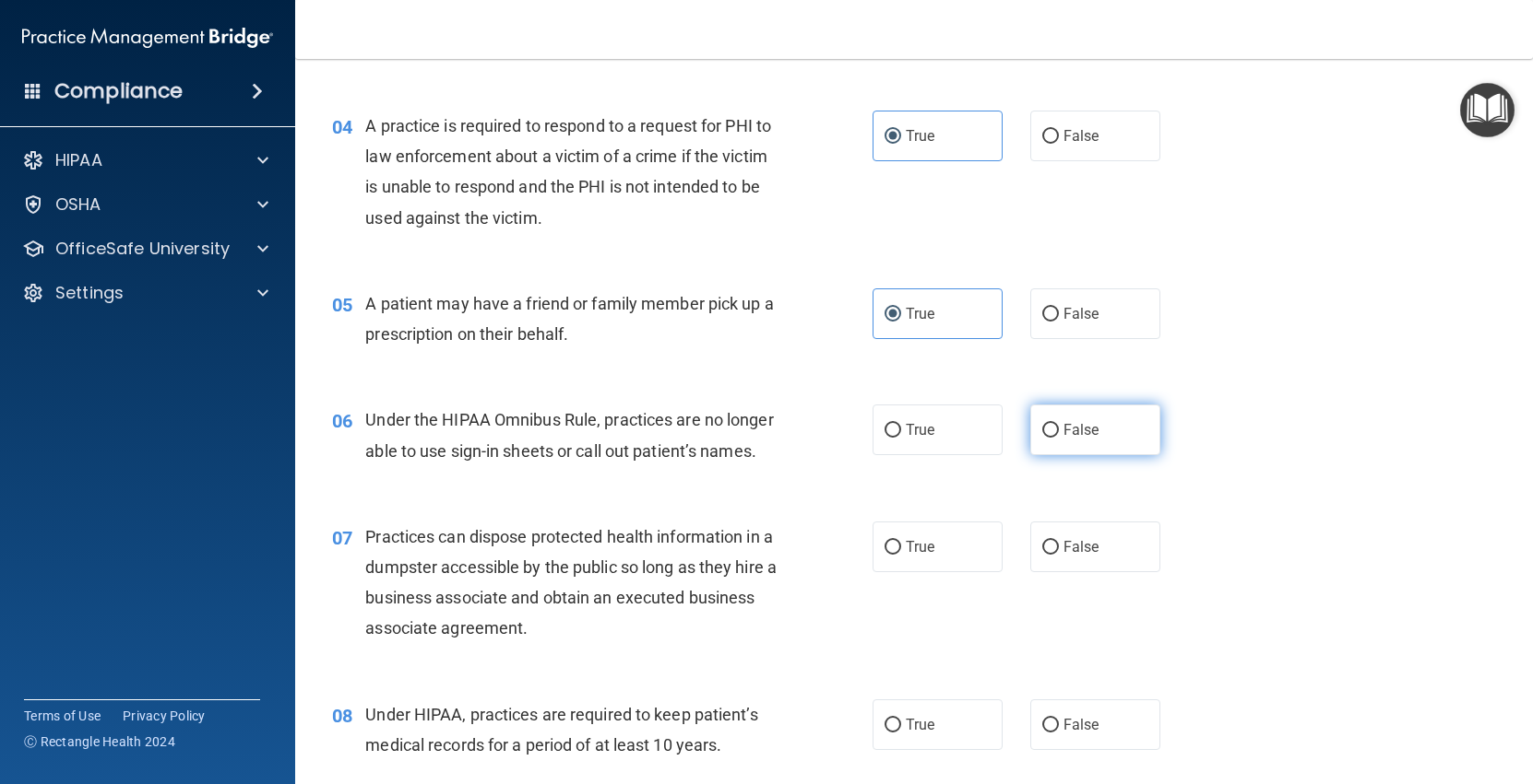
click at [1104, 411] on label "False" at bounding box center [1094, 430] width 130 height 50
click at [1059, 424] on input "False" at bounding box center [1050, 431] width 17 height 14
radio input "true"
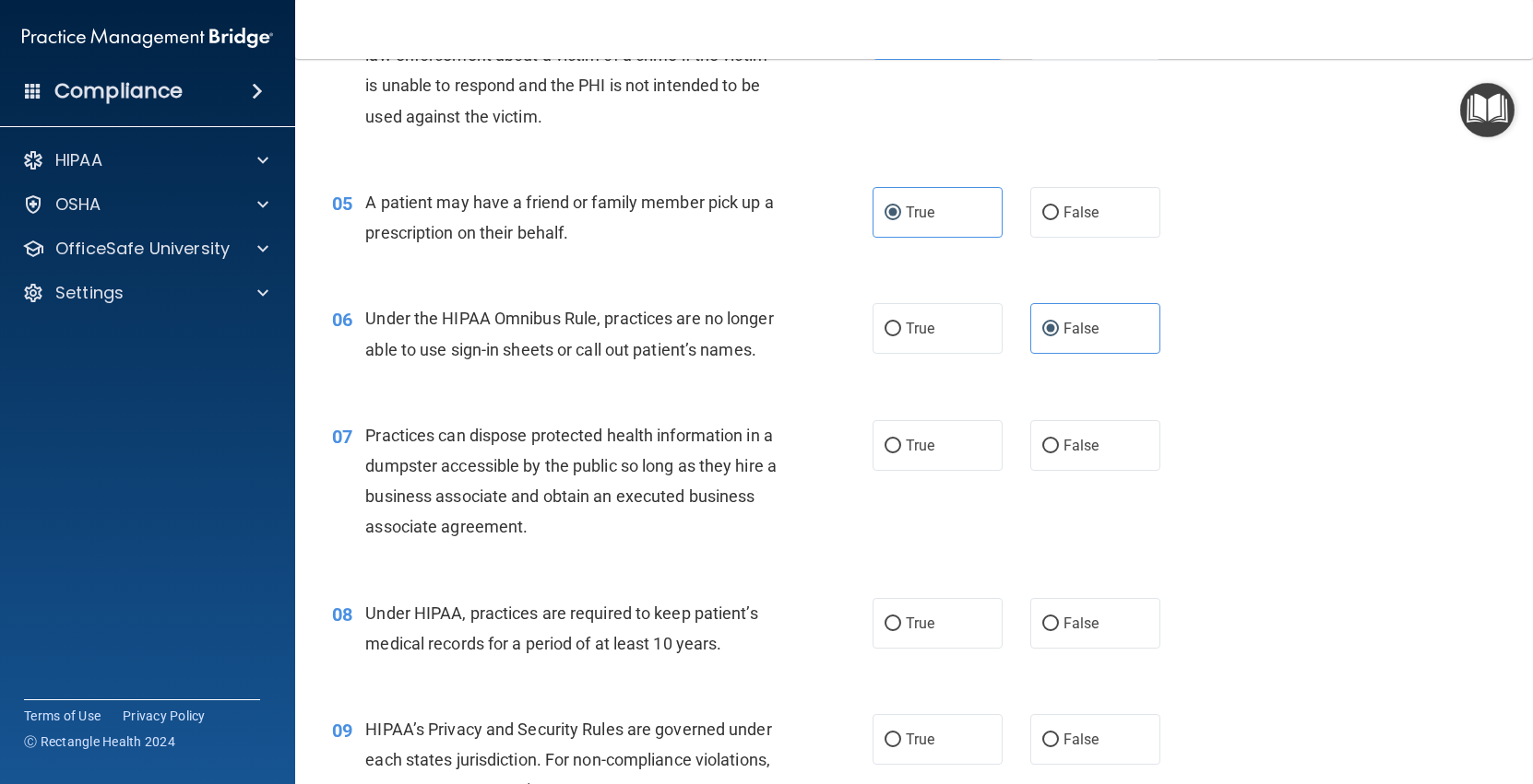
scroll to position [734, 0]
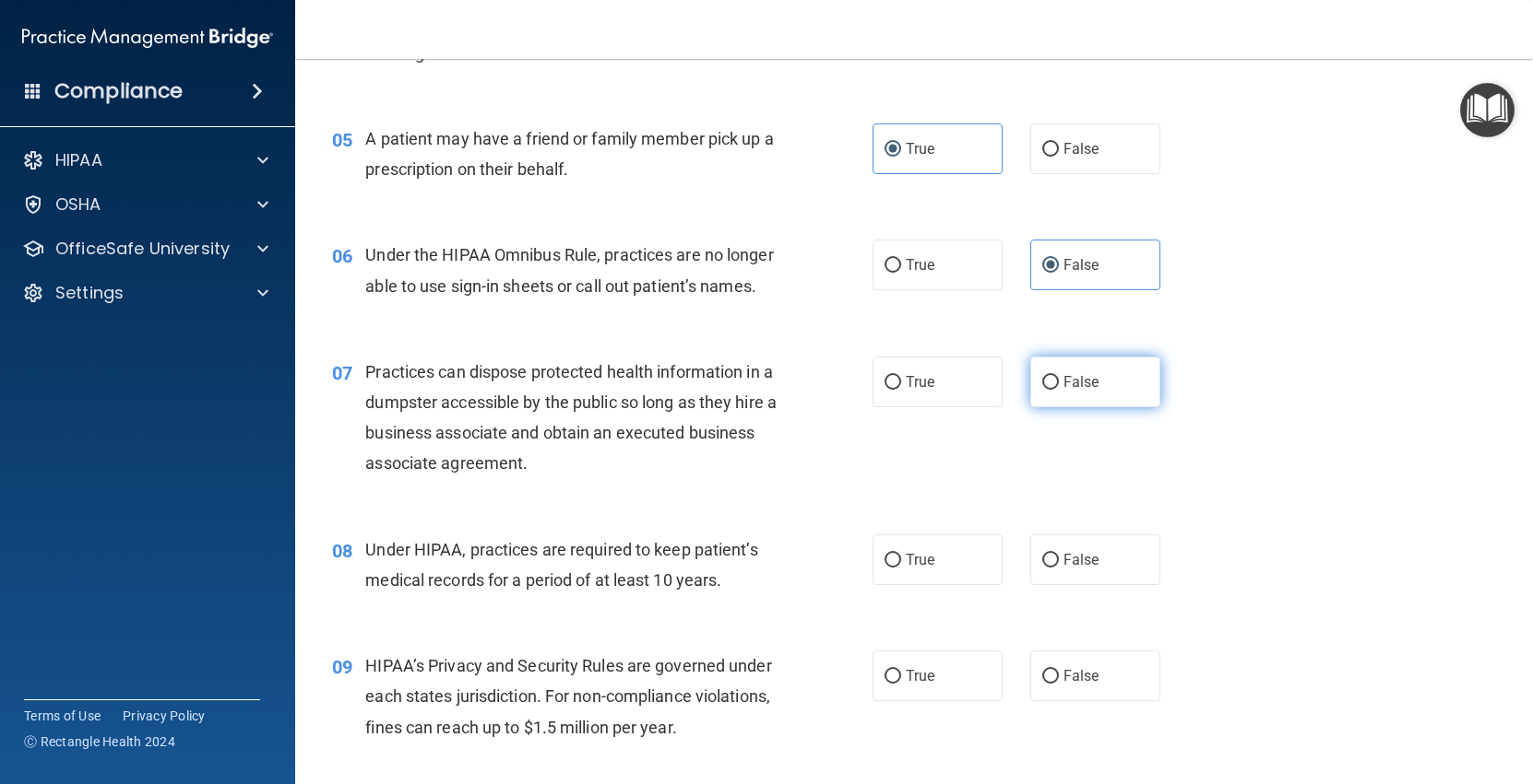
click at [1057, 384] on input "False" at bounding box center [1050, 383] width 17 height 14
radio input "true"
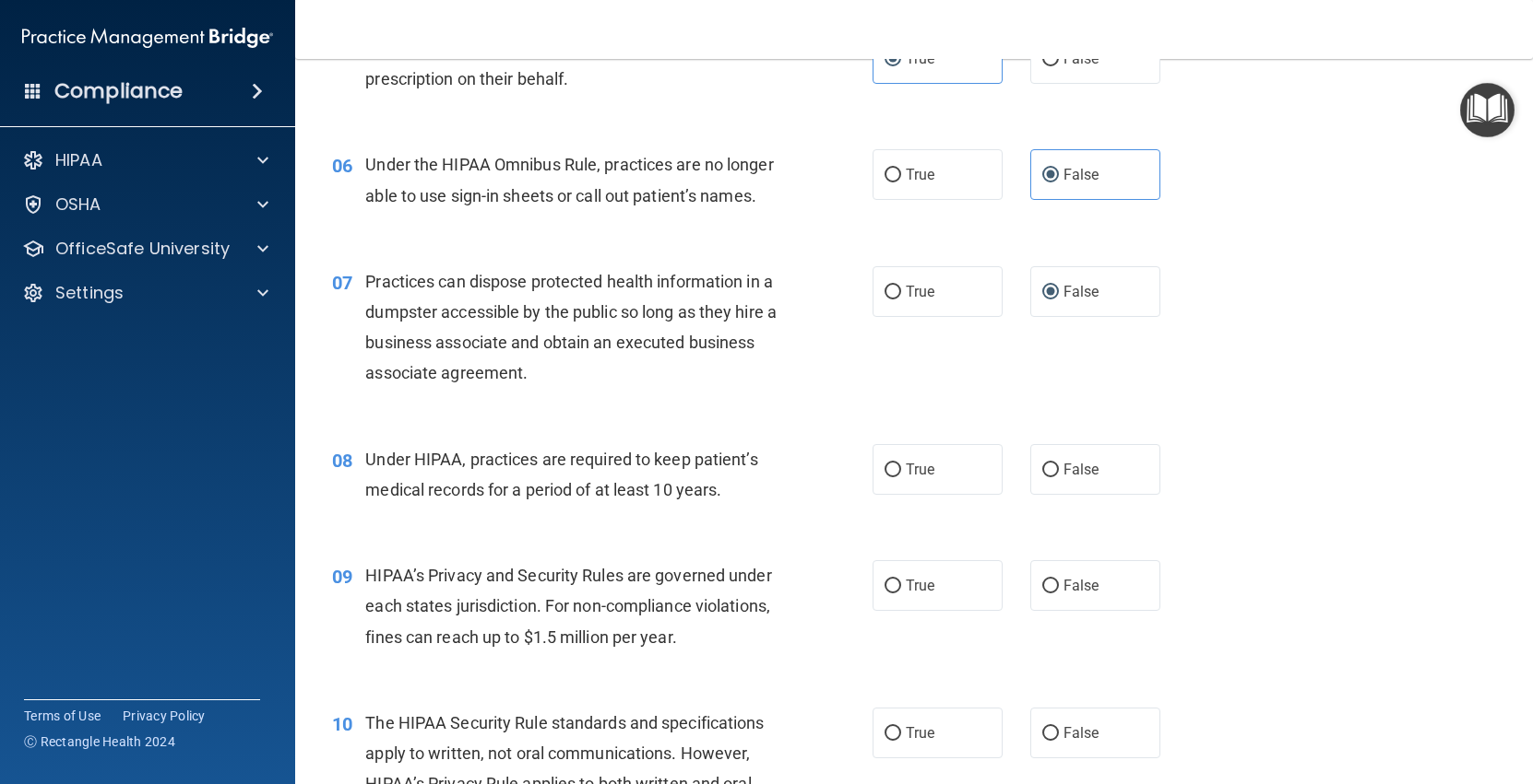
scroll to position [837, 0]
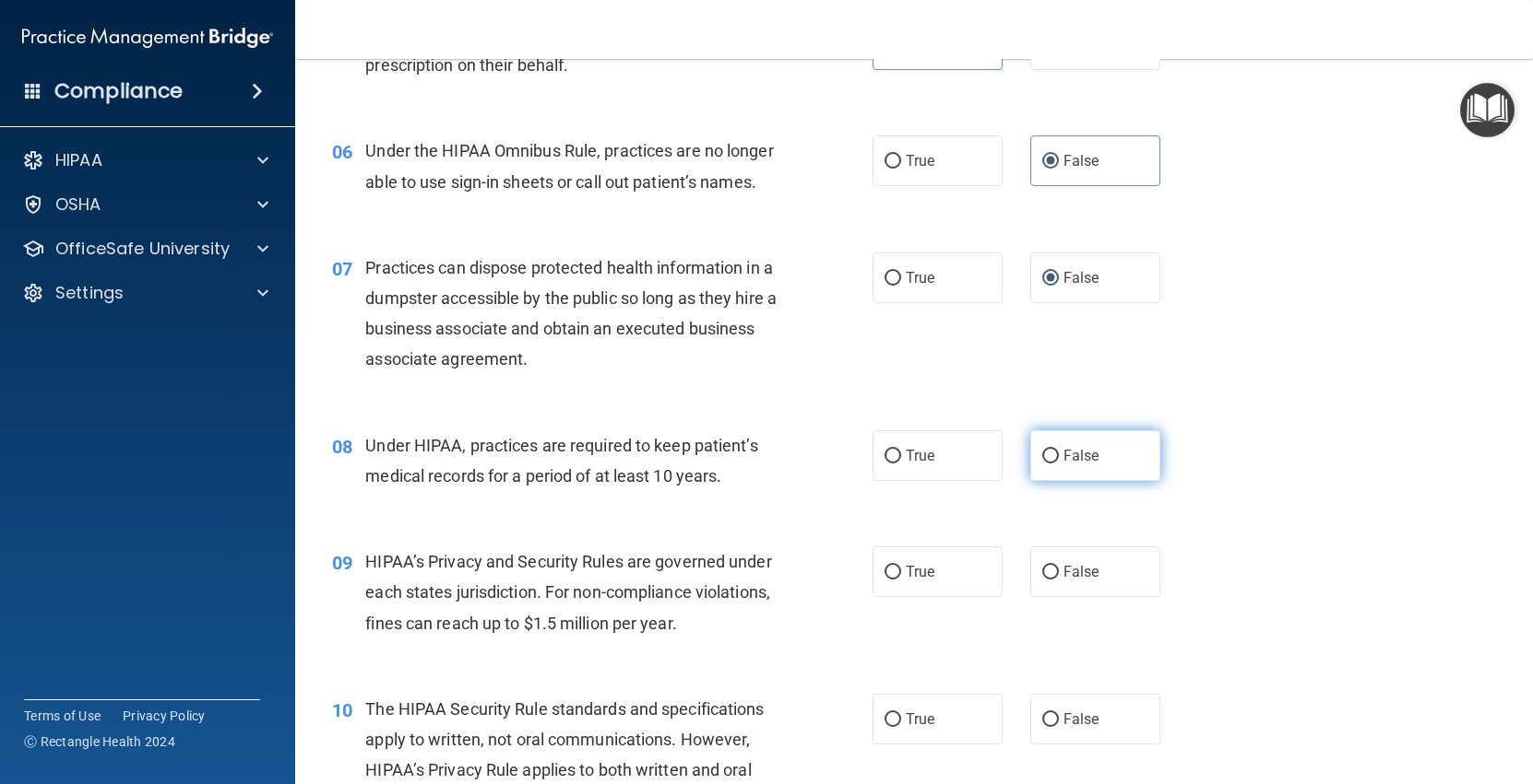
click at [1064, 467] on label "False" at bounding box center [1094, 455] width 130 height 50
click at [1059, 463] on input "False" at bounding box center [1050, 456] width 17 height 14
radio input "true"
click at [890, 568] on input "True" at bounding box center [892, 572] width 17 height 14
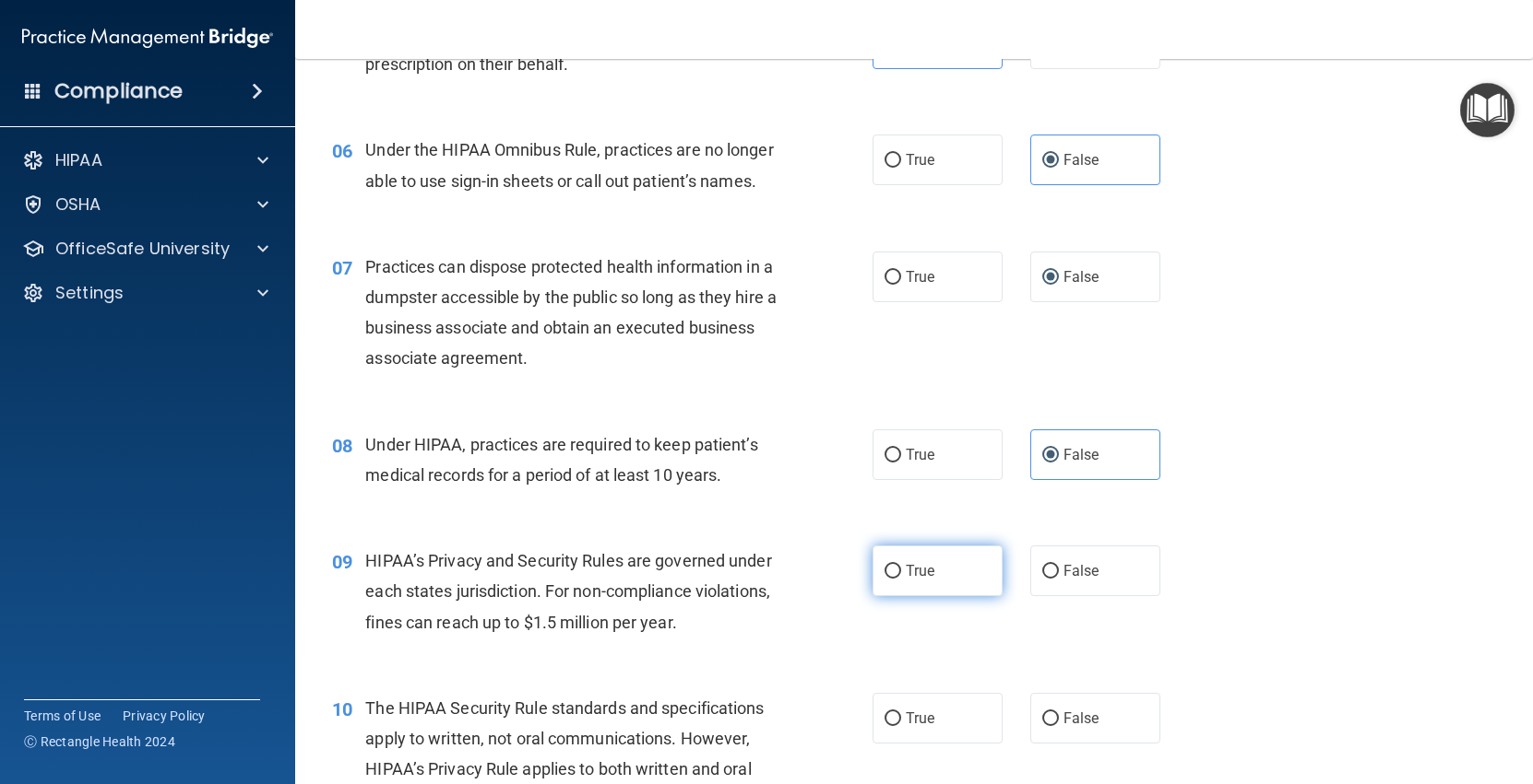
radio input "true"
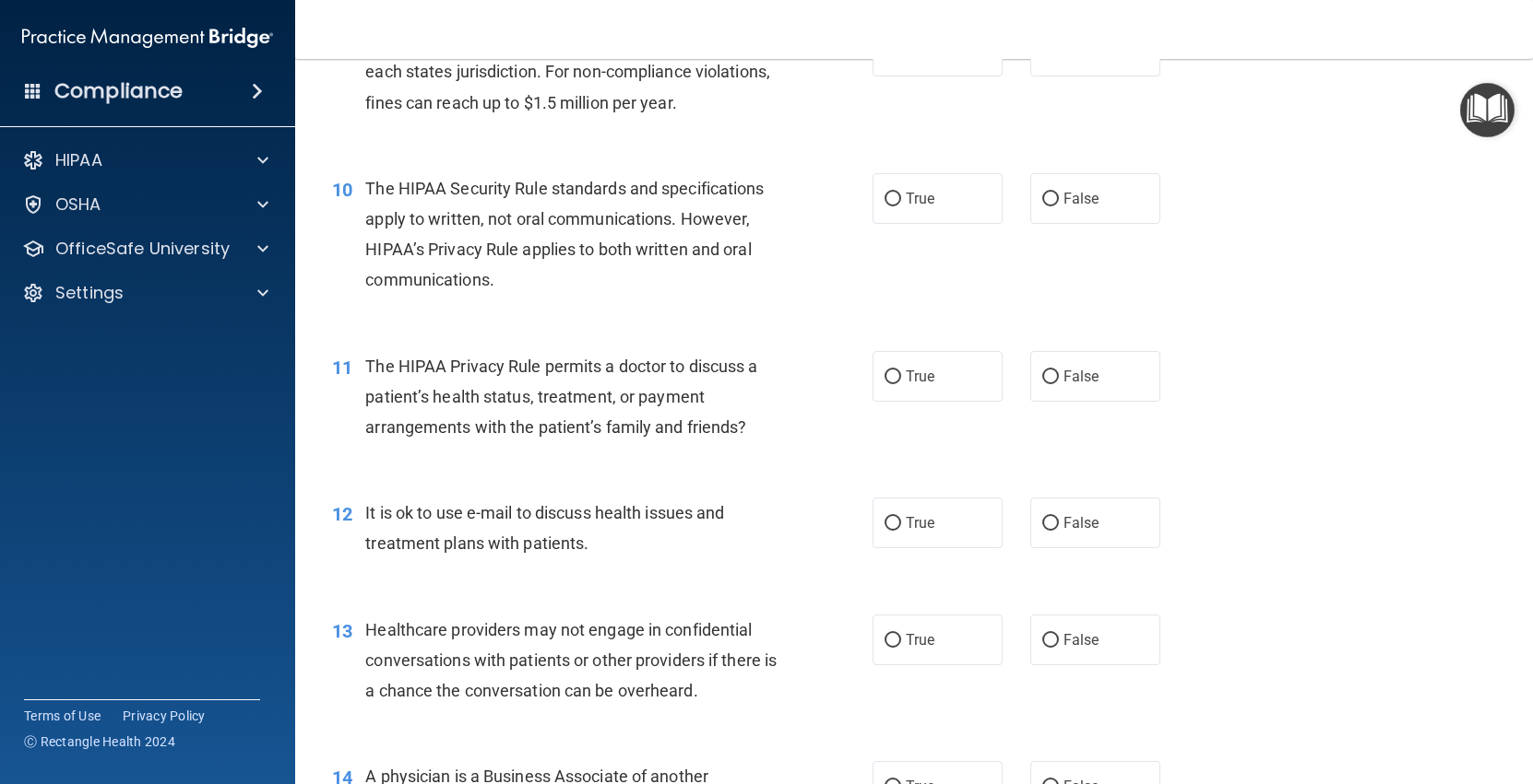
scroll to position [1360, 0]
click at [1078, 194] on span "False" at bounding box center [1081, 197] width 36 height 18
click at [1059, 194] on input "False" at bounding box center [1050, 198] width 17 height 14
radio input "true"
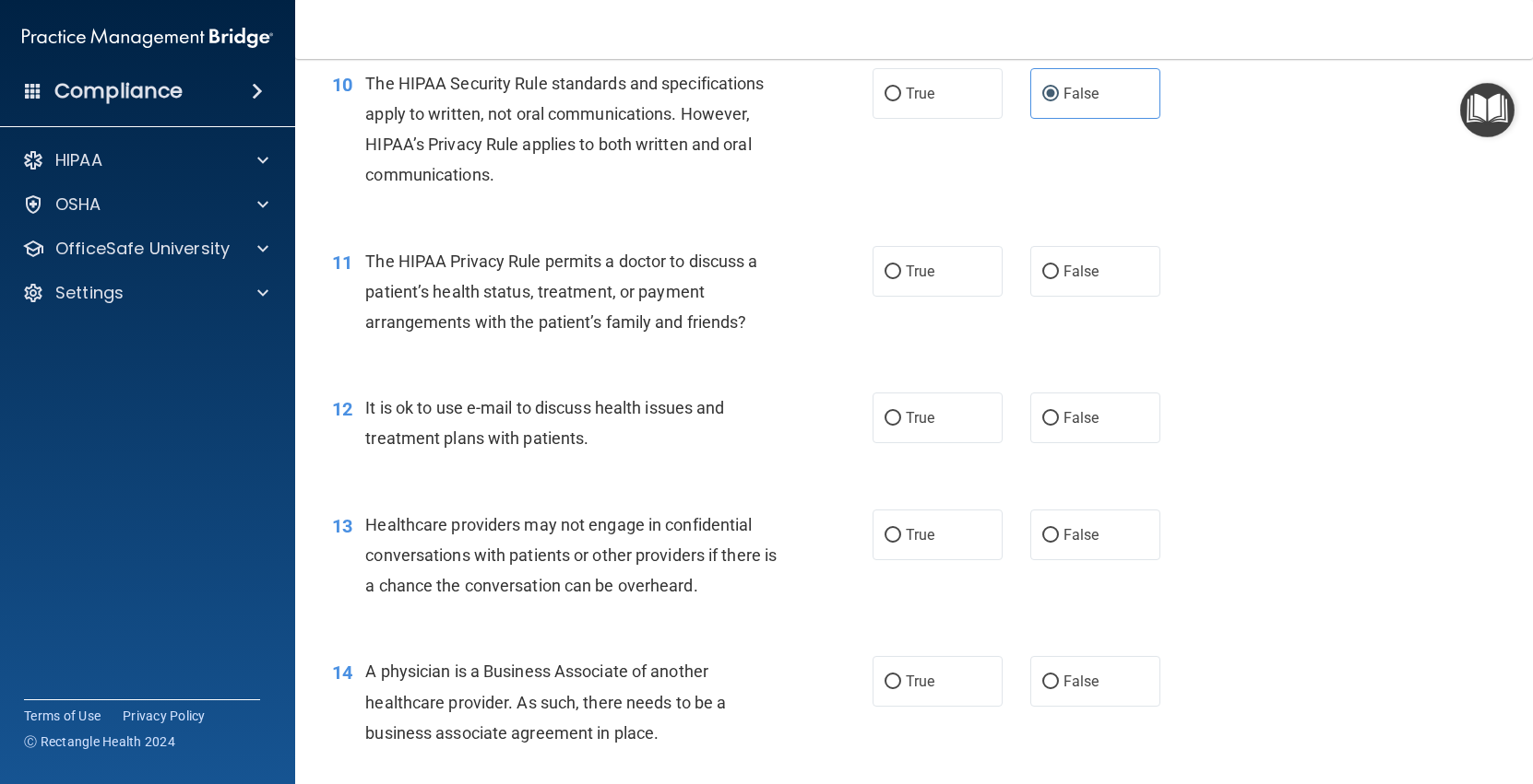
scroll to position [1467, 0]
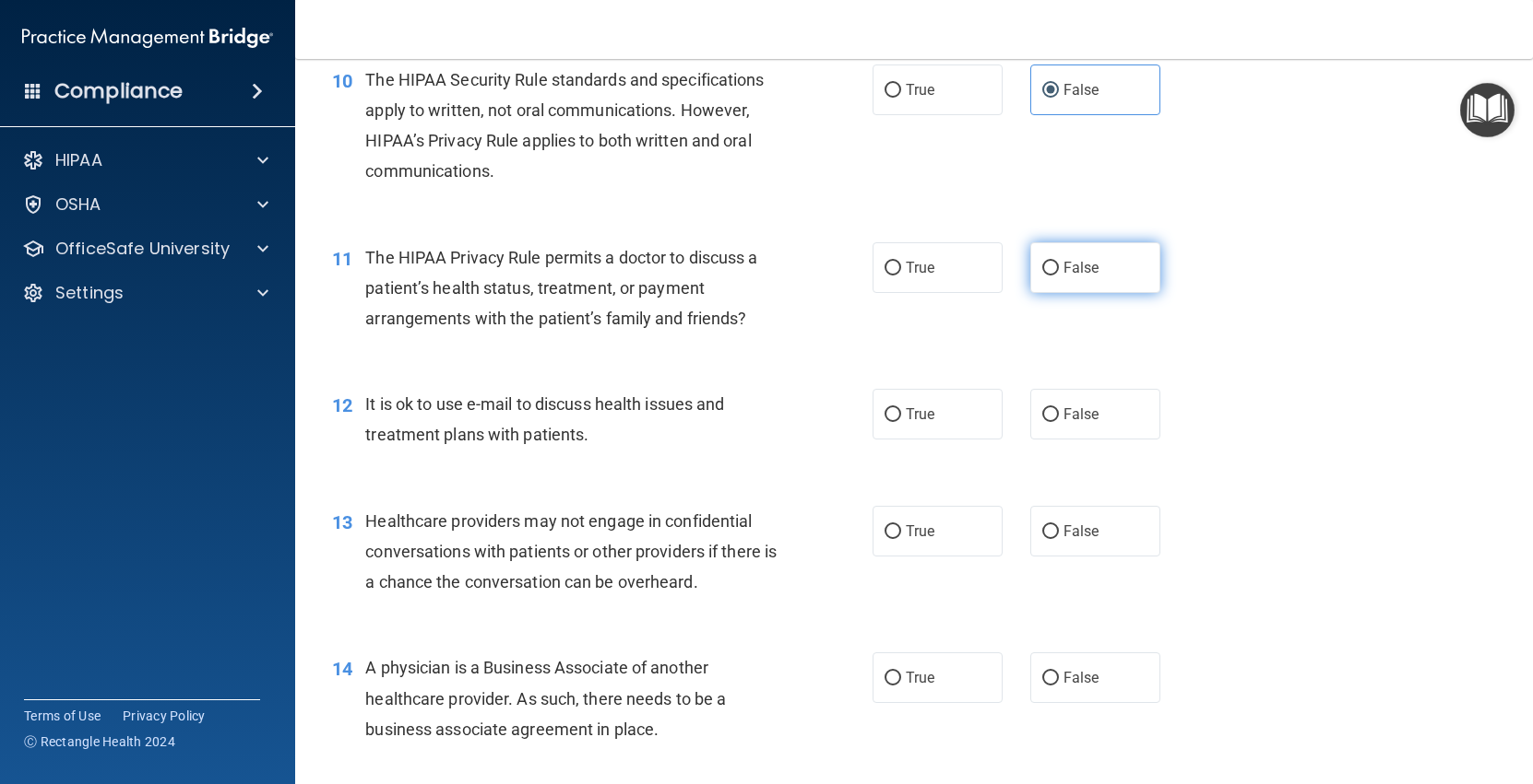
click at [1058, 277] on label "False" at bounding box center [1094, 267] width 130 height 50
click at [1058, 275] on input "False" at bounding box center [1050, 268] width 17 height 14
radio input "true"
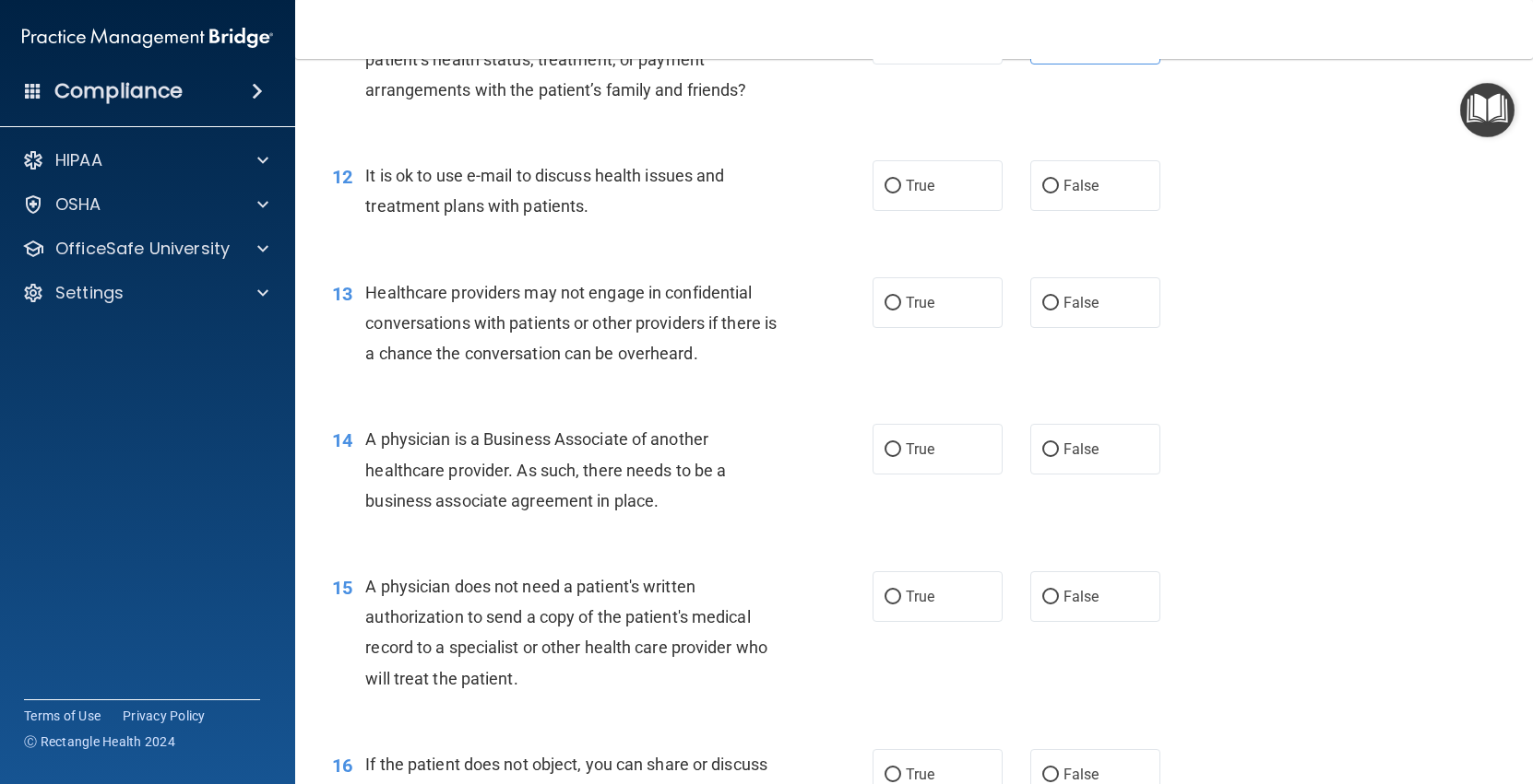
scroll to position [1716, 0]
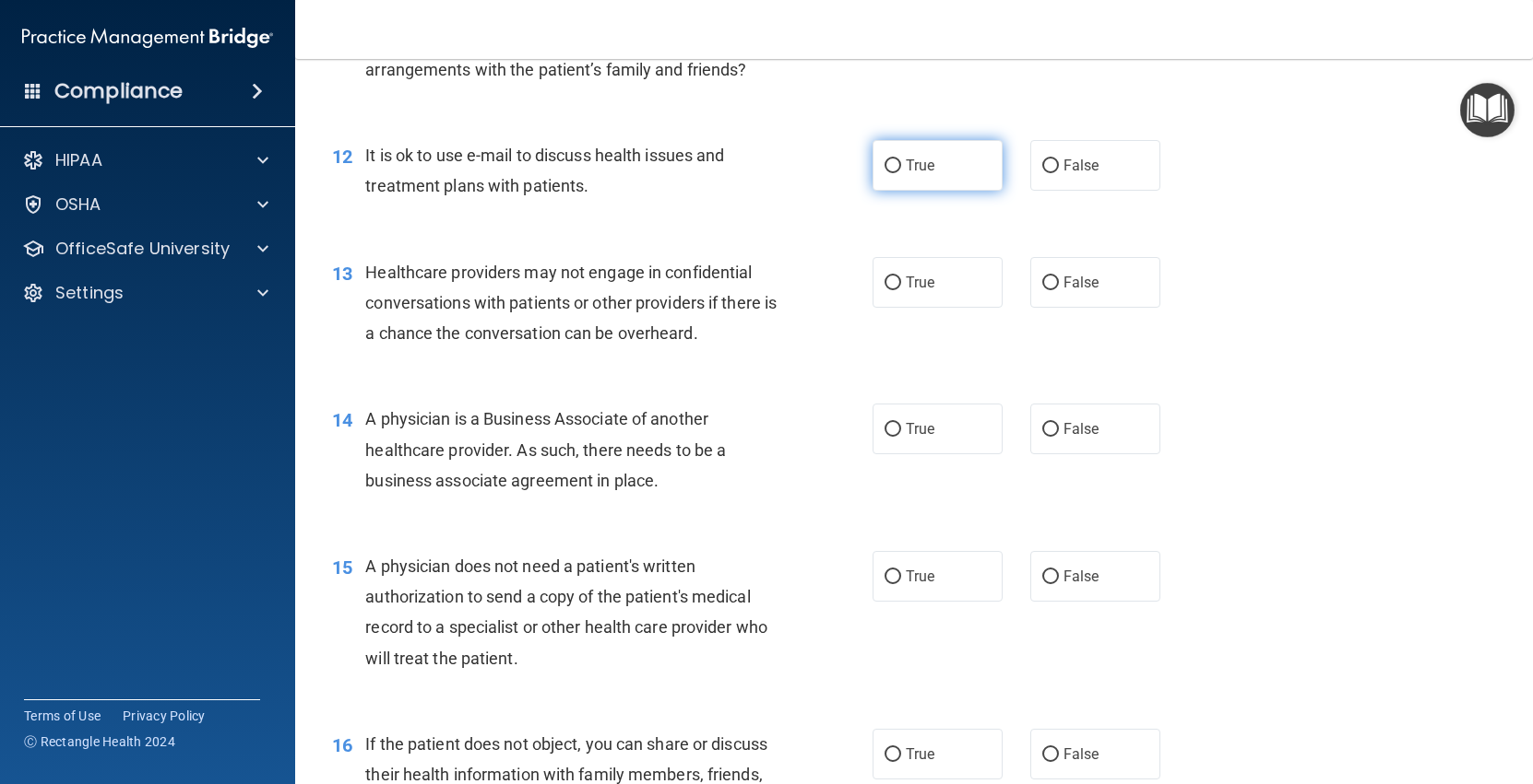
click at [995, 174] on label "True" at bounding box center [937, 165] width 130 height 50
click at [901, 173] on input "True" at bounding box center [892, 166] width 17 height 14
radio input "true"
click at [1066, 291] on label "False" at bounding box center [1094, 282] width 130 height 50
click at [1059, 290] on input "False" at bounding box center [1050, 283] width 17 height 14
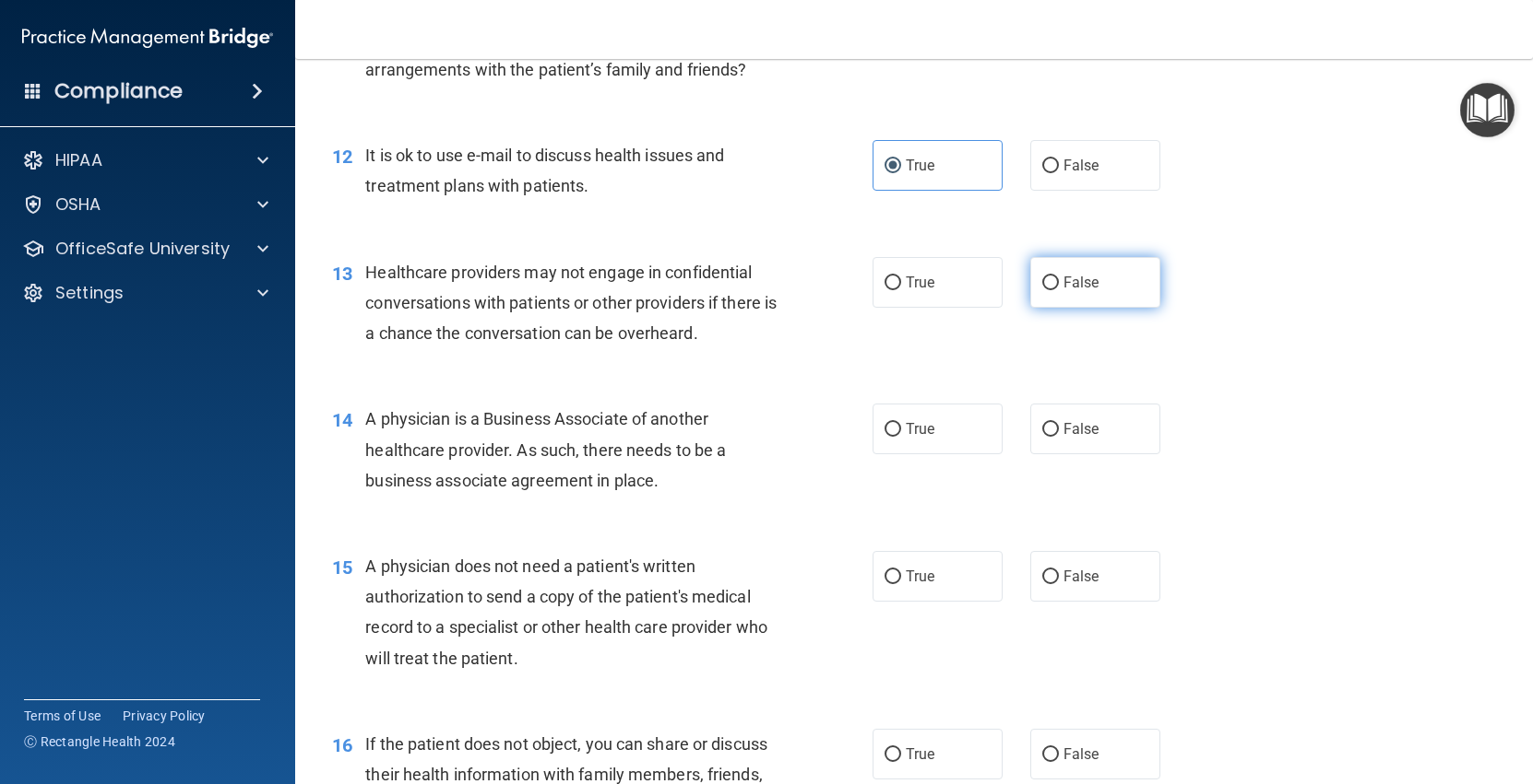
radio input "true"
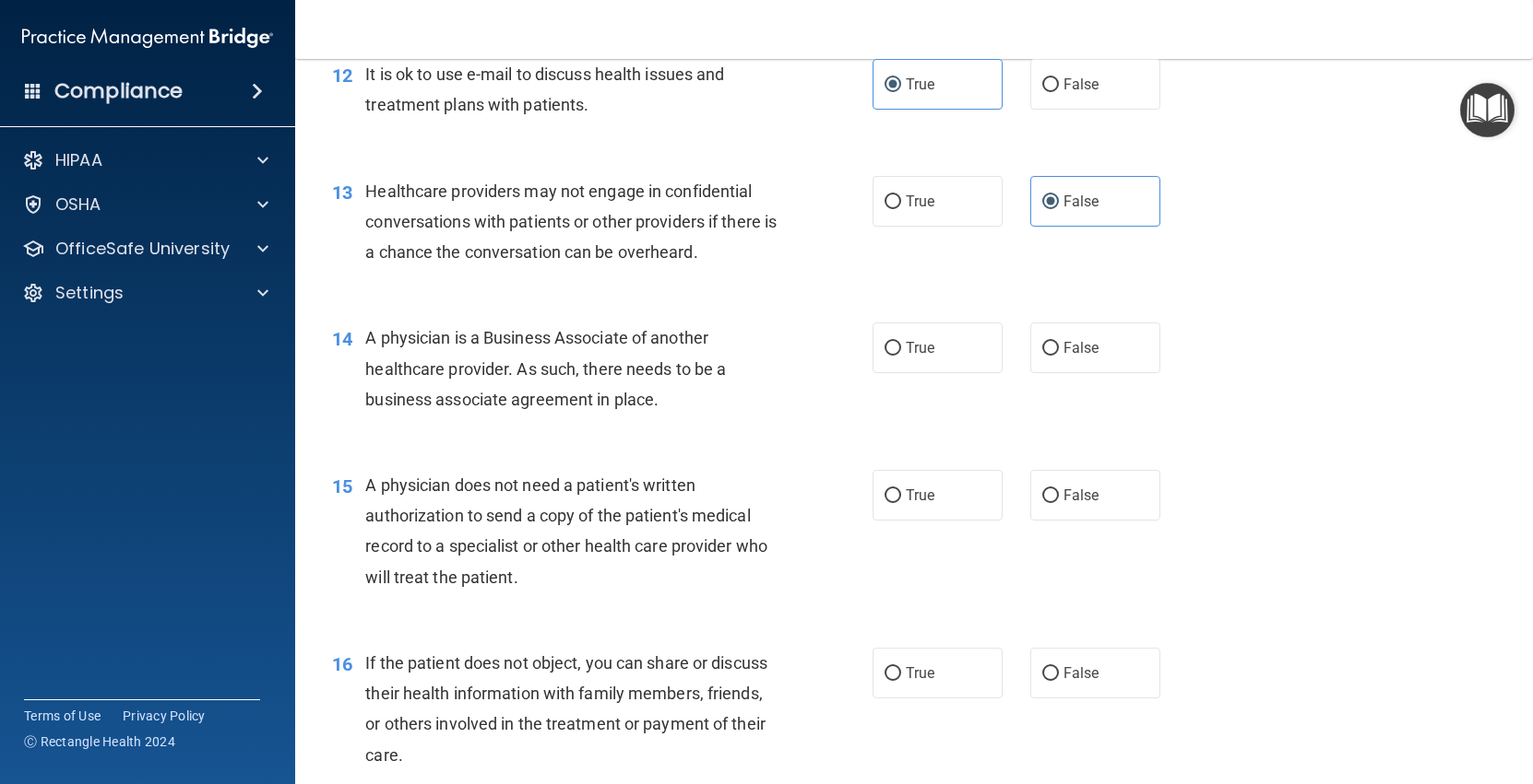
scroll to position [1804, 0]
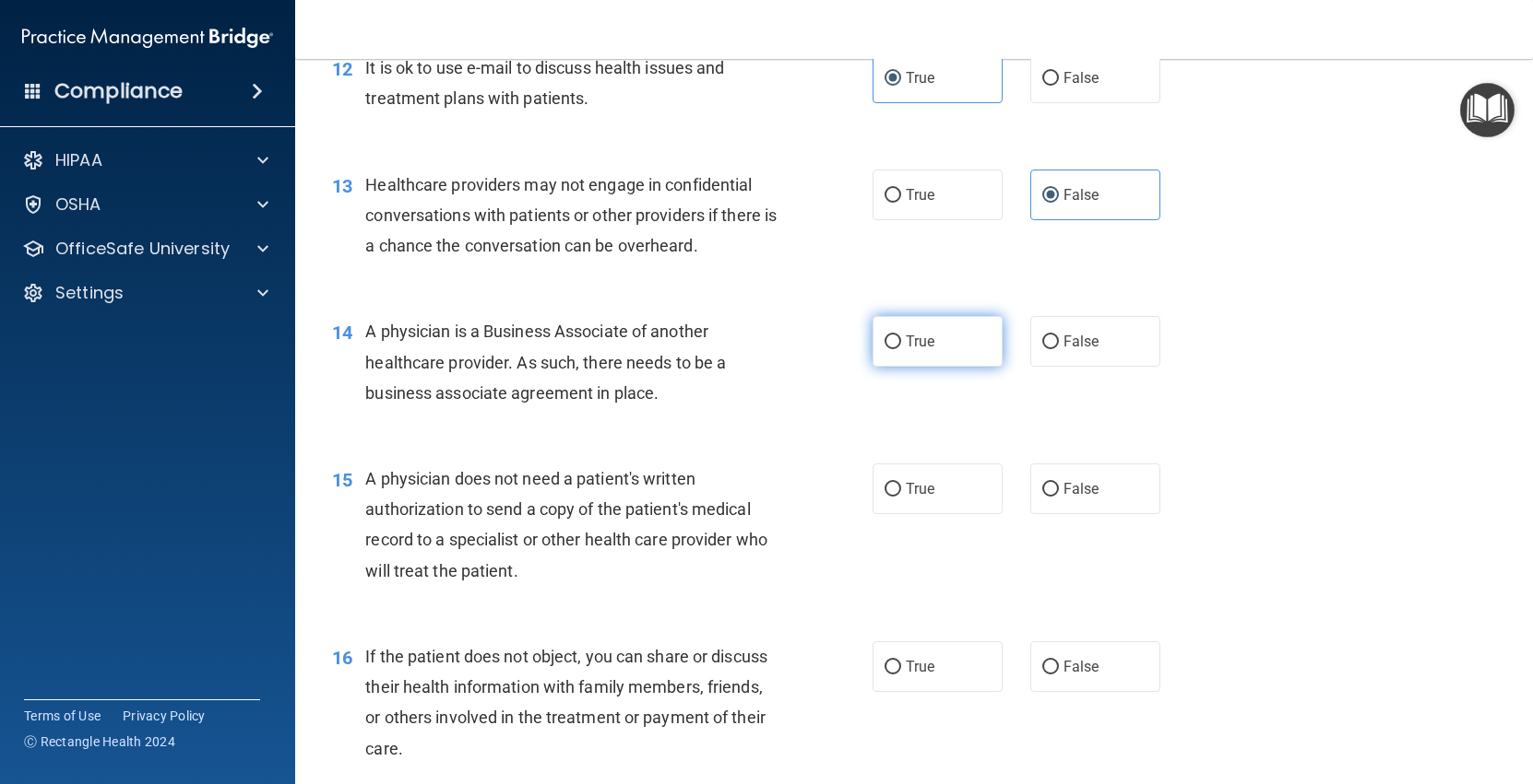
click at [942, 364] on label "True" at bounding box center [937, 341] width 130 height 50
click at [901, 349] on input "True" at bounding box center [892, 343] width 17 height 14
radio input "true"
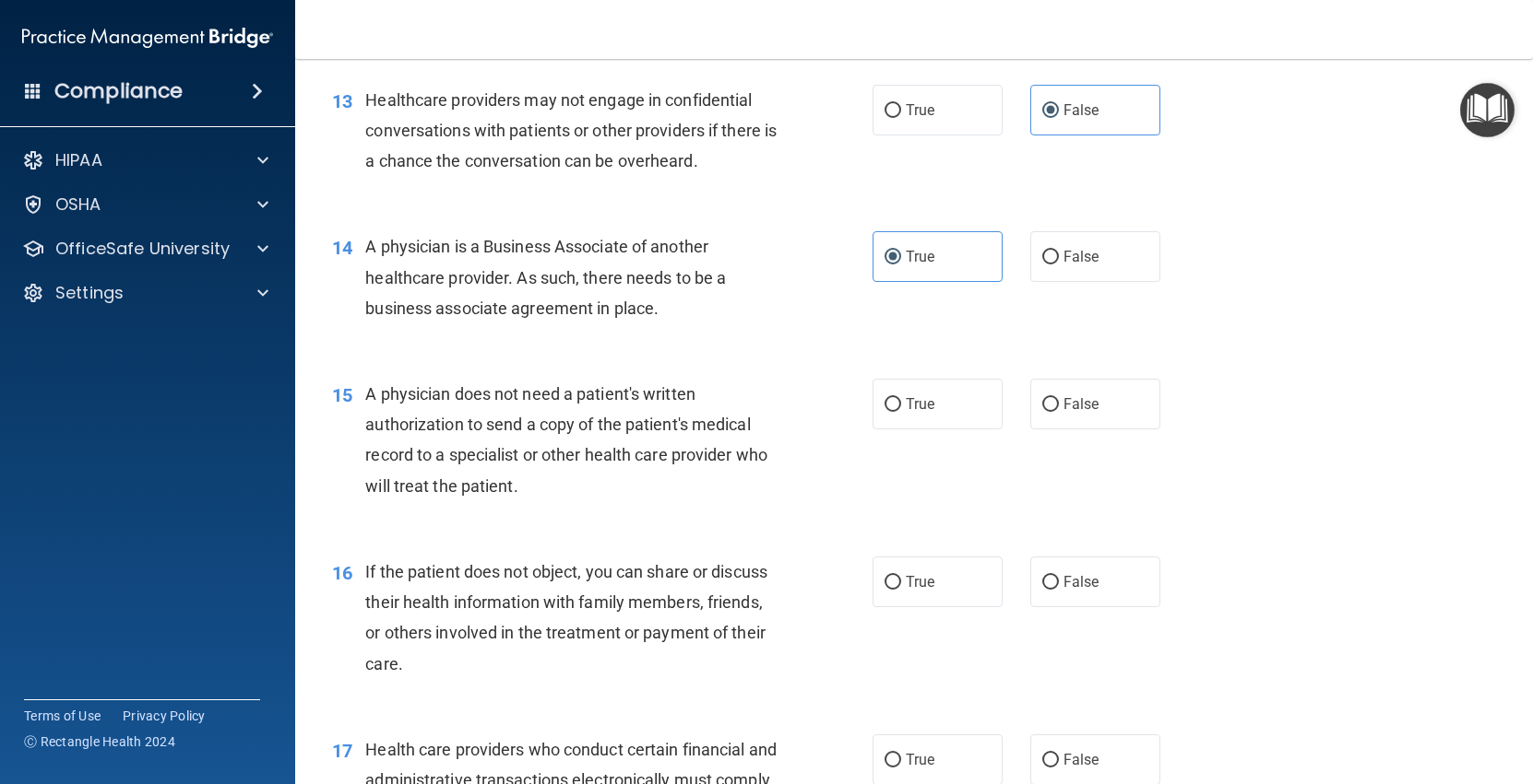
scroll to position [1895, 0]
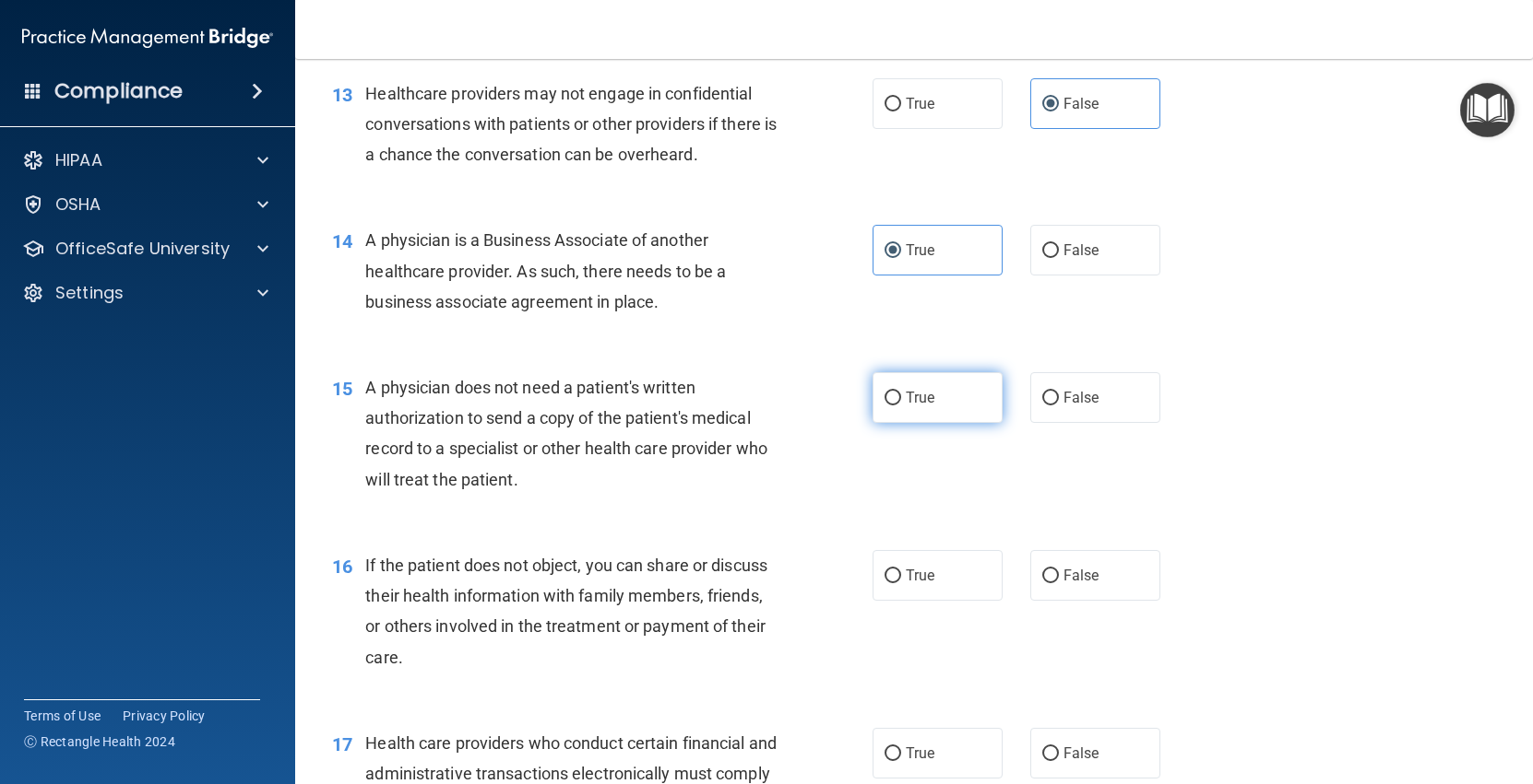
click at [953, 394] on label "True" at bounding box center [937, 397] width 130 height 50
click at [901, 394] on input "True" at bounding box center [892, 399] width 17 height 14
radio input "true"
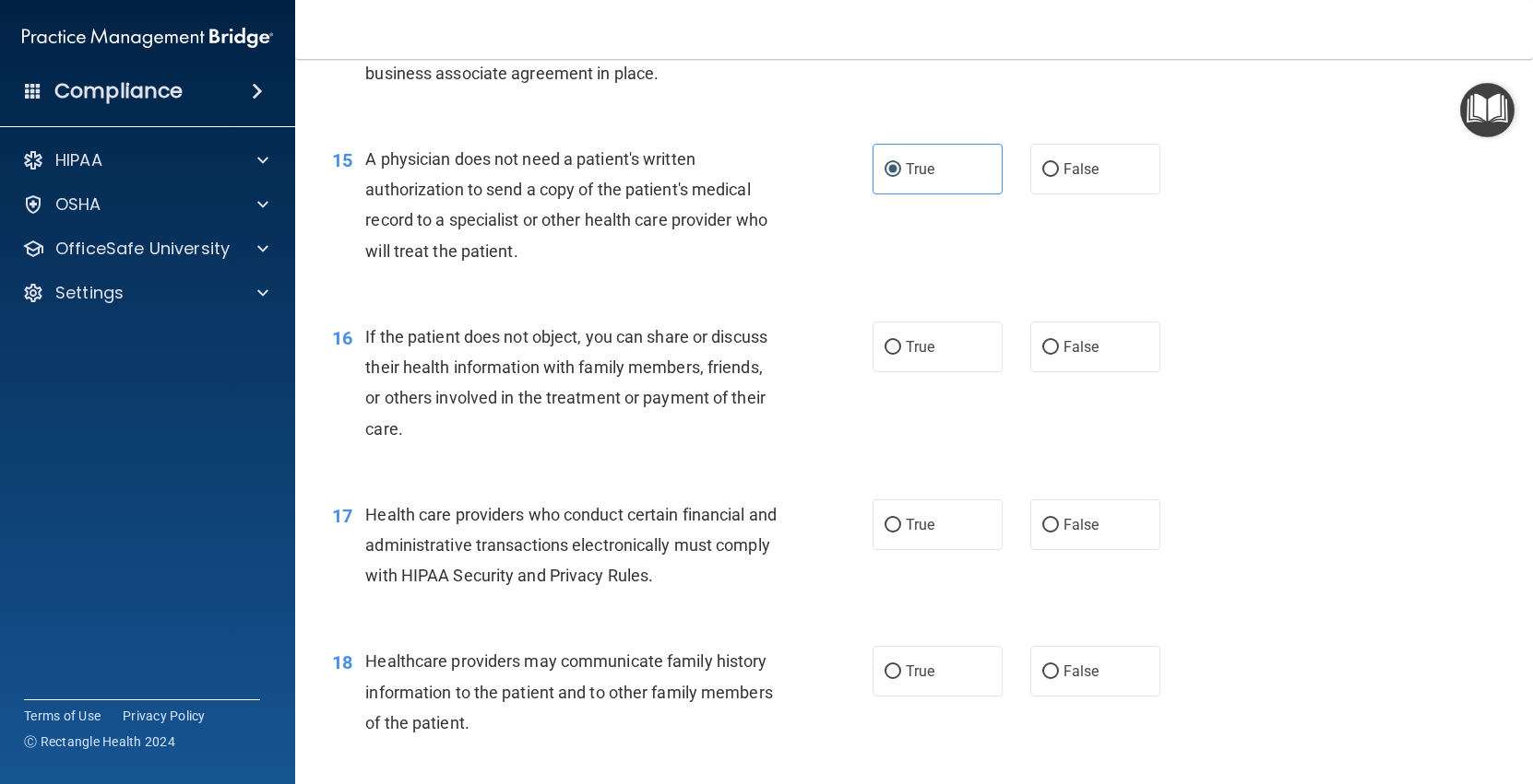
scroll to position [2138, 0]
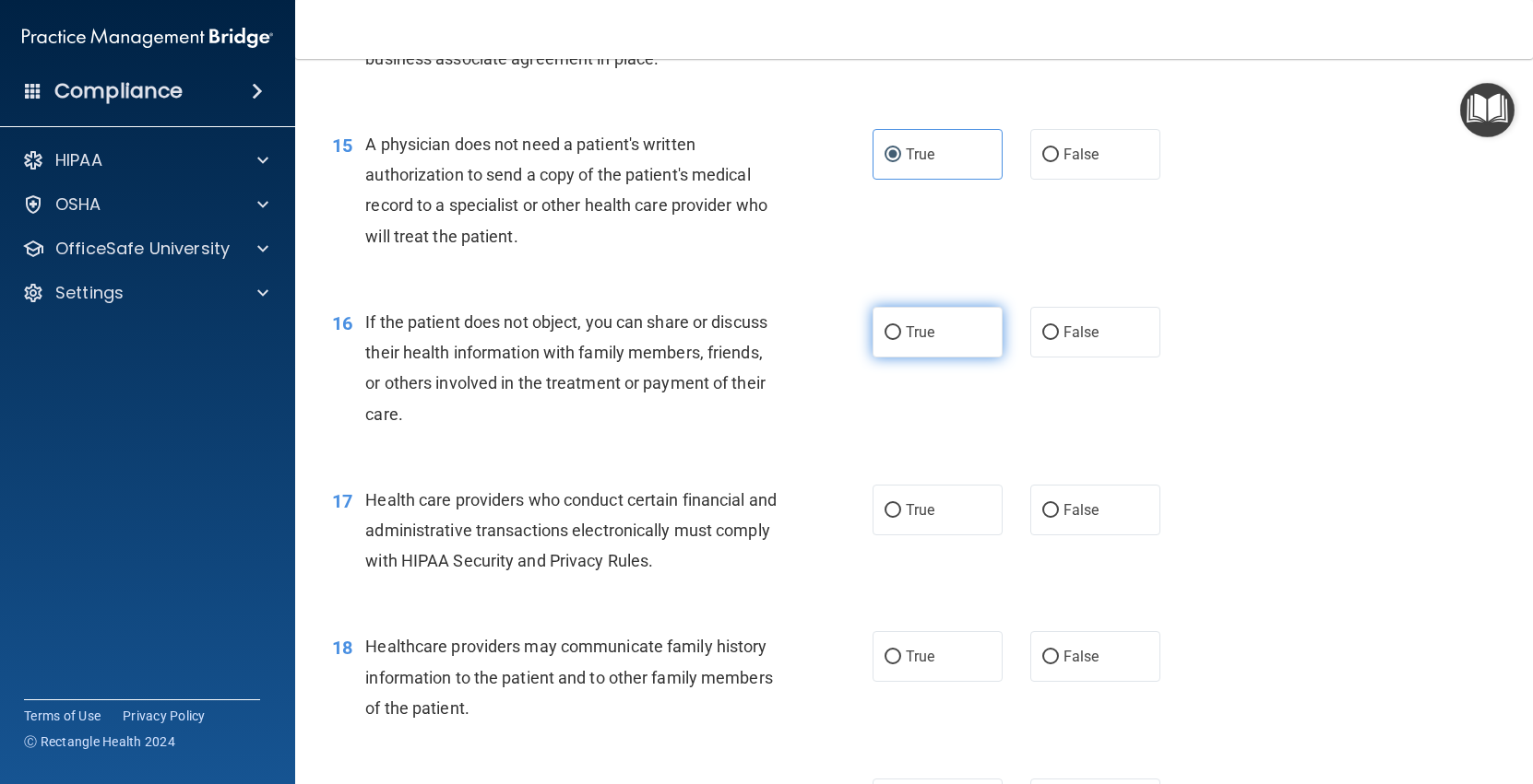
click at [964, 344] on label "True" at bounding box center [937, 332] width 130 height 50
click at [901, 341] on input "True" at bounding box center [892, 334] width 17 height 14
radio input "true"
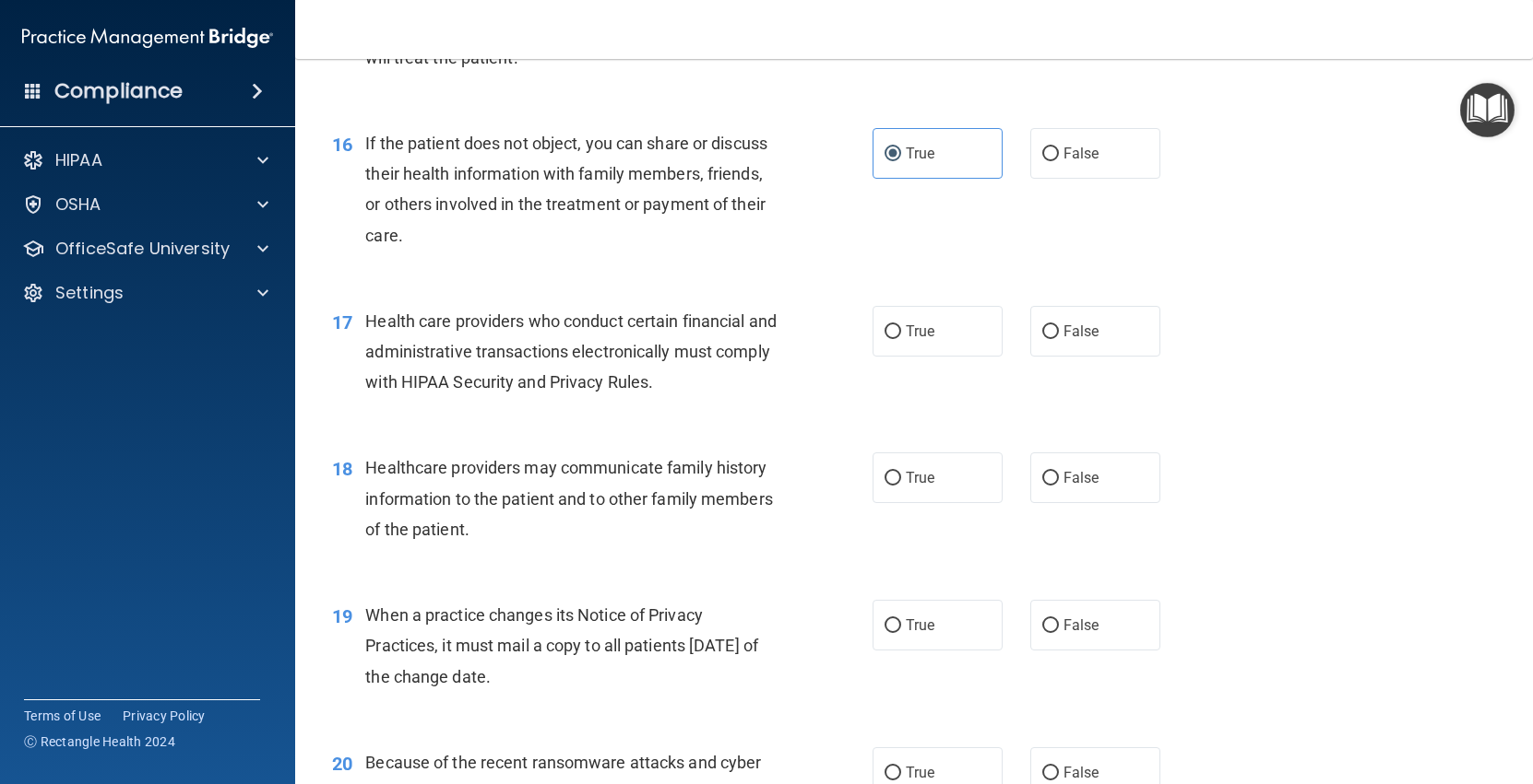
scroll to position [2319, 0]
click at [904, 350] on label "True" at bounding box center [937, 329] width 130 height 50
click at [901, 338] on input "True" at bounding box center [892, 331] width 17 height 14
radio input "true"
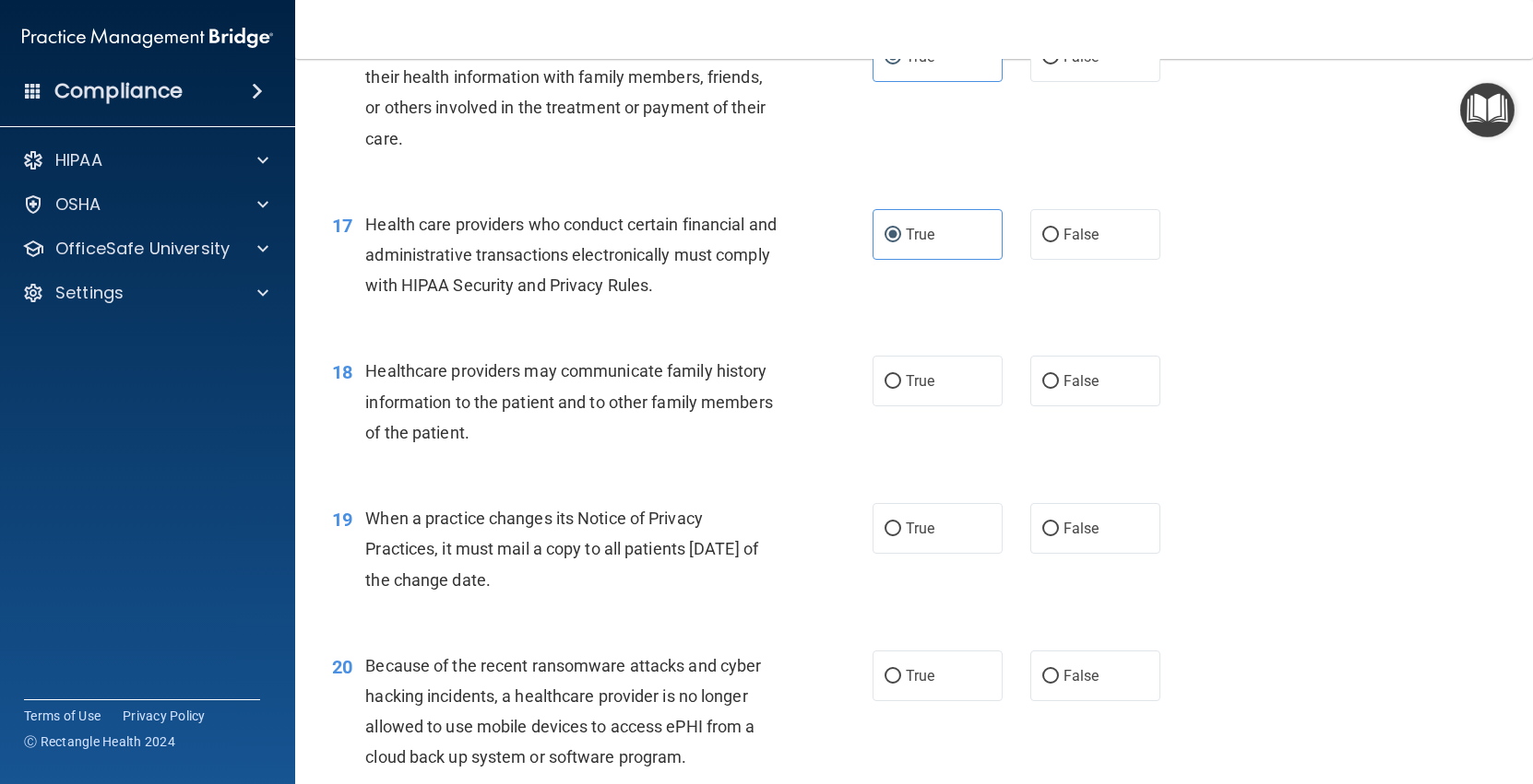
scroll to position [2415, 0]
click at [1071, 382] on span "False" at bounding box center [1081, 380] width 36 height 18
click at [1059, 382] on input "False" at bounding box center [1050, 381] width 17 height 14
radio input "true"
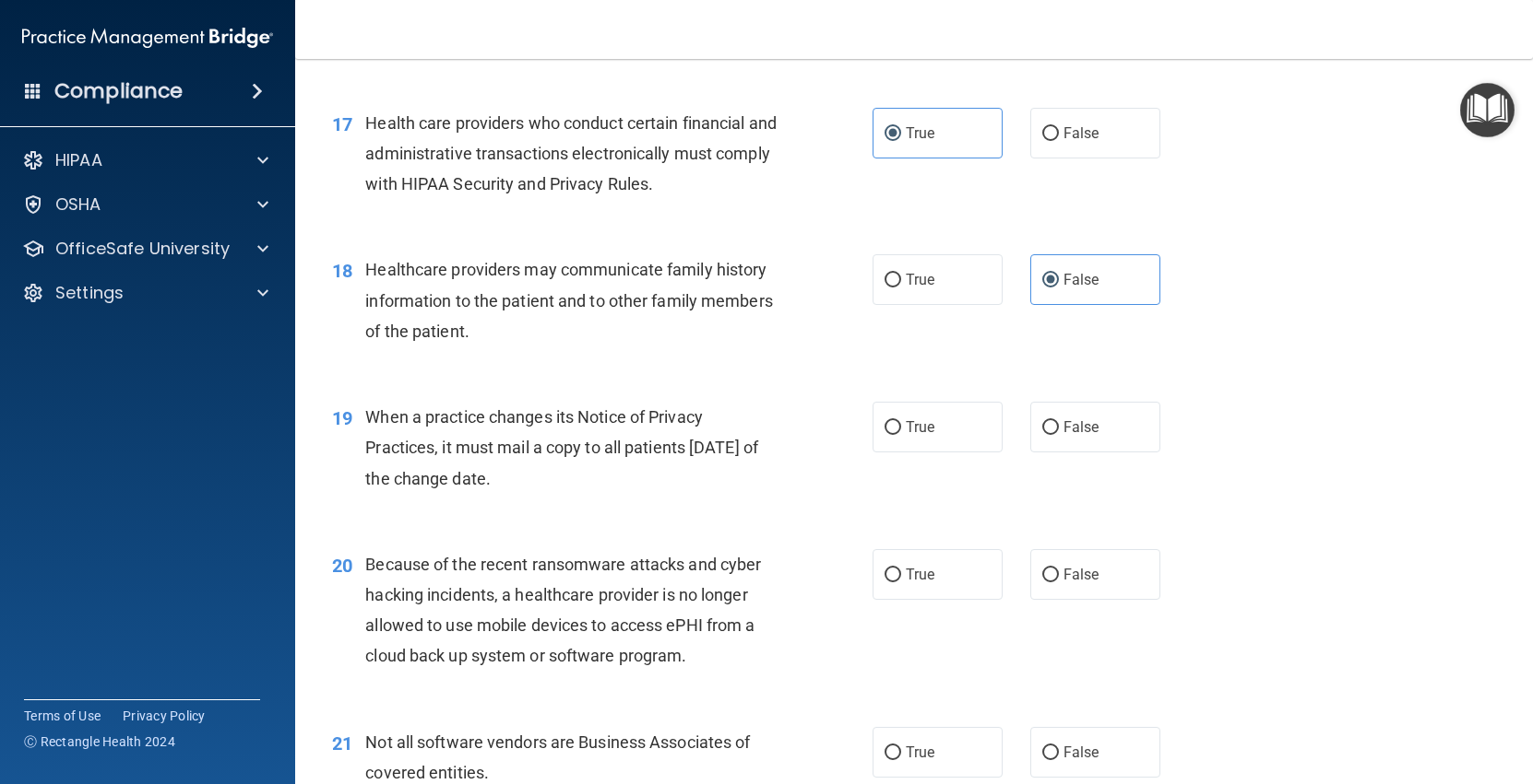
scroll to position [2517, 0]
click at [1067, 417] on span "False" at bounding box center [1081, 426] width 36 height 18
click at [1059, 420] on input "False" at bounding box center [1050, 427] width 17 height 14
radio input "true"
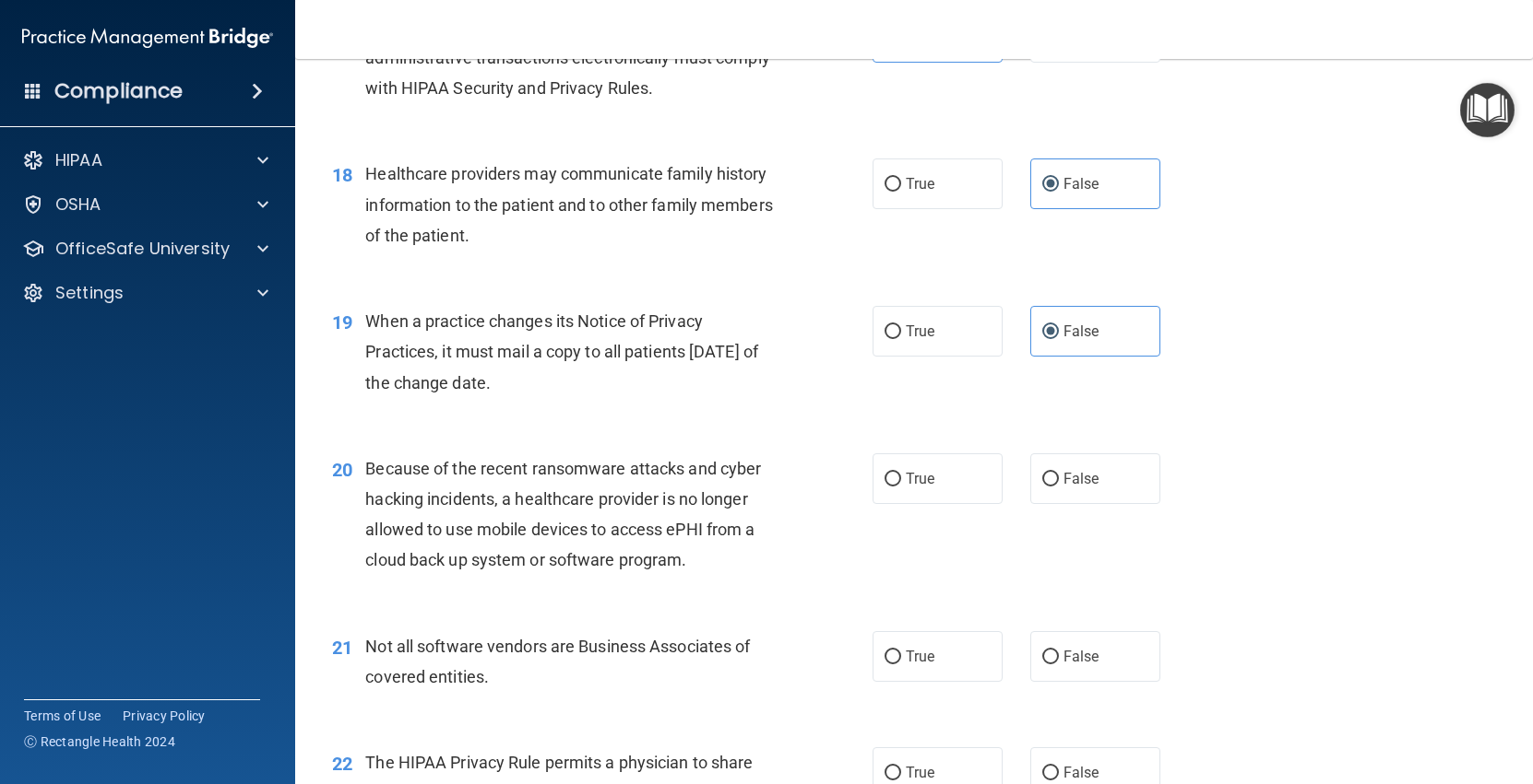
scroll to position [2621, 0]
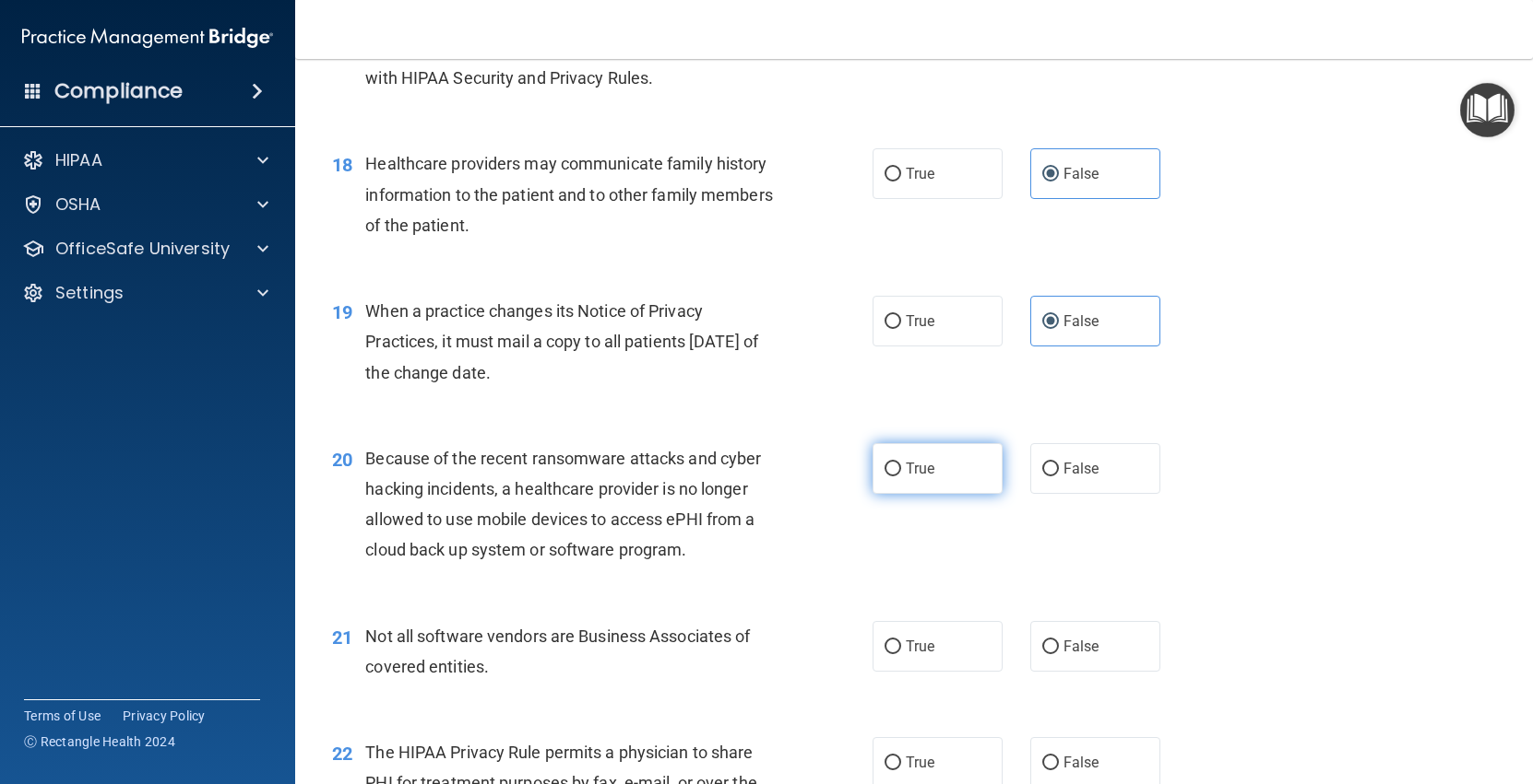
click at [930, 485] on label "True" at bounding box center [937, 468] width 130 height 50
click at [901, 476] on input "True" at bounding box center [892, 469] width 17 height 14
radio input "true"
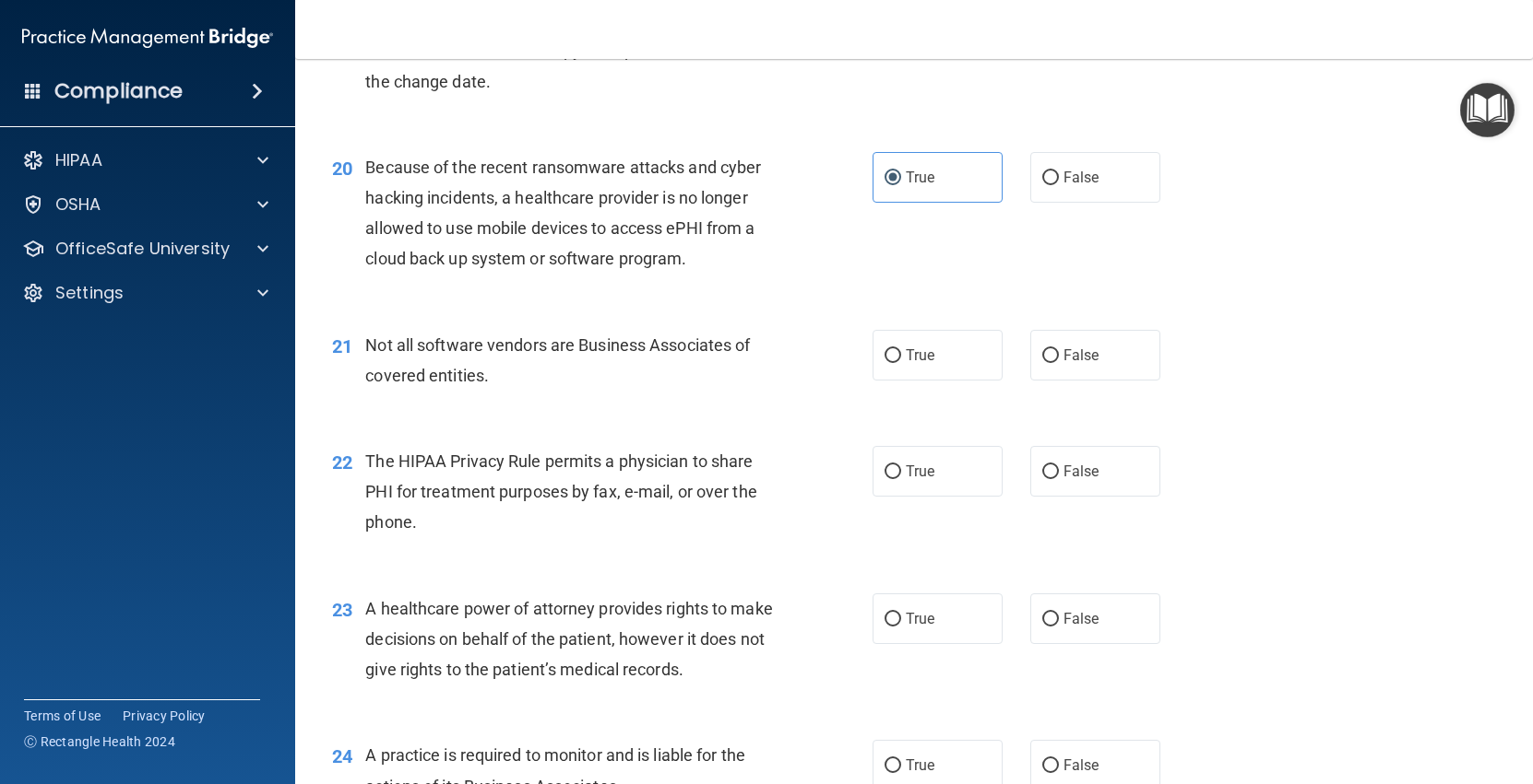
scroll to position [2913, 0]
click at [962, 369] on label "True" at bounding box center [937, 353] width 130 height 50
click at [901, 362] on input "True" at bounding box center [892, 355] width 17 height 14
radio input "true"
click at [979, 449] on label "True" at bounding box center [937, 470] width 130 height 50
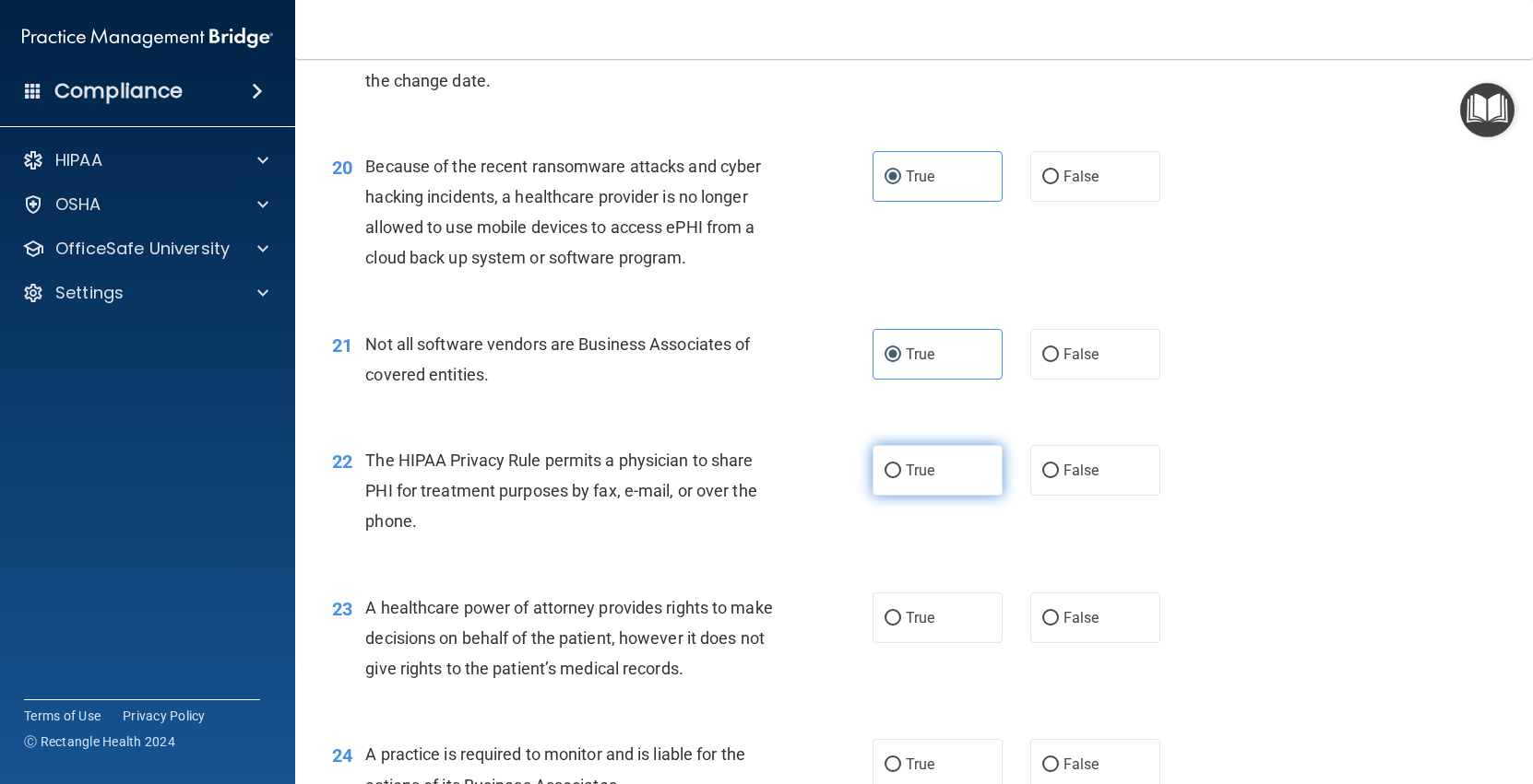
click at [901, 464] on input "True" at bounding box center [892, 471] width 17 height 14
radio input "true"
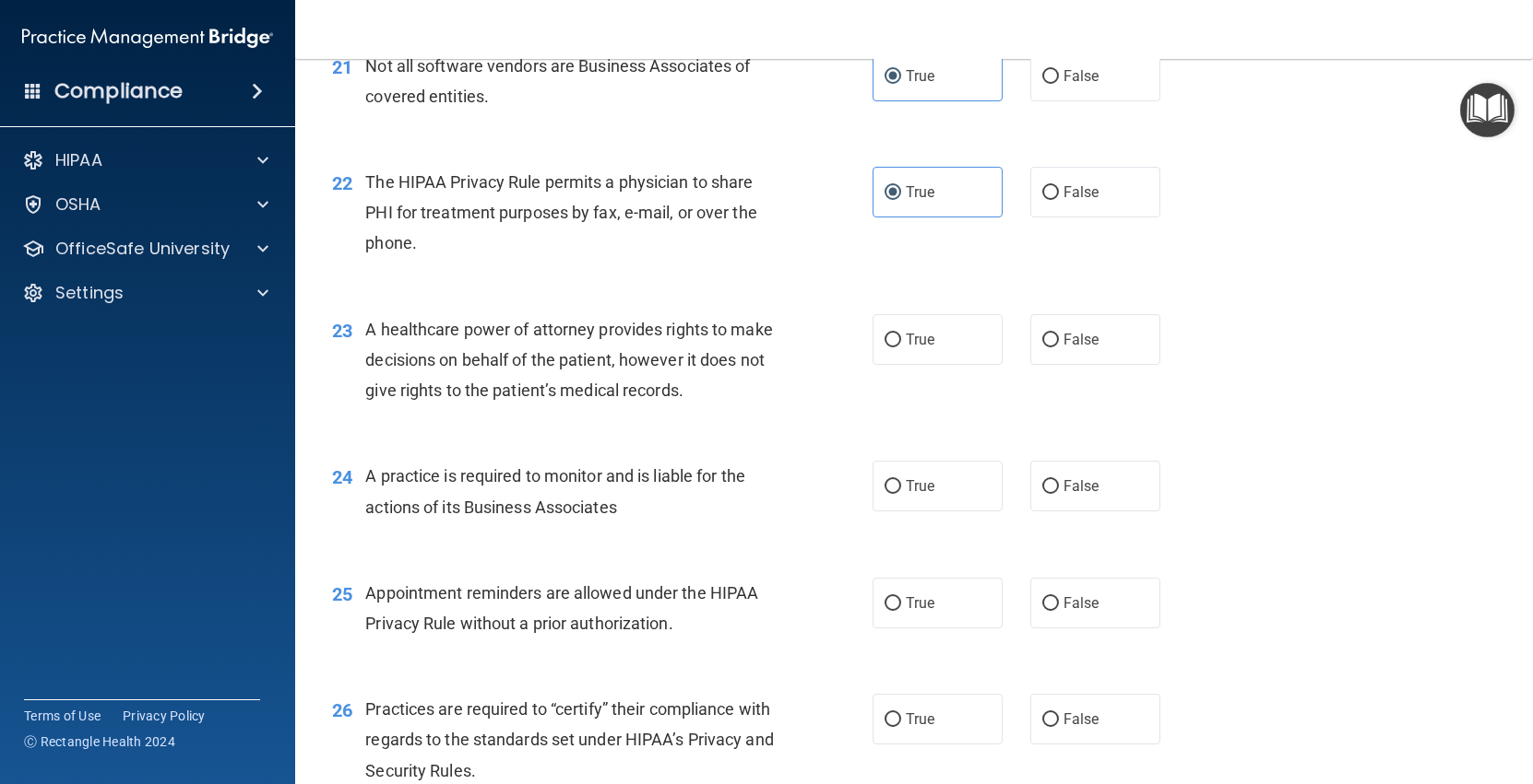
scroll to position [3193, 0]
click at [1146, 293] on div "23 A healthcare power of attorney provides rights to make decisions on behalf o…" at bounding box center [913, 362] width 1191 height 147
click at [1108, 320] on label "False" at bounding box center [1094, 338] width 130 height 50
click at [1059, 332] on input "False" at bounding box center [1050, 339] width 17 height 14
radio input "true"
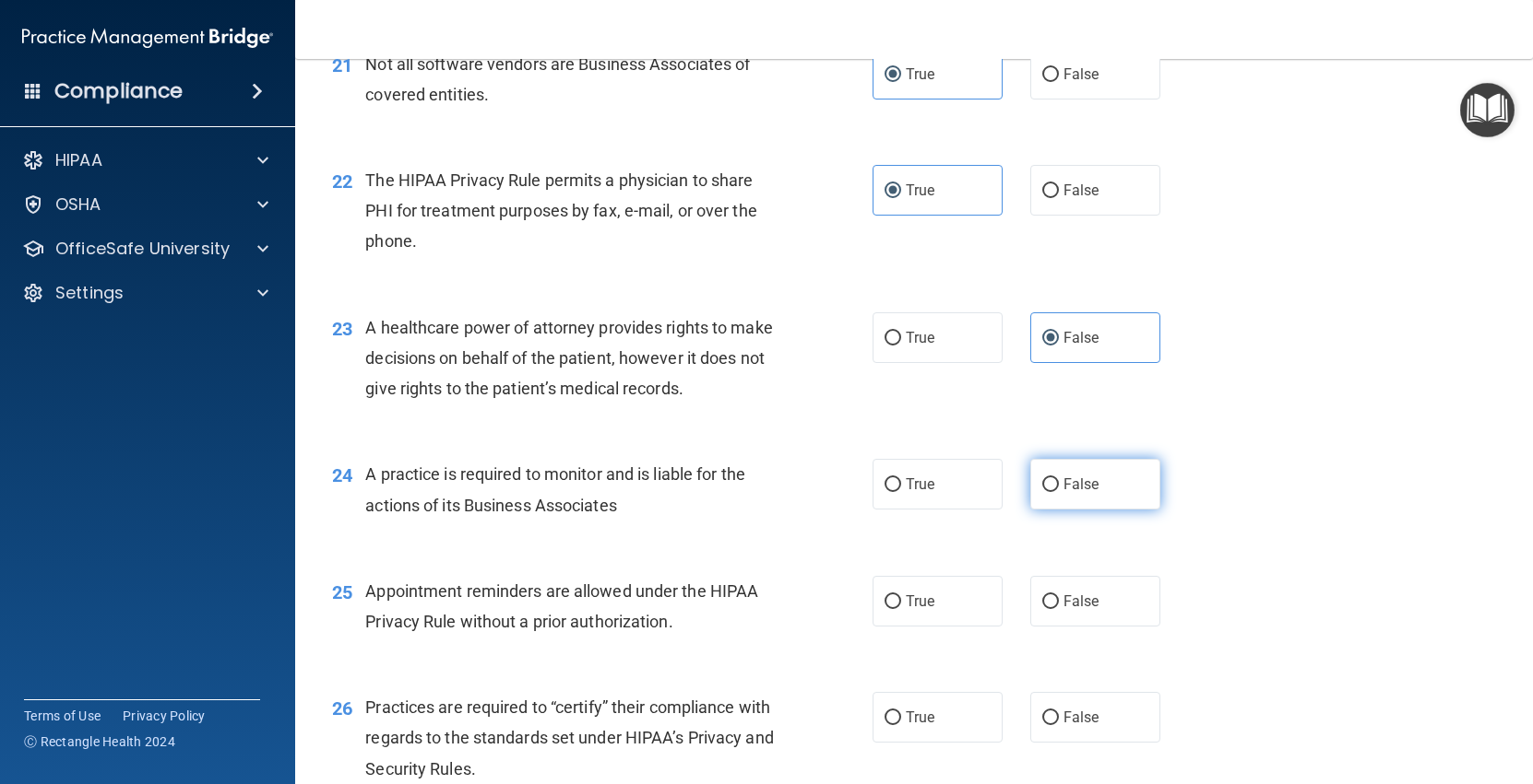
click at [1059, 494] on label "False" at bounding box center [1094, 484] width 130 height 50
click at [1059, 492] on input "False" at bounding box center [1050, 485] width 17 height 14
radio input "true"
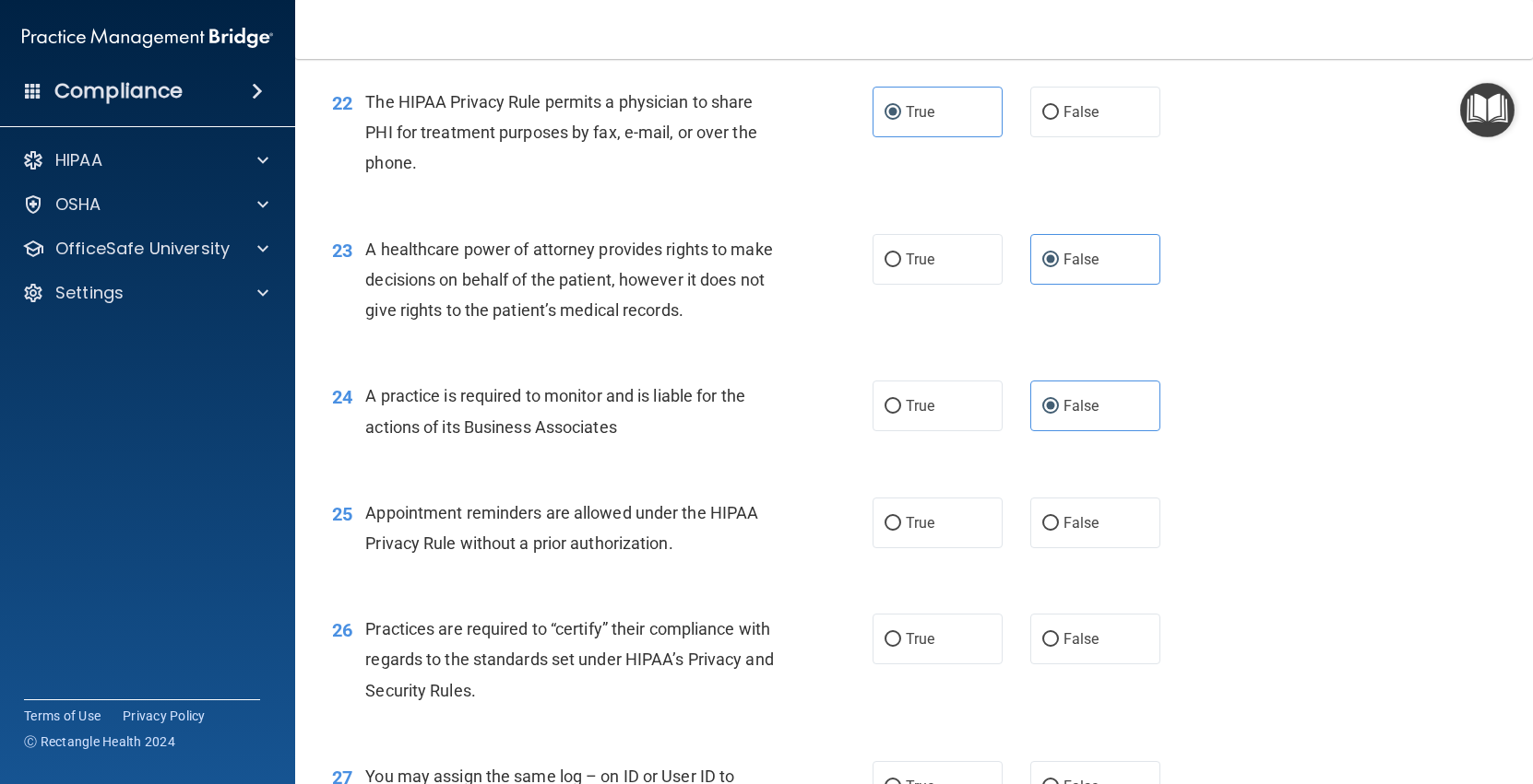
scroll to position [3304, 0]
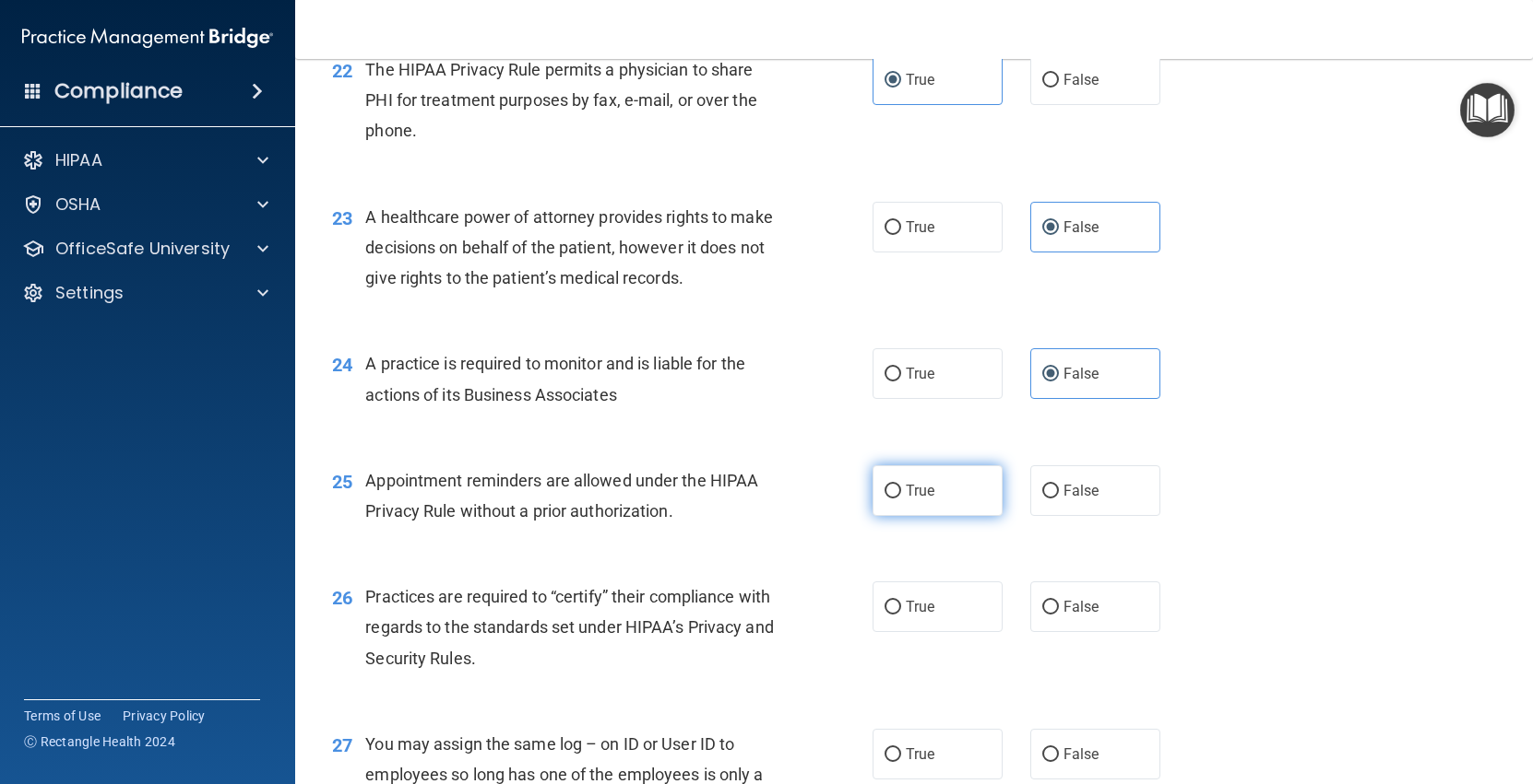
click at [930, 478] on label "True" at bounding box center [937, 490] width 130 height 50
click at [901, 485] on input "True" at bounding box center [892, 492] width 17 height 14
radio input "true"
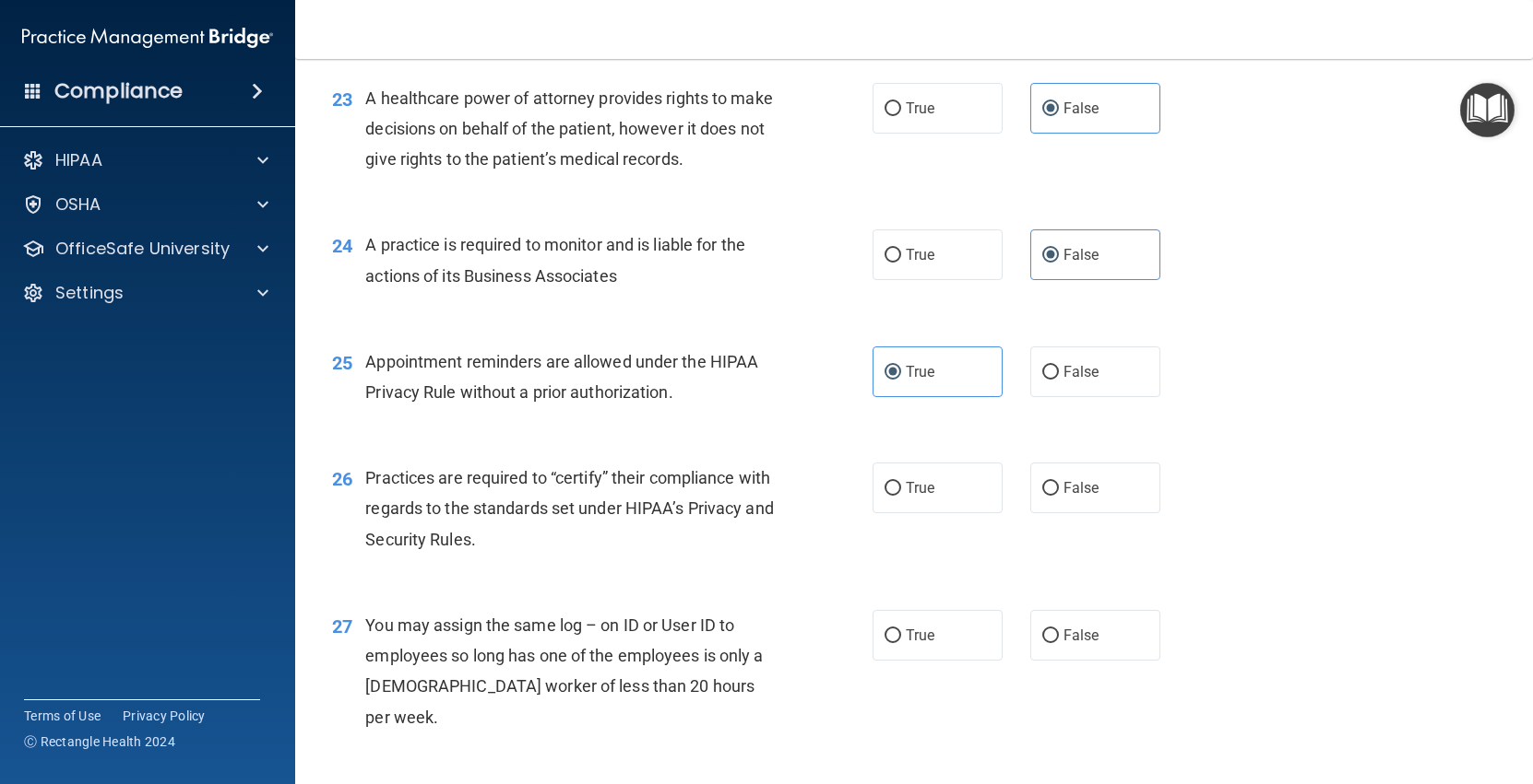
scroll to position [3432, 0]
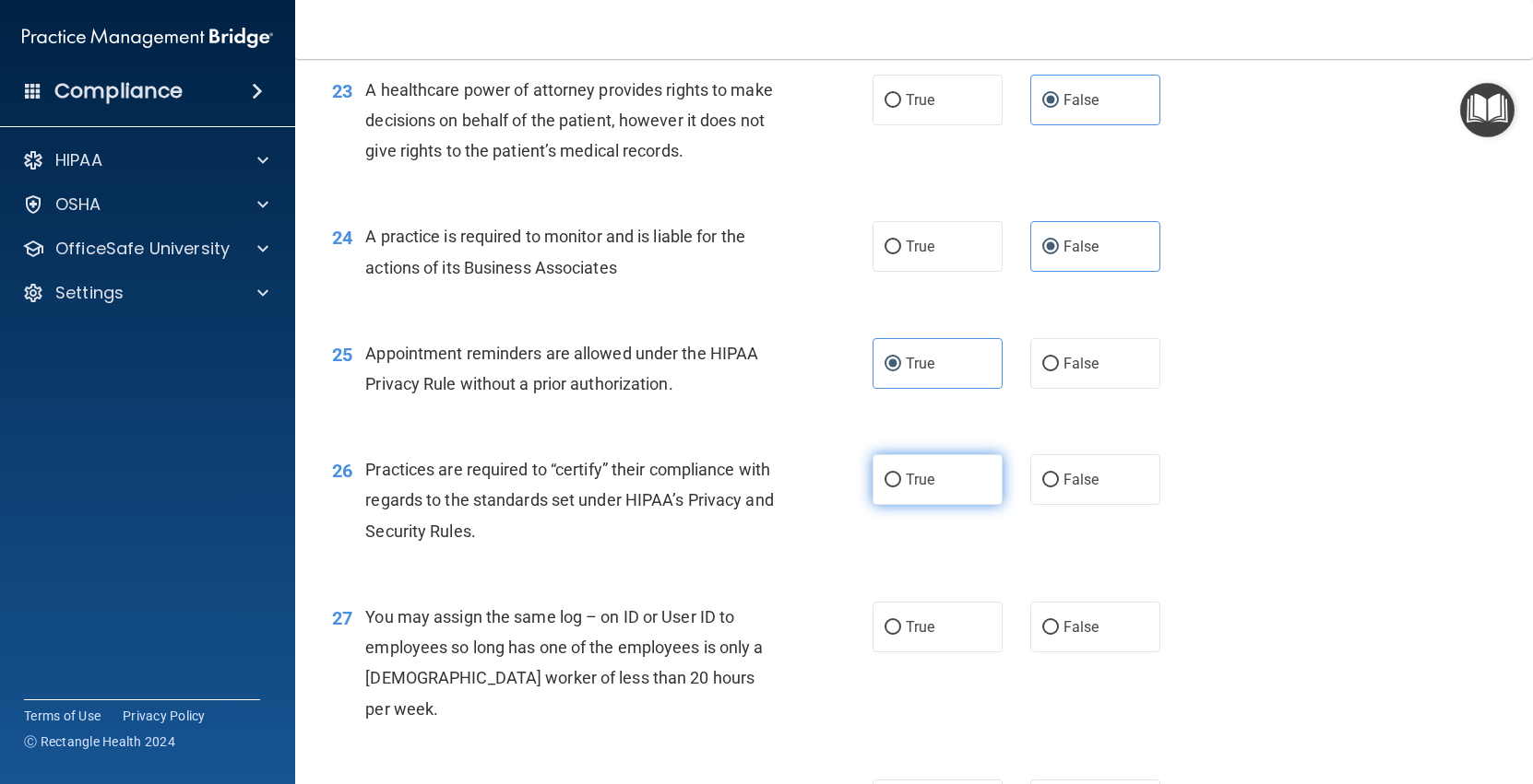
click at [929, 502] on label "True" at bounding box center [937, 479] width 130 height 50
click at [901, 488] on input "True" at bounding box center [892, 481] width 17 height 14
radio input "true"
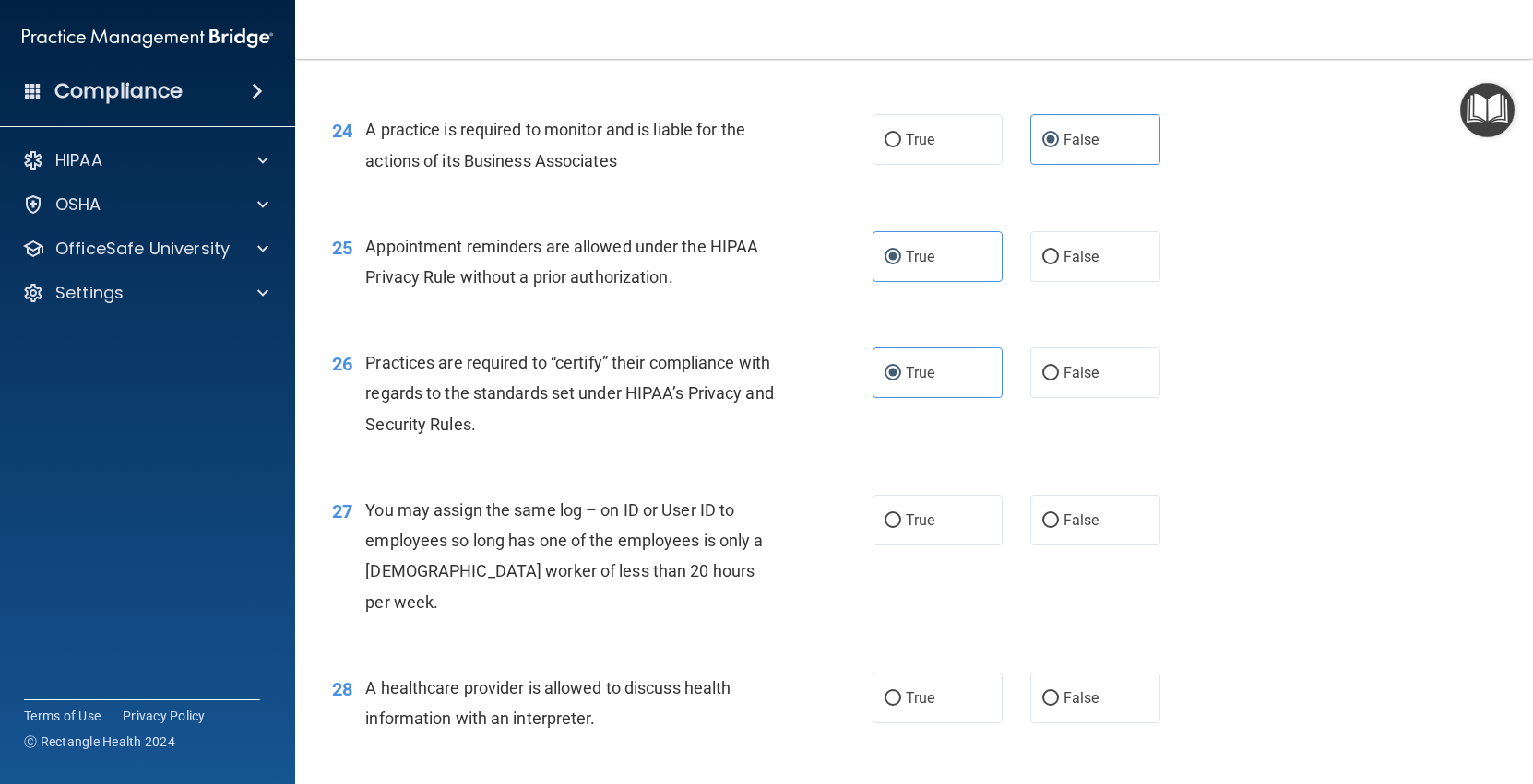
scroll to position [3582, 0]
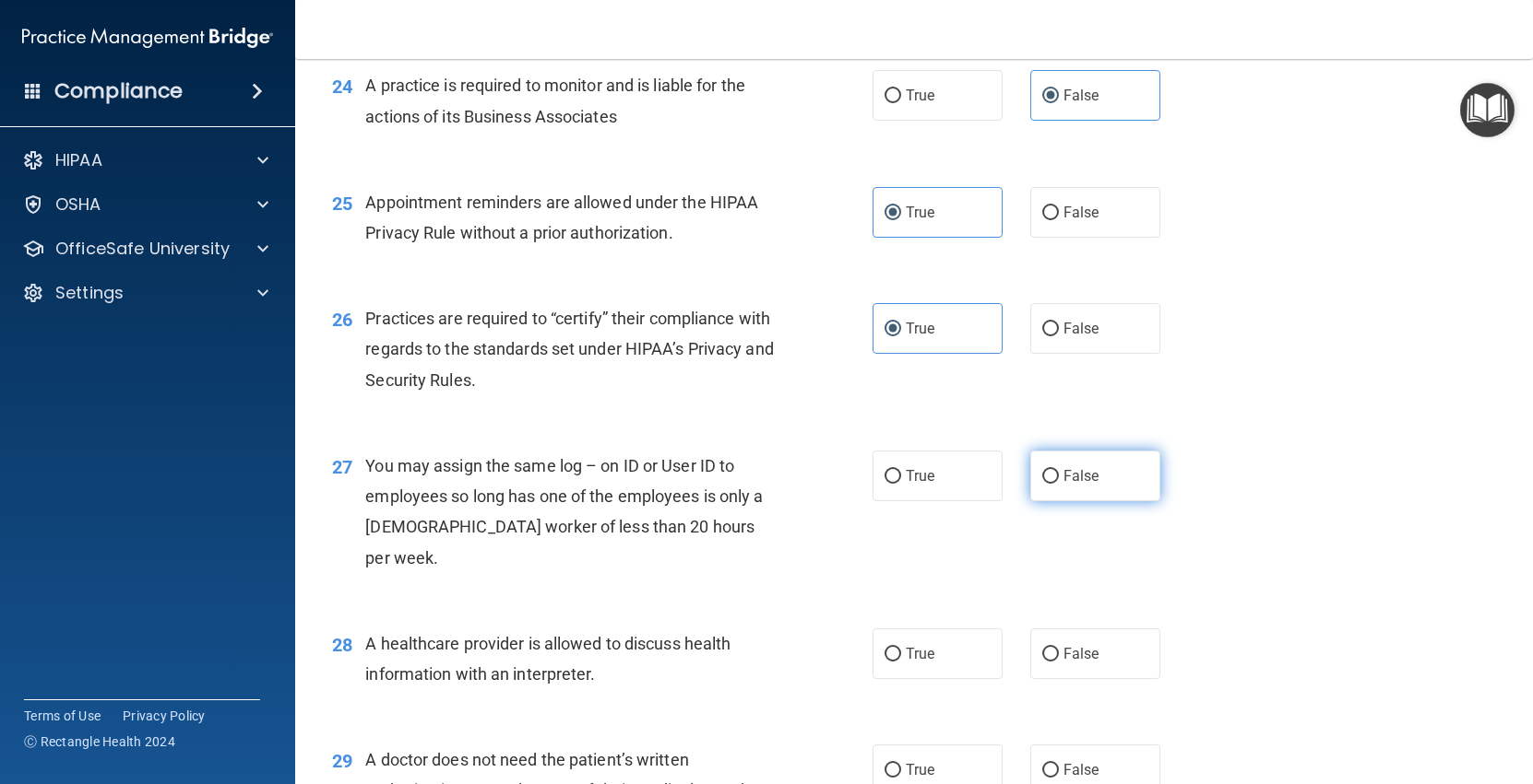
click at [1090, 474] on span "False" at bounding box center [1081, 476] width 36 height 18
click at [1059, 474] on input "False" at bounding box center [1050, 477] width 17 height 14
radio input "true"
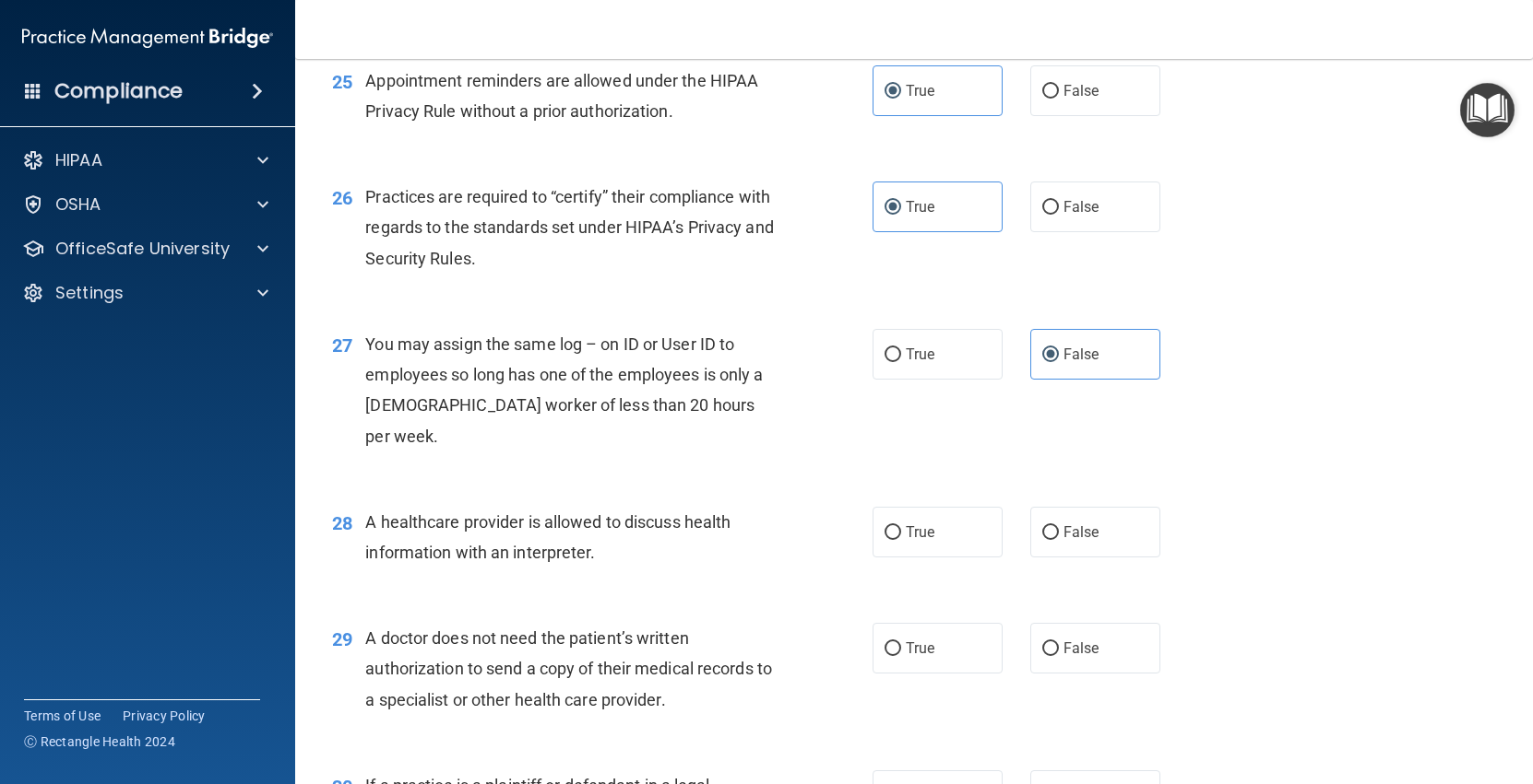
scroll to position [3705, 0]
click at [909, 528] on div "28 A healthcare provider is allowed to discuss health information with an inter…" at bounding box center [913, 540] width 1191 height 116
click at [900, 511] on label "True" at bounding box center [937, 531] width 130 height 50
click at [900, 526] on input "True" at bounding box center [892, 533] width 17 height 14
radio input "true"
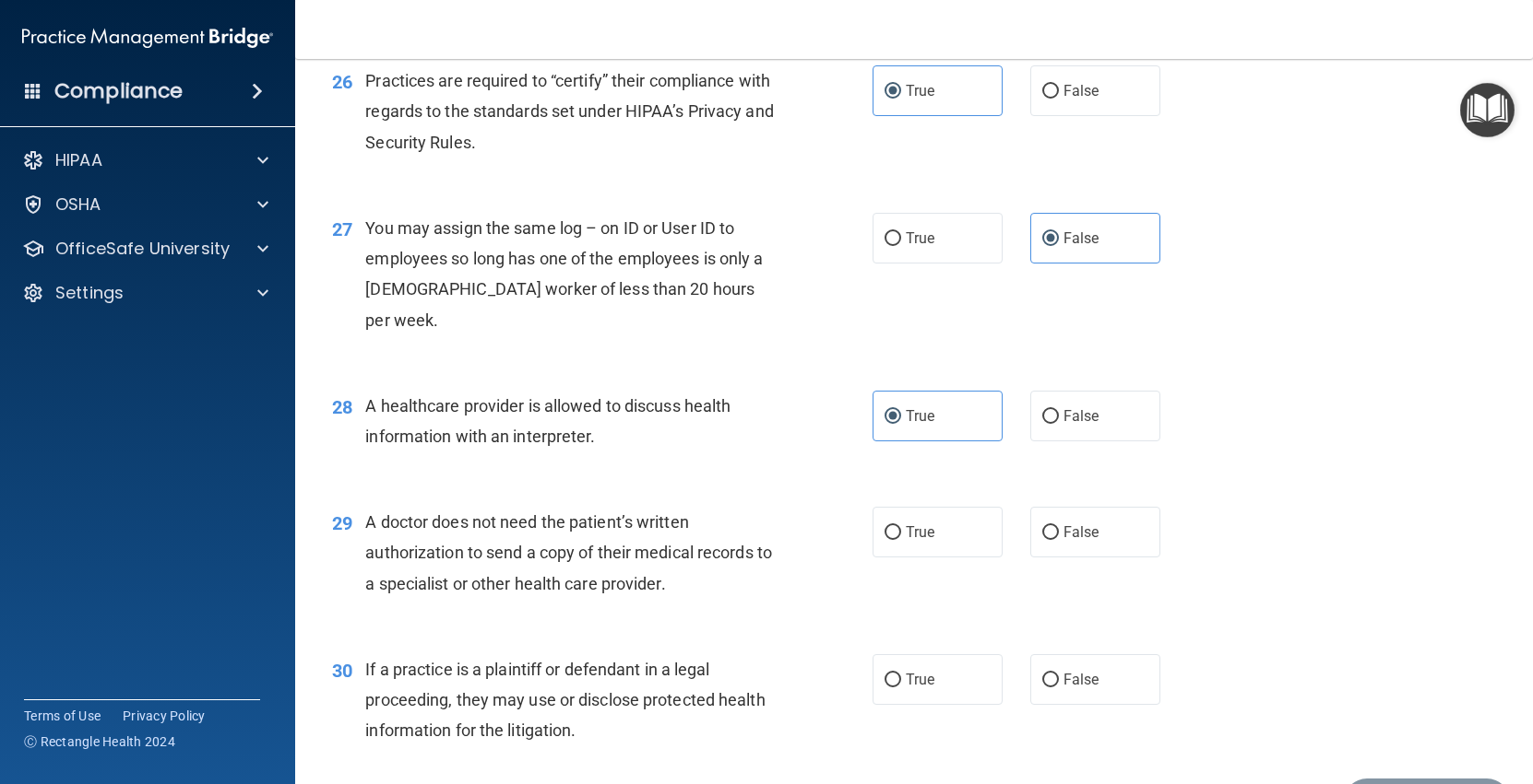
scroll to position [3821, 0]
click at [947, 510] on label "True" at bounding box center [937, 531] width 130 height 50
click at [901, 526] on input "True" at bounding box center [892, 533] width 17 height 14
radio input "true"
click at [892, 657] on label "True" at bounding box center [937, 678] width 130 height 50
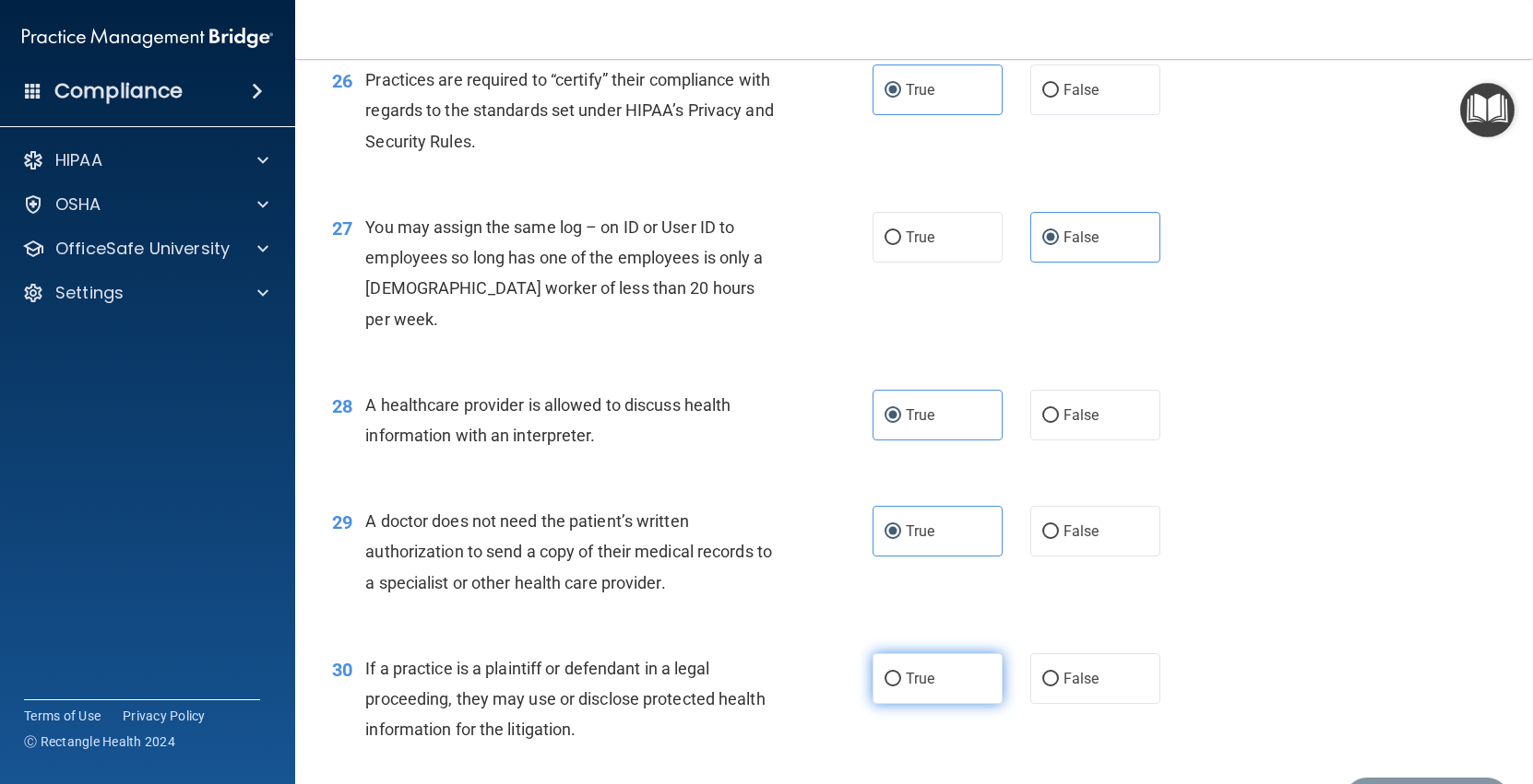
click at [892, 673] on input "True" at bounding box center [892, 680] width 17 height 14
radio input "true"
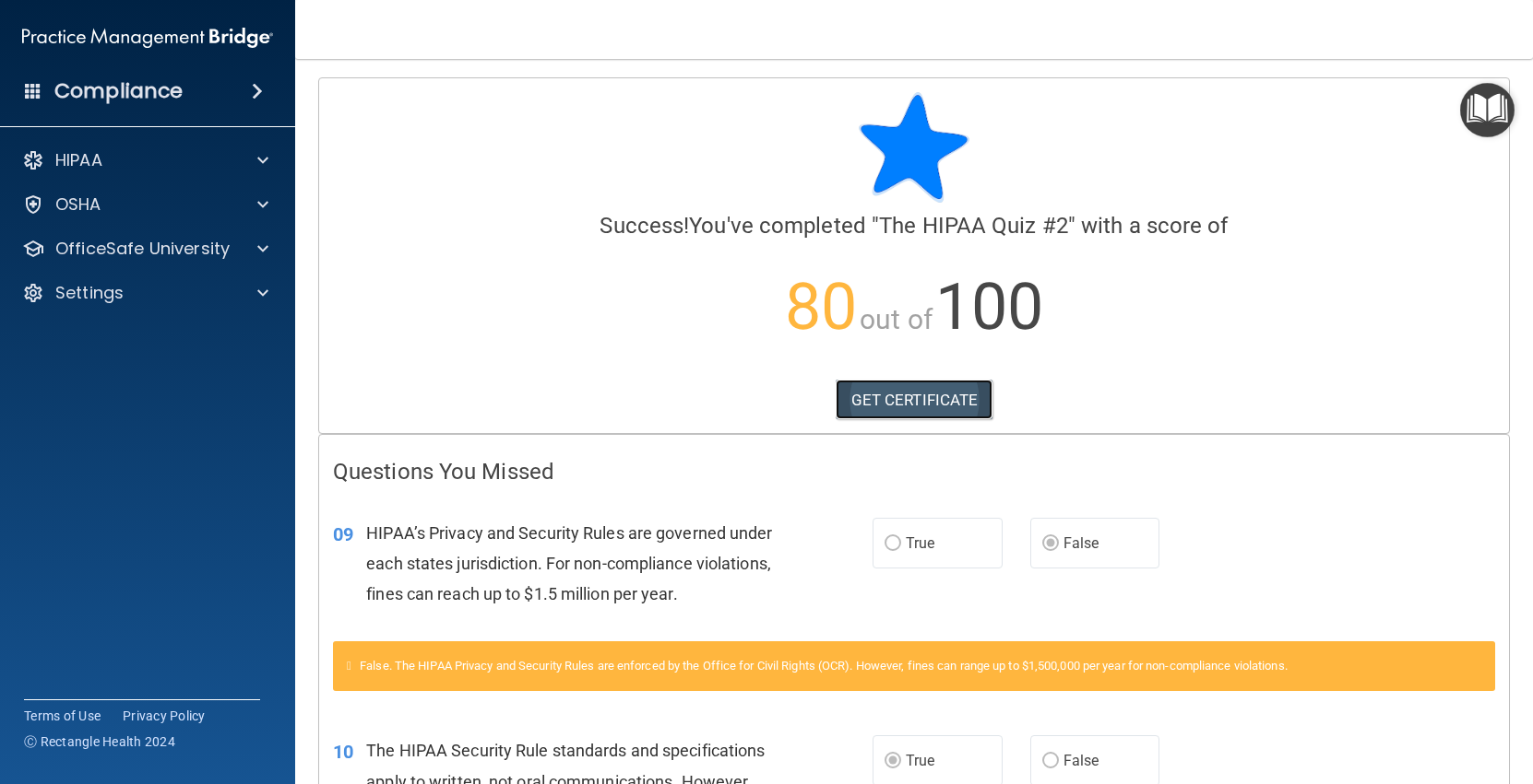
click at [896, 395] on link "GET CERTIFICATE" at bounding box center [914, 400] width 157 height 41
click at [230, 249] on div "OfficeSafe University" at bounding box center [122, 248] width 229 height 22
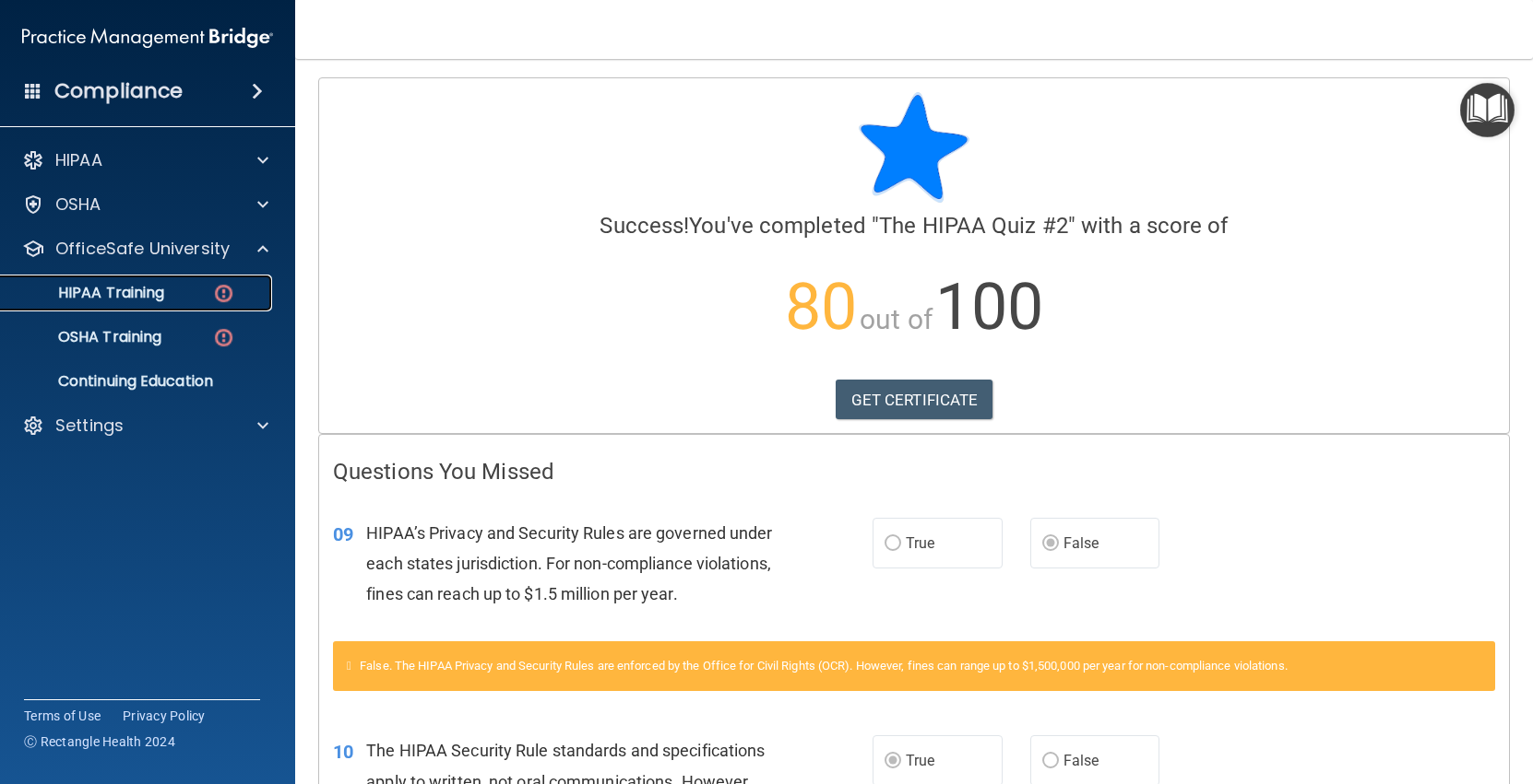
click at [213, 294] on img at bounding box center [223, 293] width 23 height 23
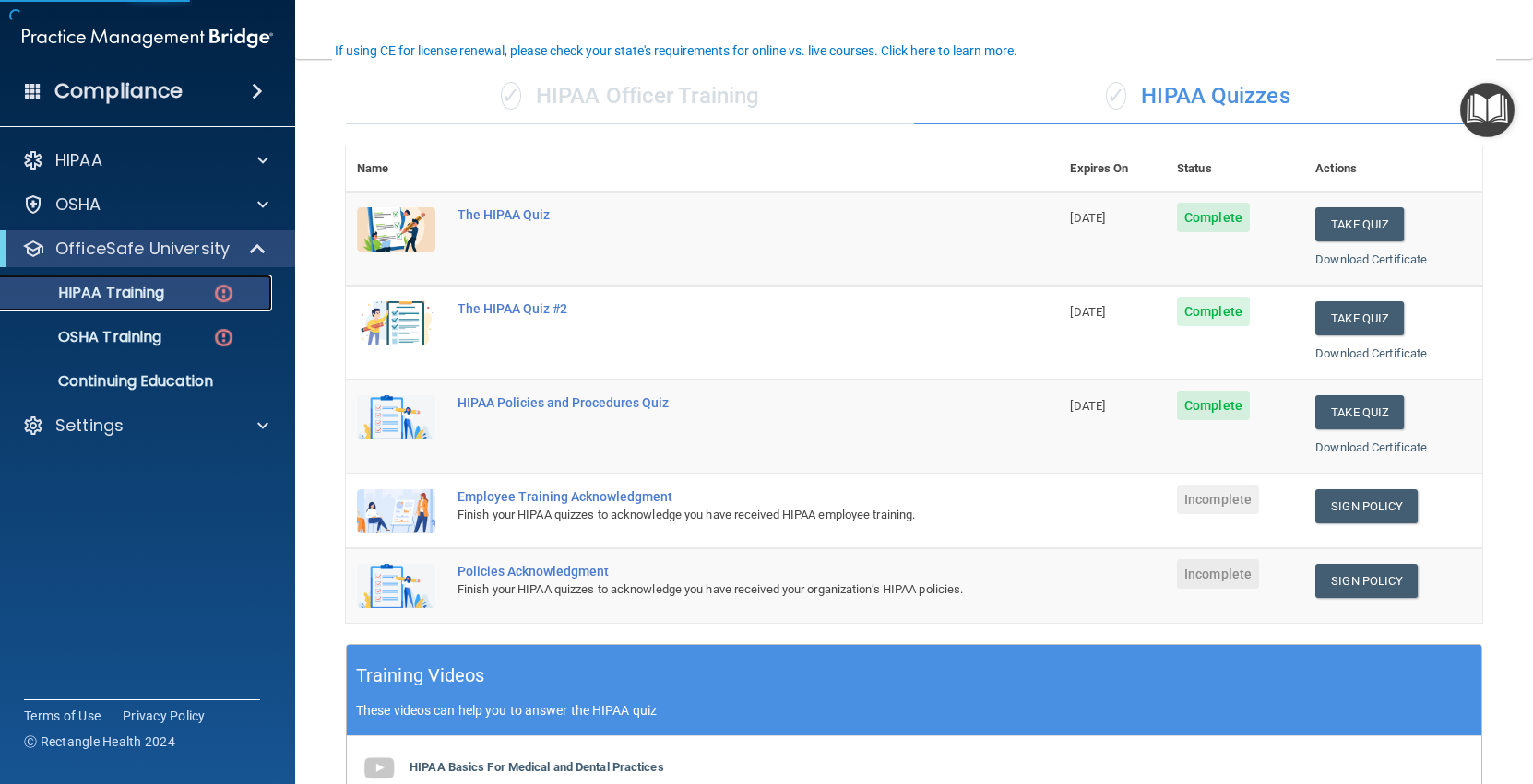
scroll to position [138, 0]
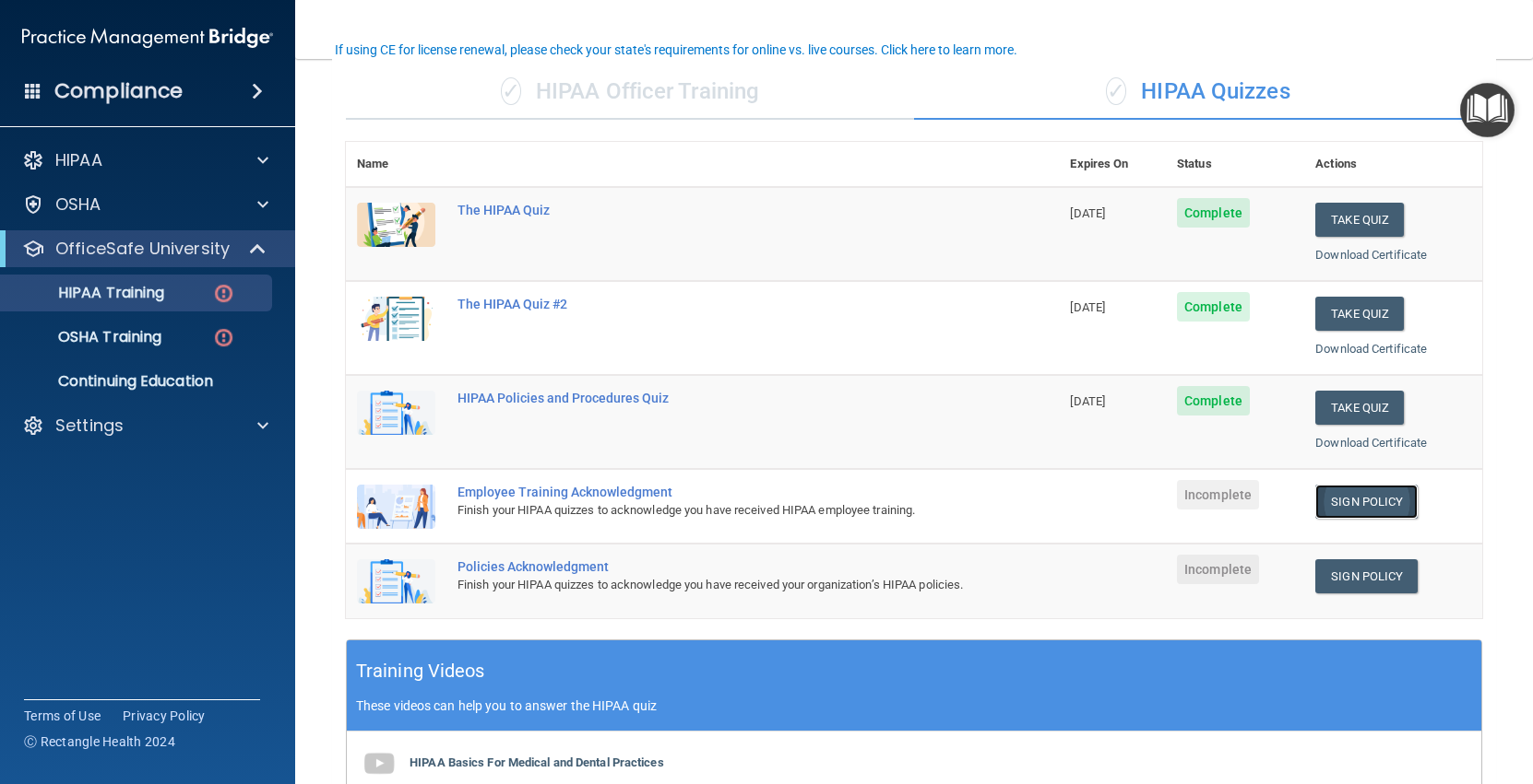
click at [1371, 503] on link "Sign Policy" at bounding box center [1366, 502] width 102 height 34
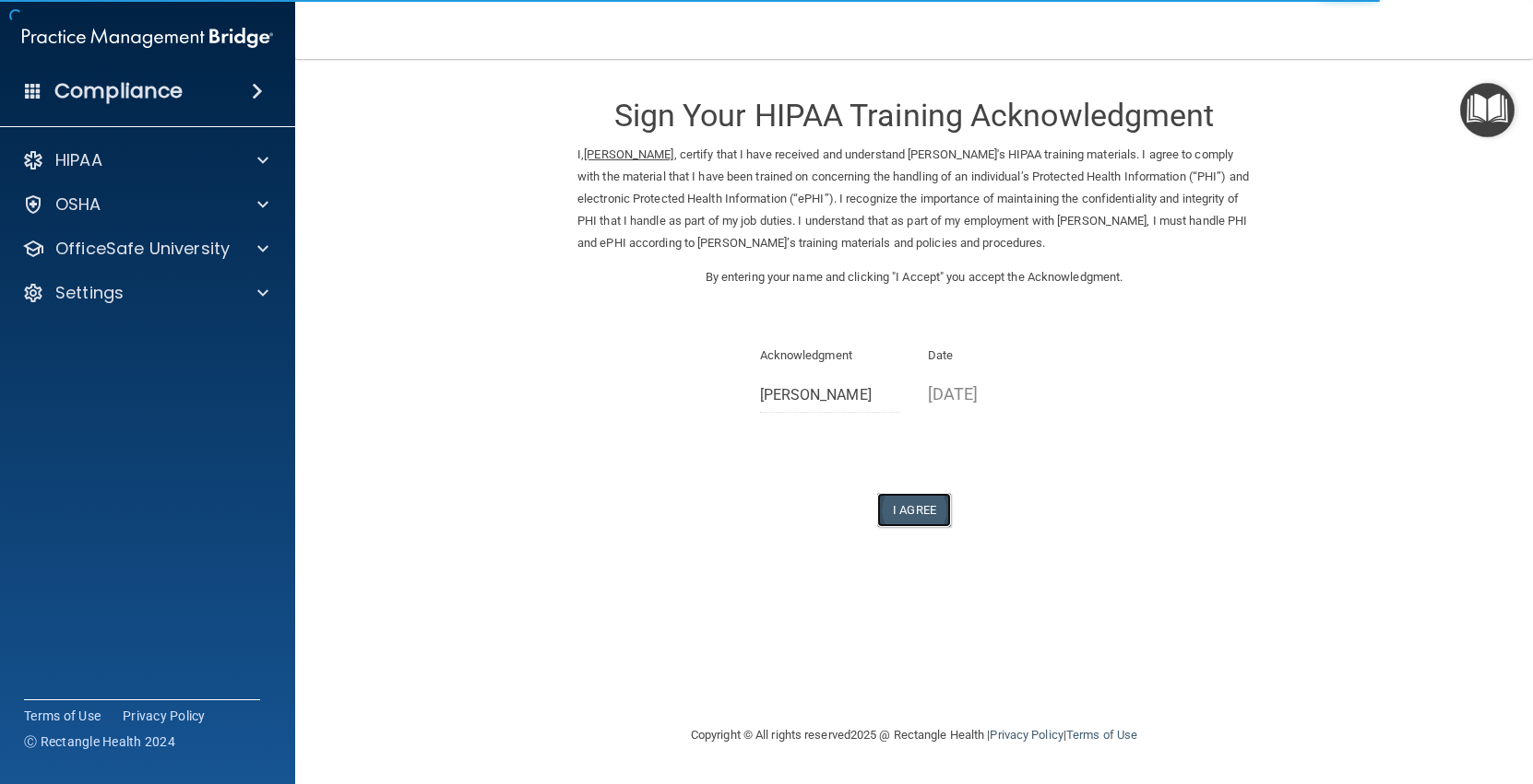
click at [904, 516] on button "I Agree" at bounding box center [913, 510] width 73 height 34
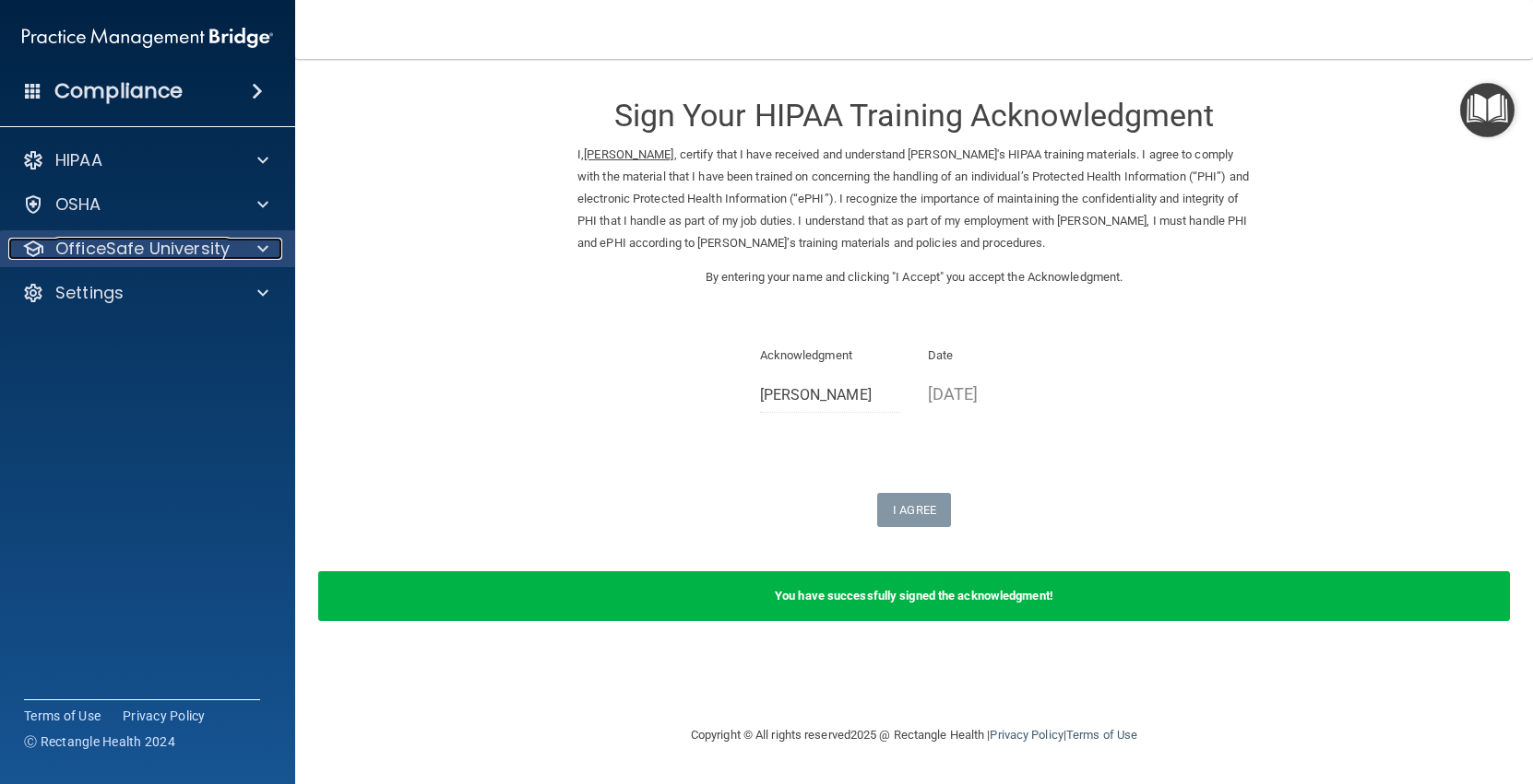
click at [280, 259] on div at bounding box center [259, 248] width 47 height 22
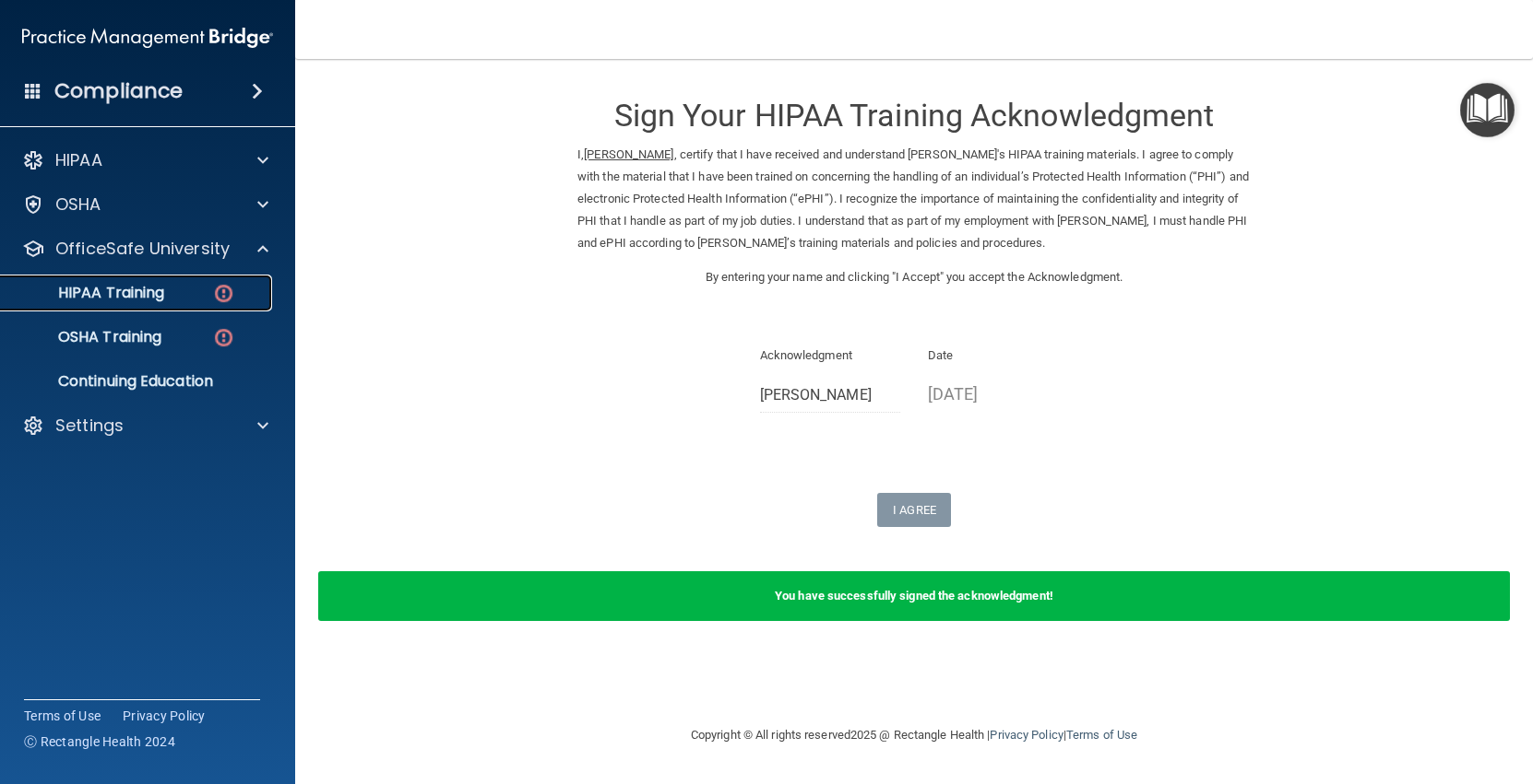
click at [236, 300] on div "HIPAA Training" at bounding box center [138, 293] width 252 height 19
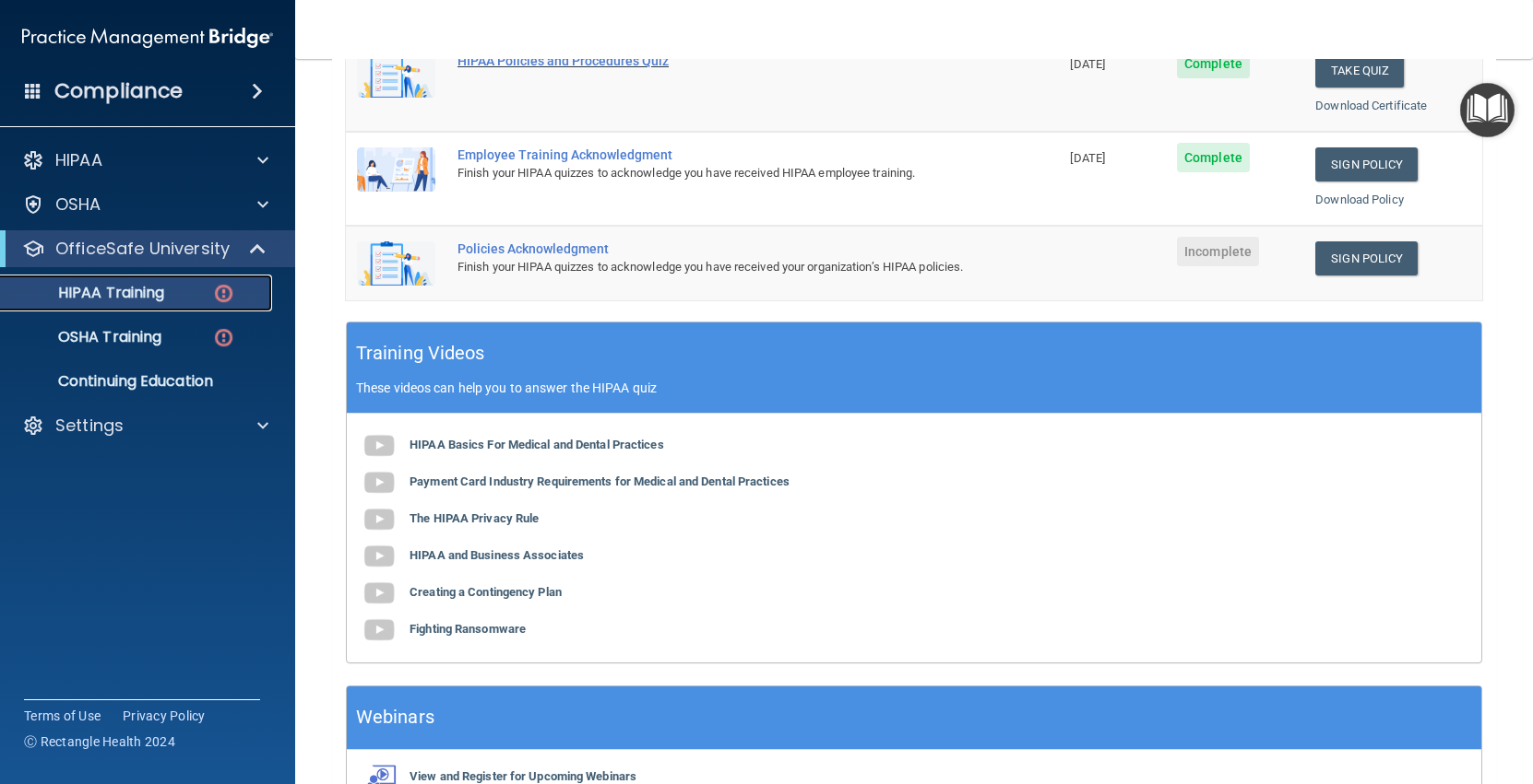
scroll to position [480, 0]
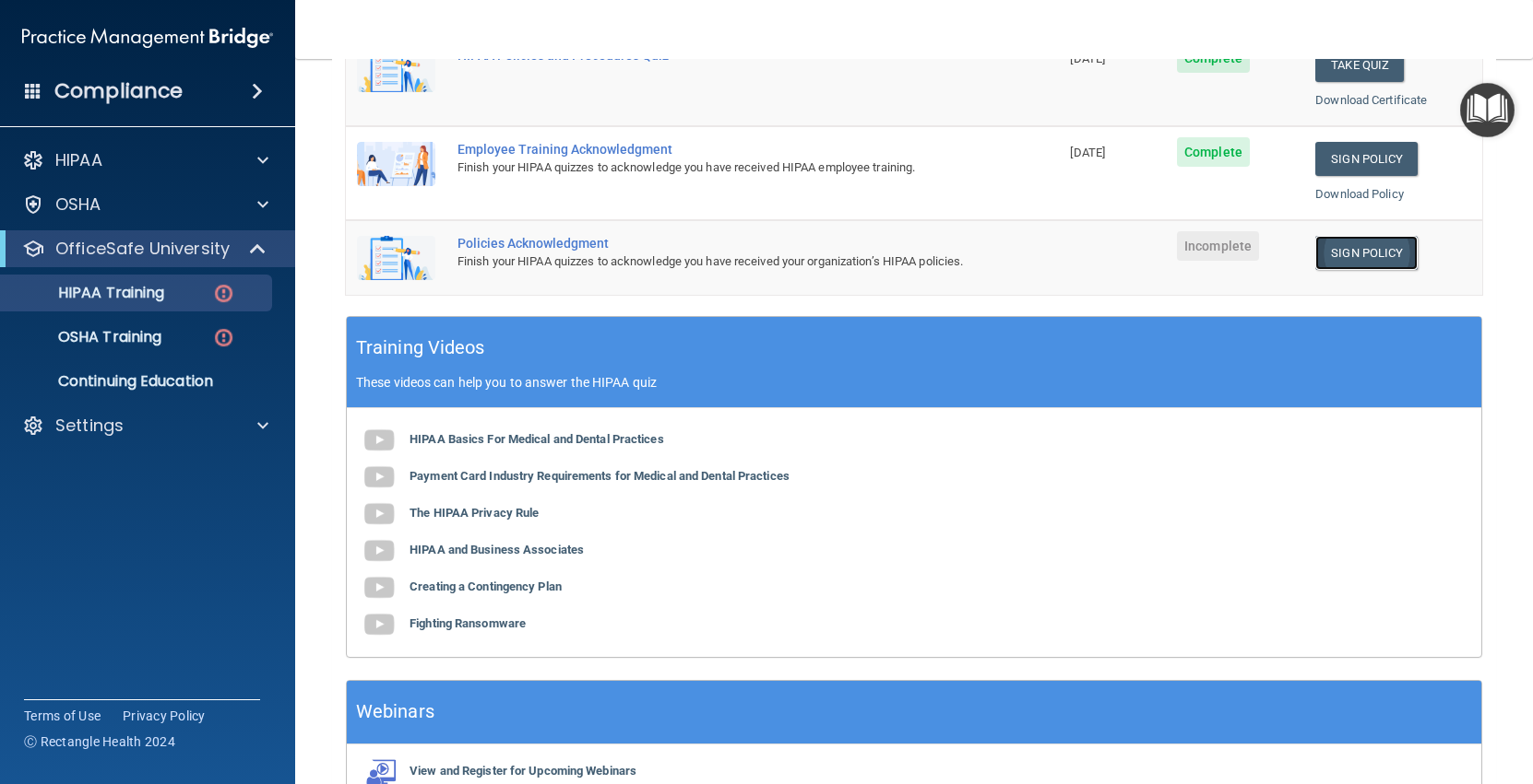
click at [1341, 256] on link "Sign Policy" at bounding box center [1366, 252] width 102 height 34
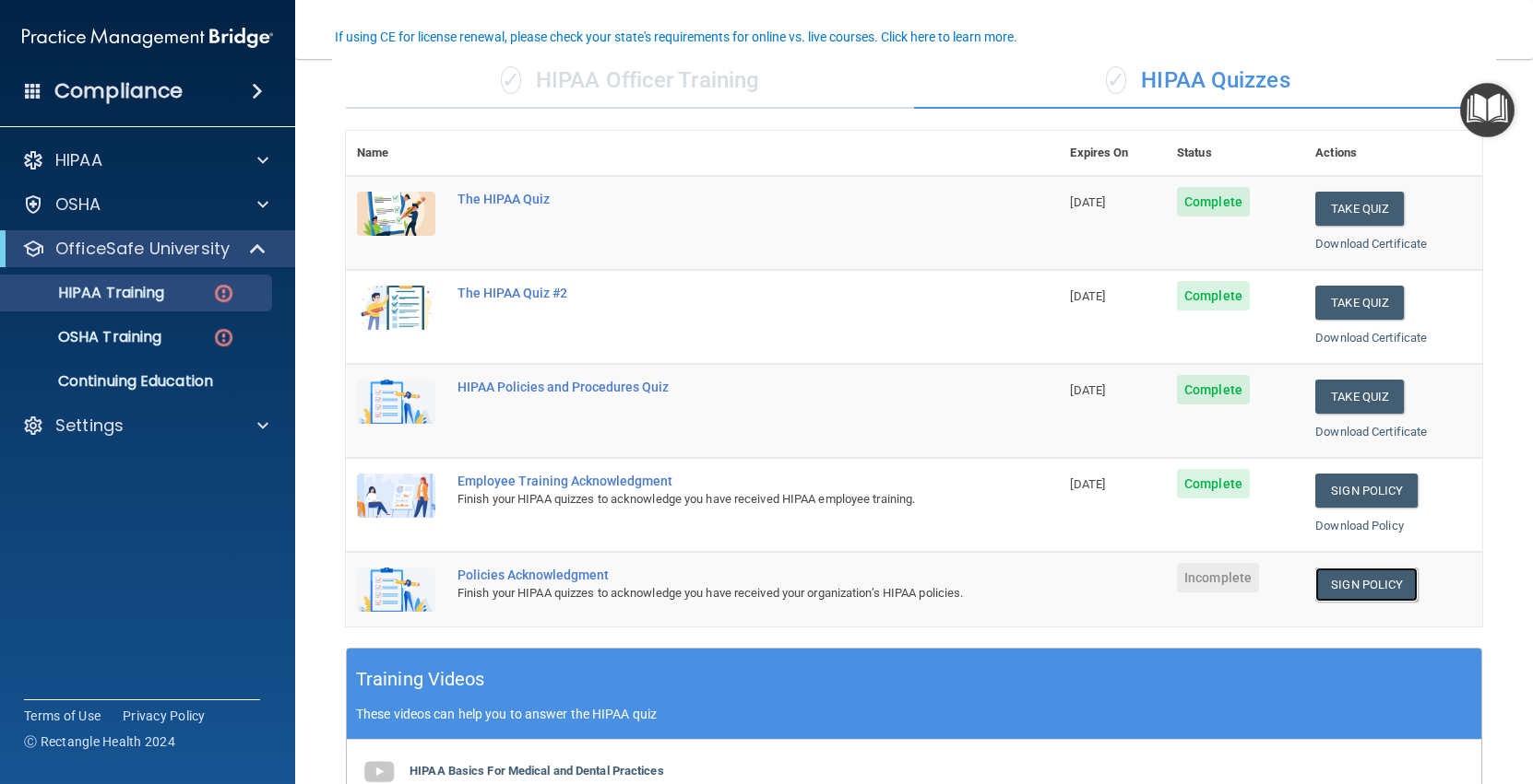
scroll to position [152, 0]
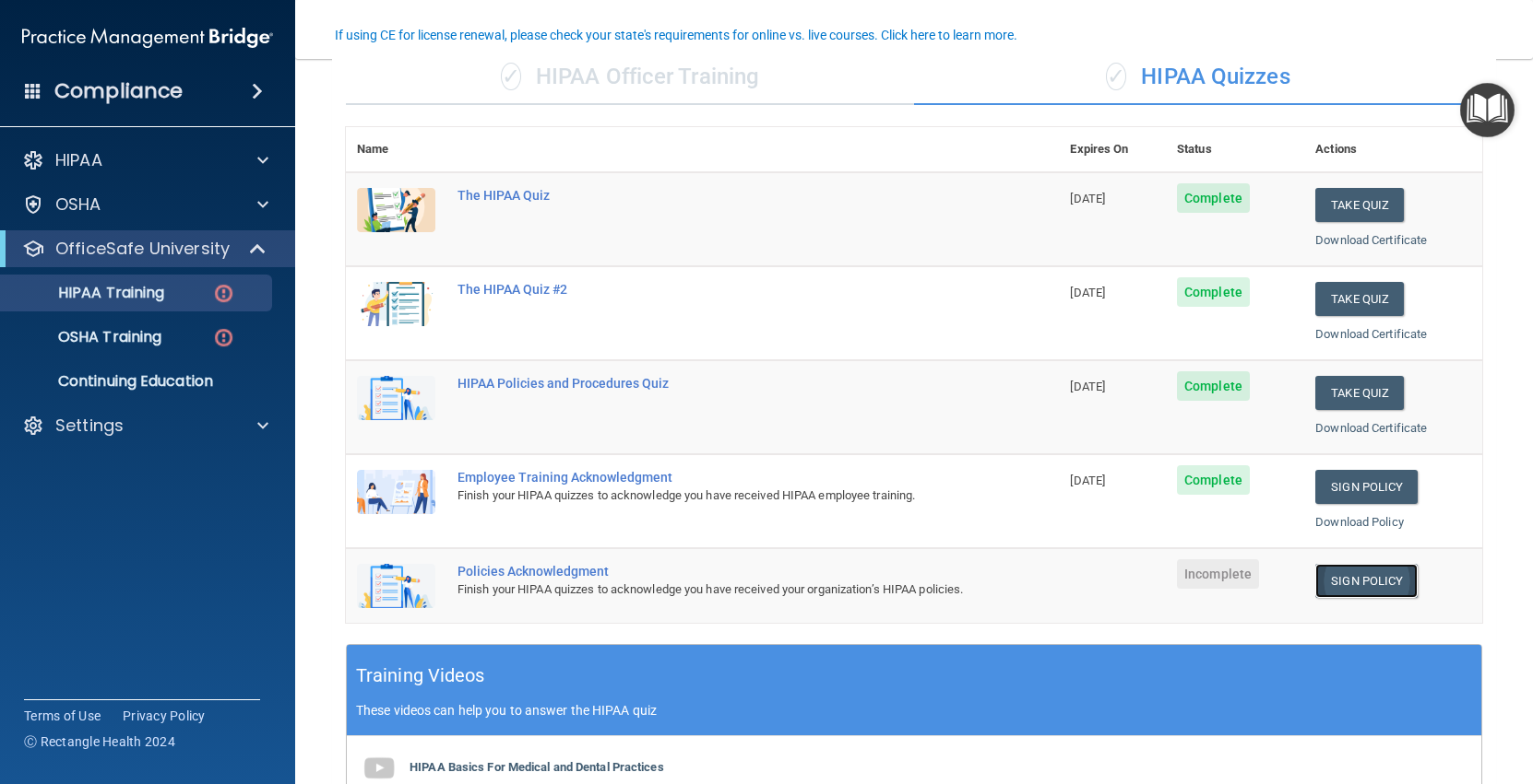
click at [1338, 588] on link "Sign Policy" at bounding box center [1366, 581] width 102 height 34
click at [221, 338] on img at bounding box center [223, 338] width 23 height 23
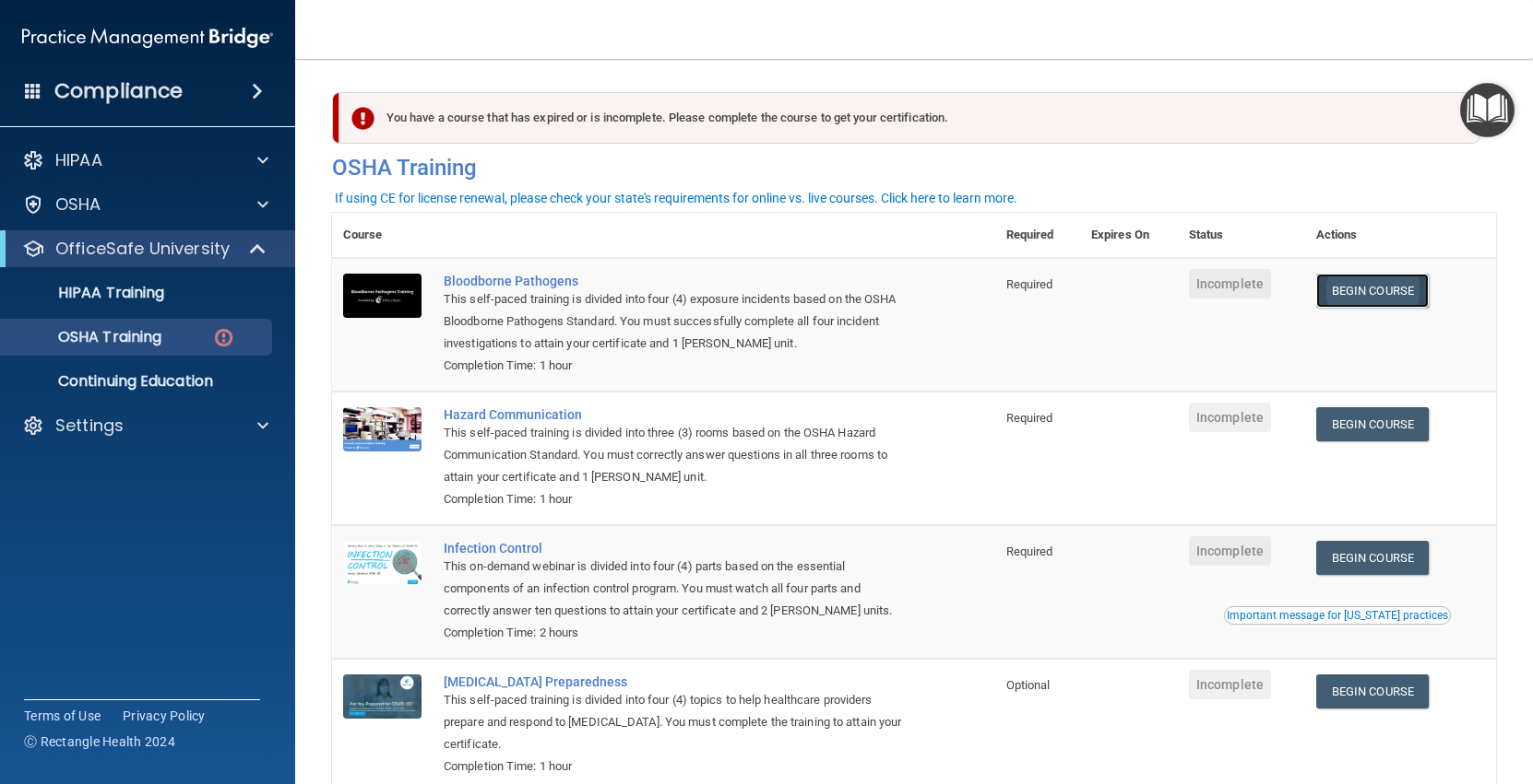
click at [1360, 300] on link "Begin Course" at bounding box center [1373, 291] width 113 height 34
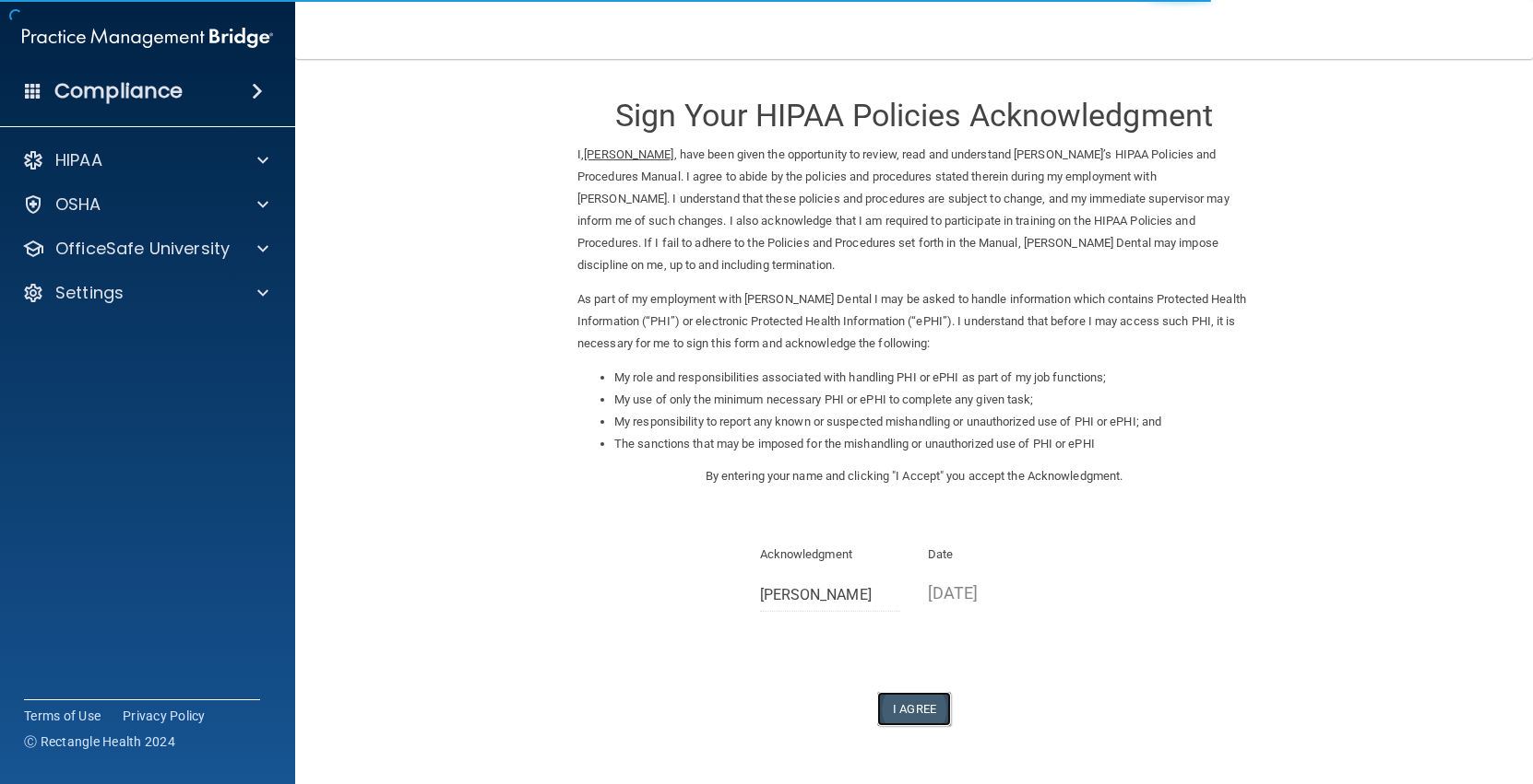
click at [917, 712] on button "I Agree" at bounding box center [913, 709] width 73 height 34
click at [917, 713] on button "I Agree" at bounding box center [913, 709] width 73 height 34
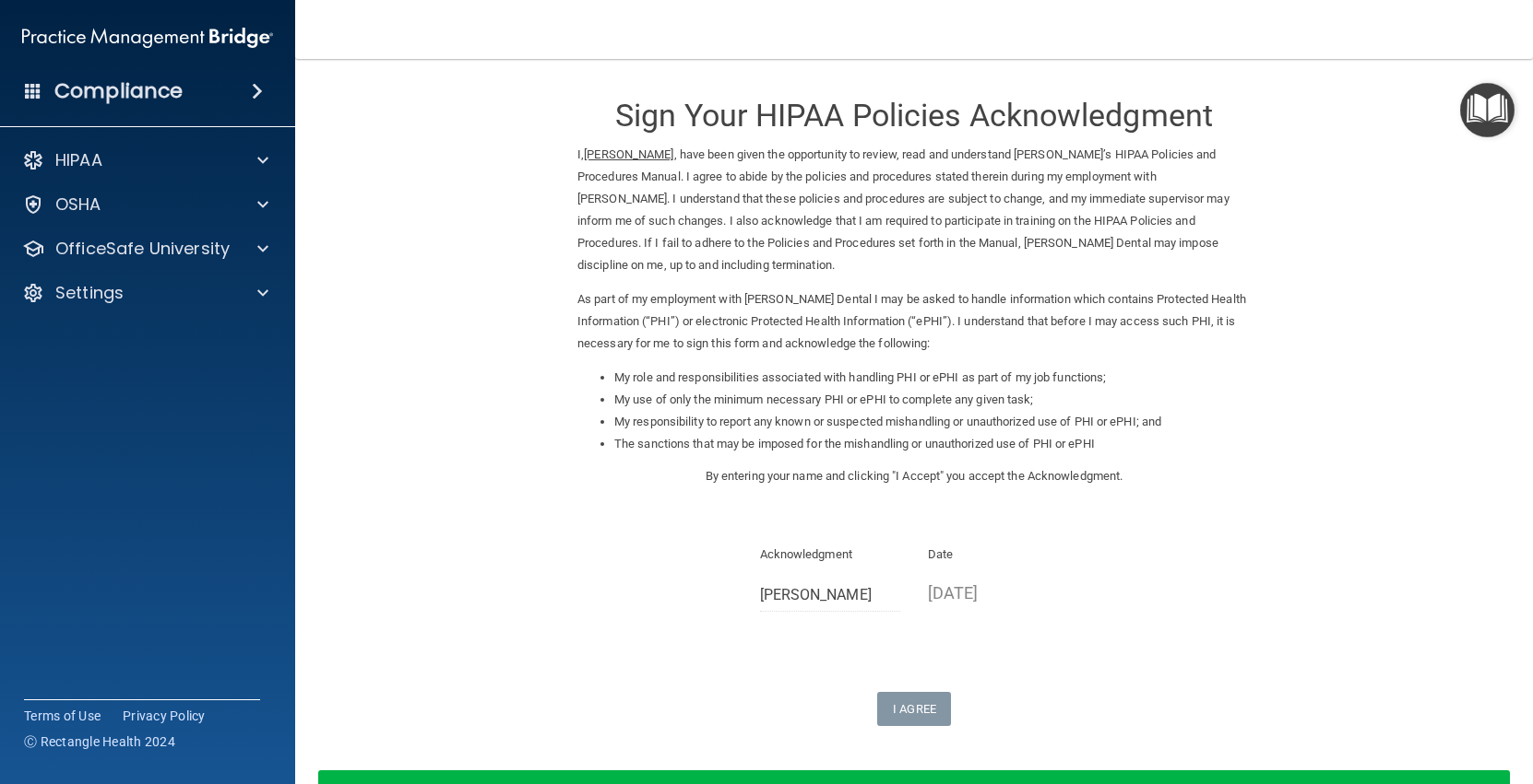
scroll to position [132, 0]
